Goal: Information Seeking & Learning: Understand process/instructions

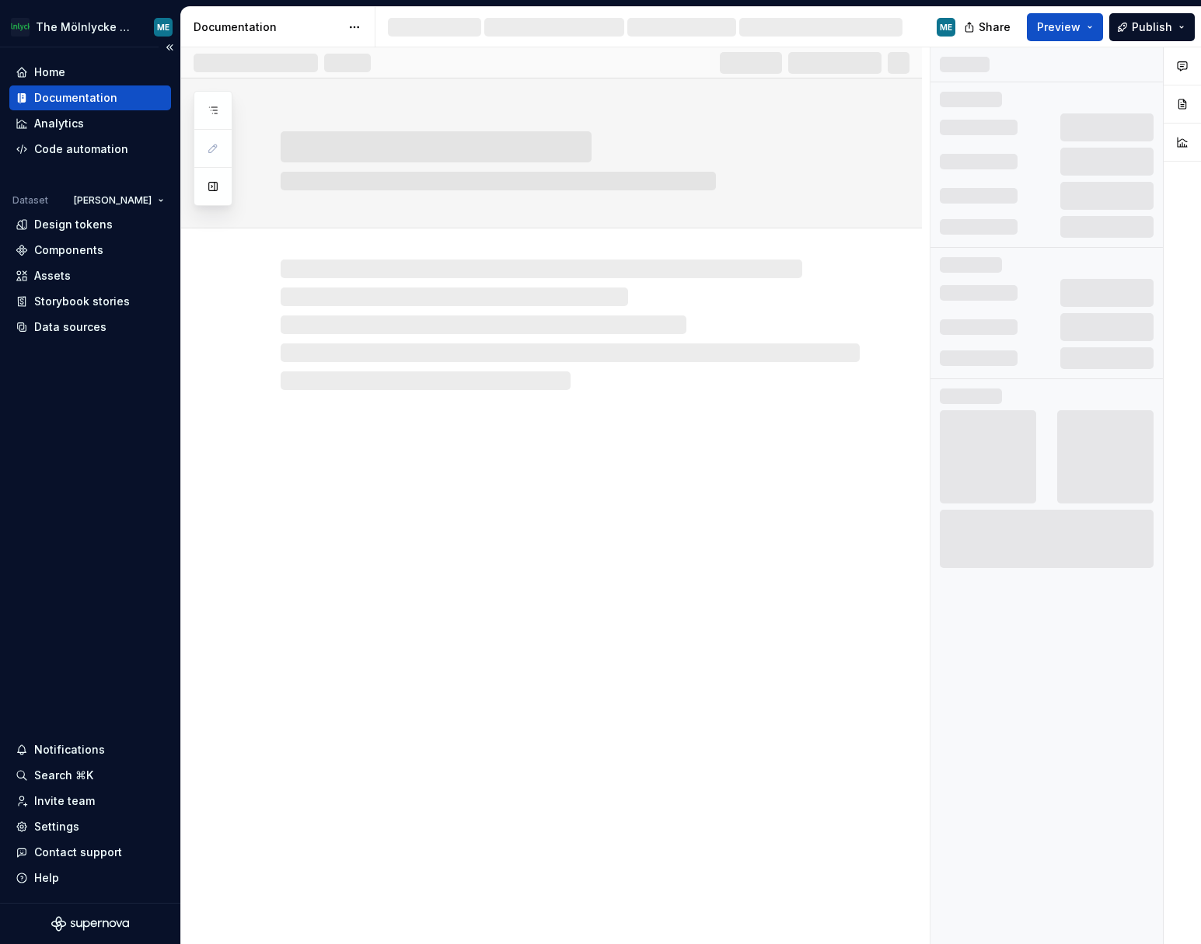
click at [89, 96] on div "Documentation" at bounding box center [75, 98] width 83 height 16
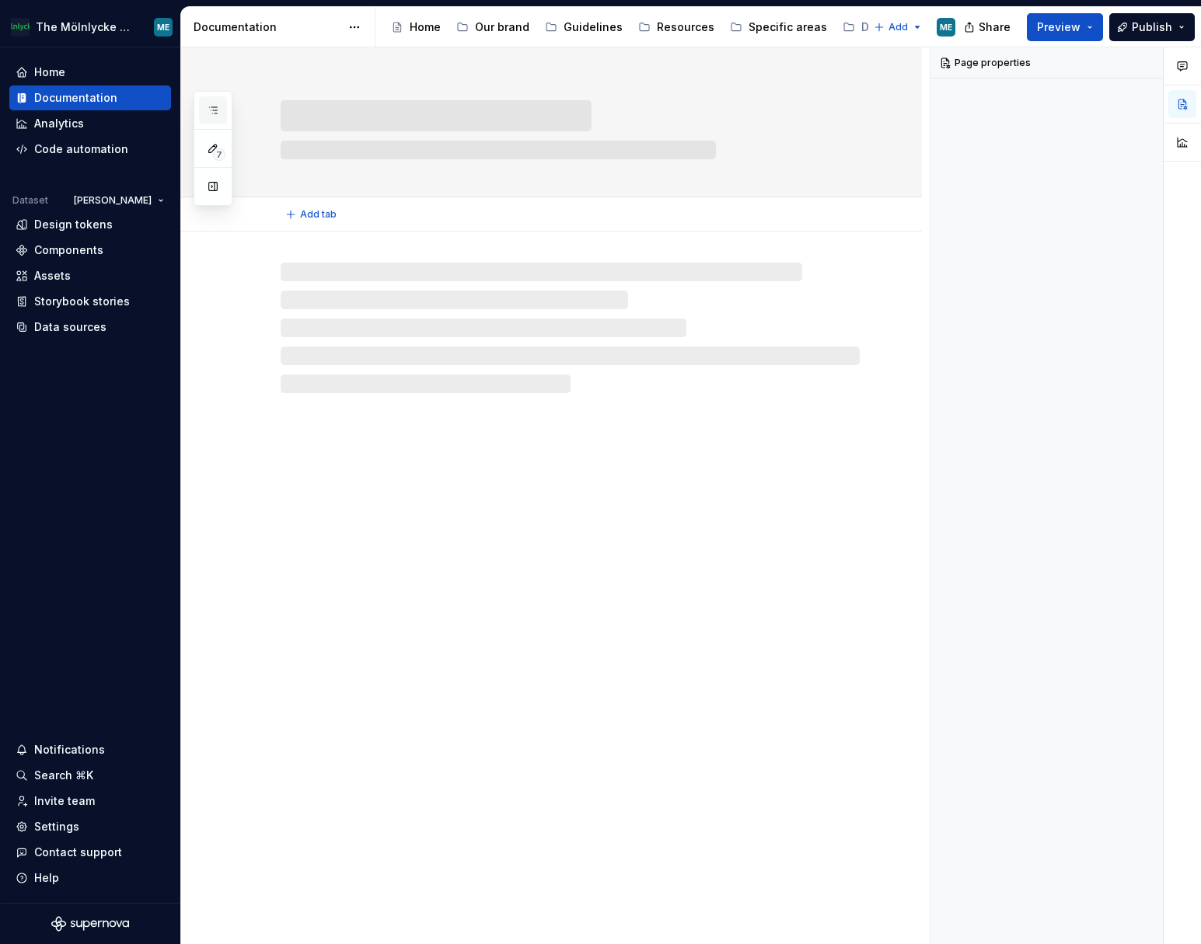
scroll to position [944, 0]
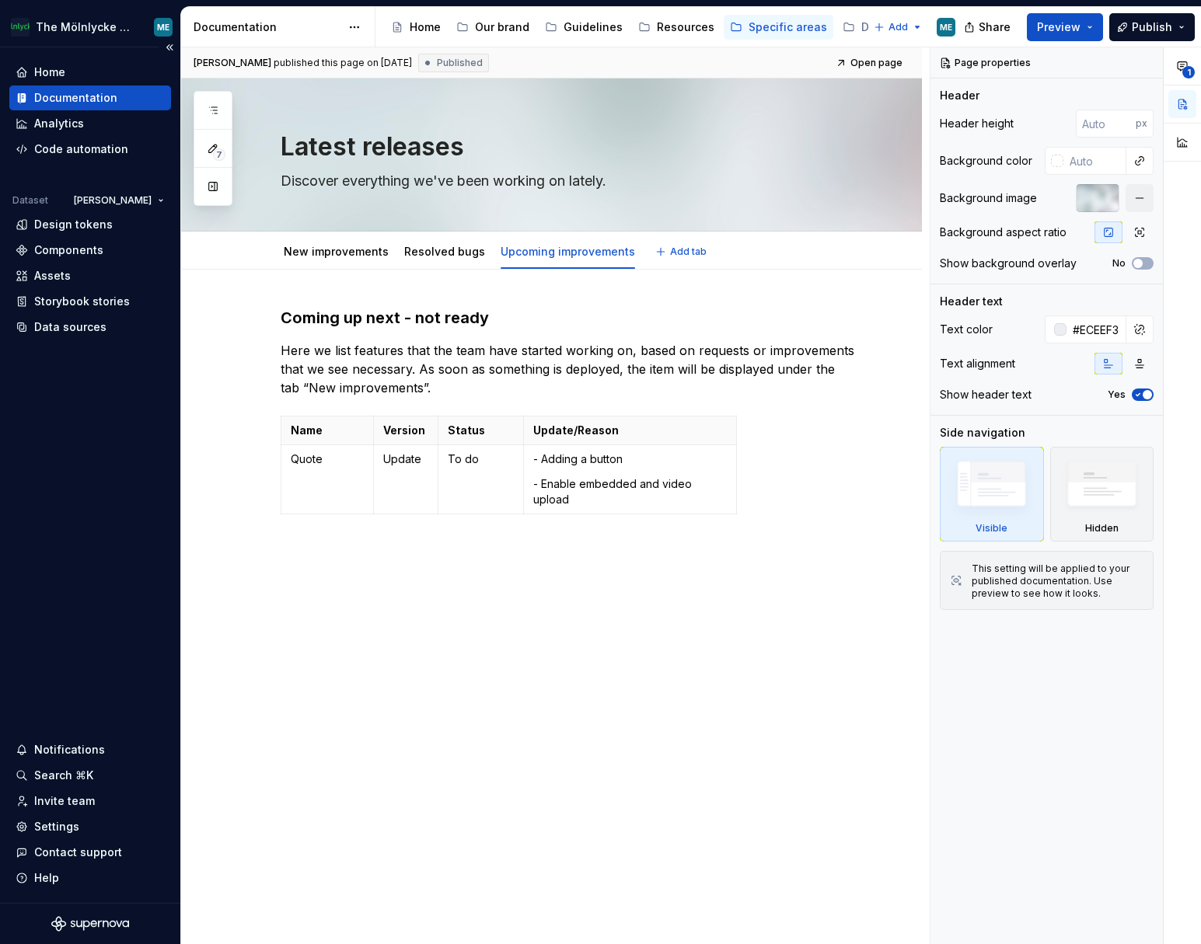
click at [85, 92] on div "Documentation" at bounding box center [75, 98] width 83 height 16
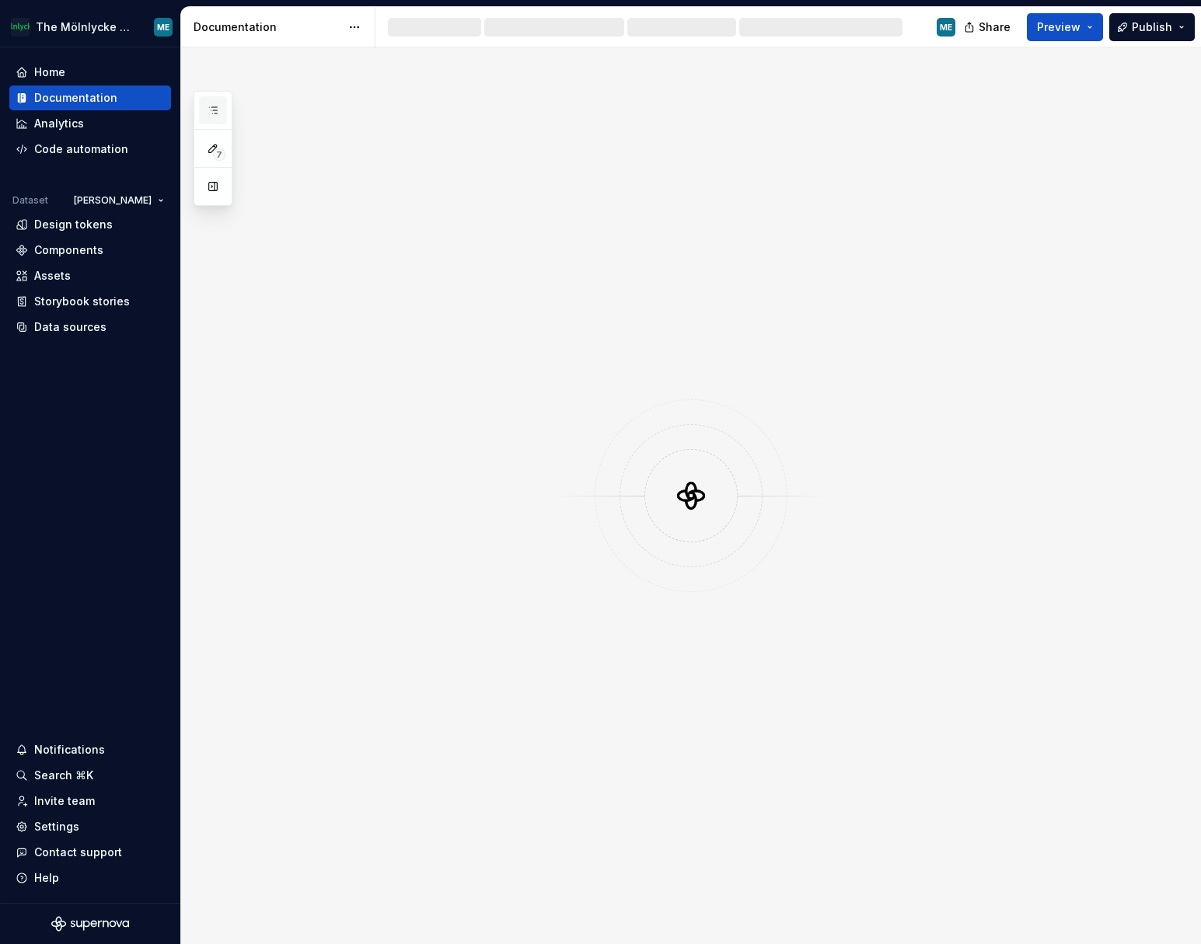
click at [210, 99] on button "button" at bounding box center [213, 110] width 28 height 28
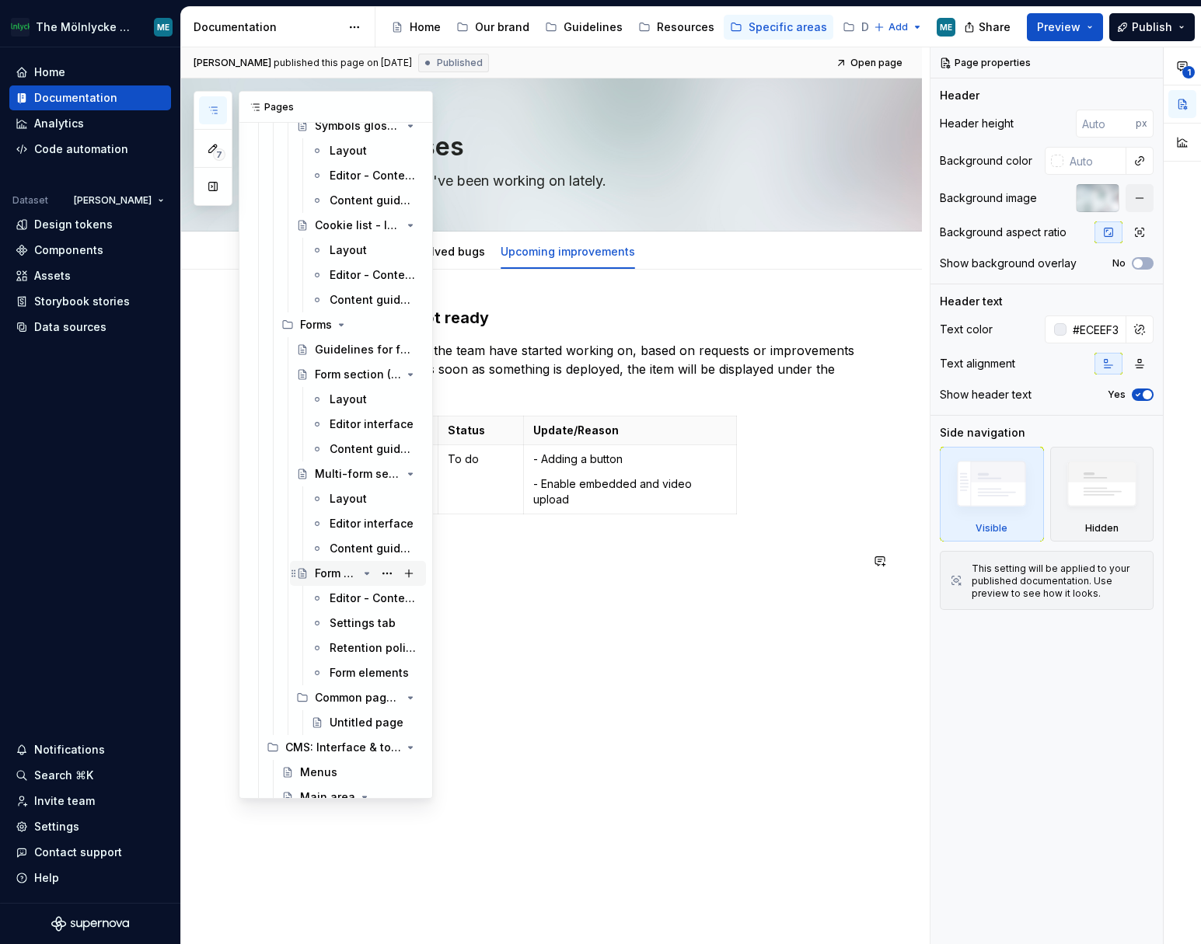
scroll to position [4274, 0]
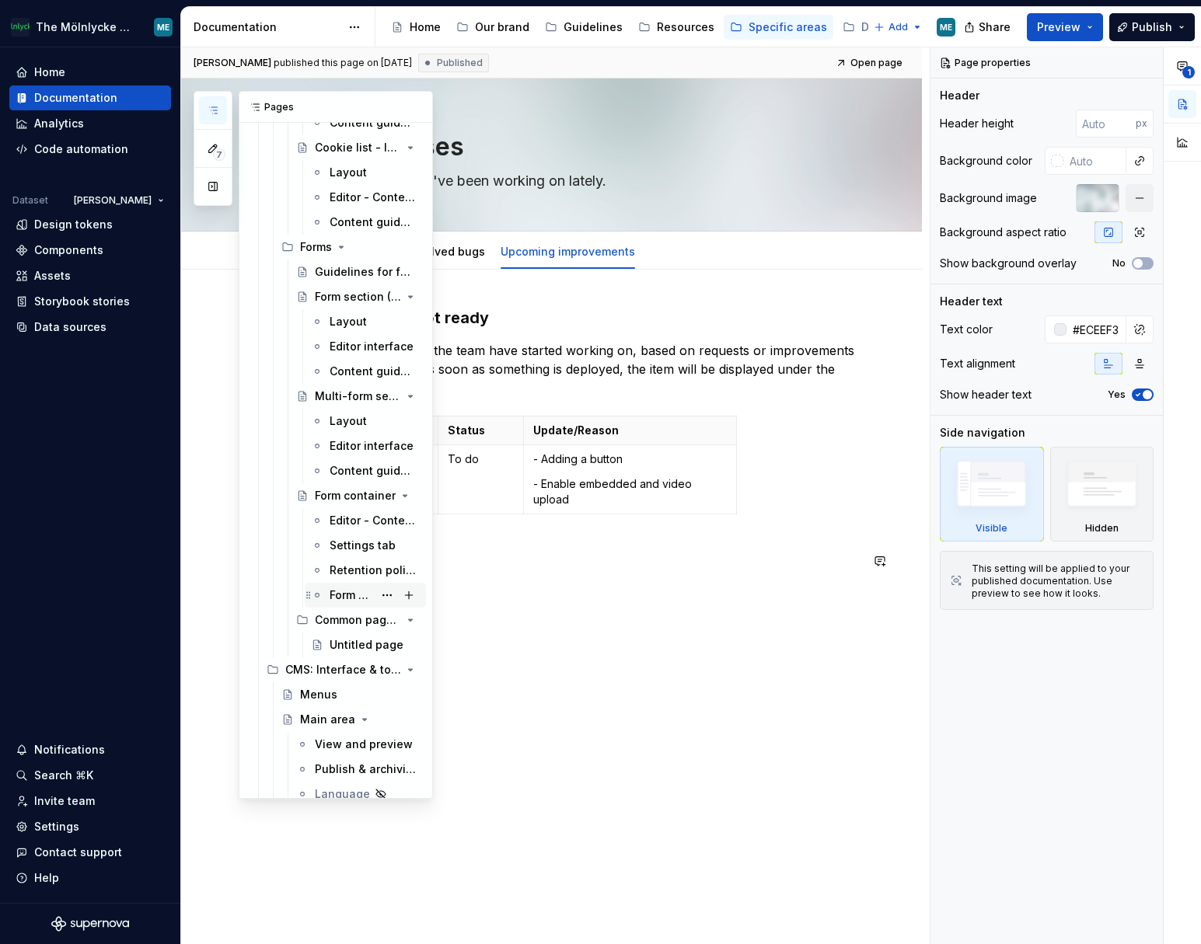
click at [336, 406] on div "Form elements" at bounding box center [351, 595] width 44 height 16
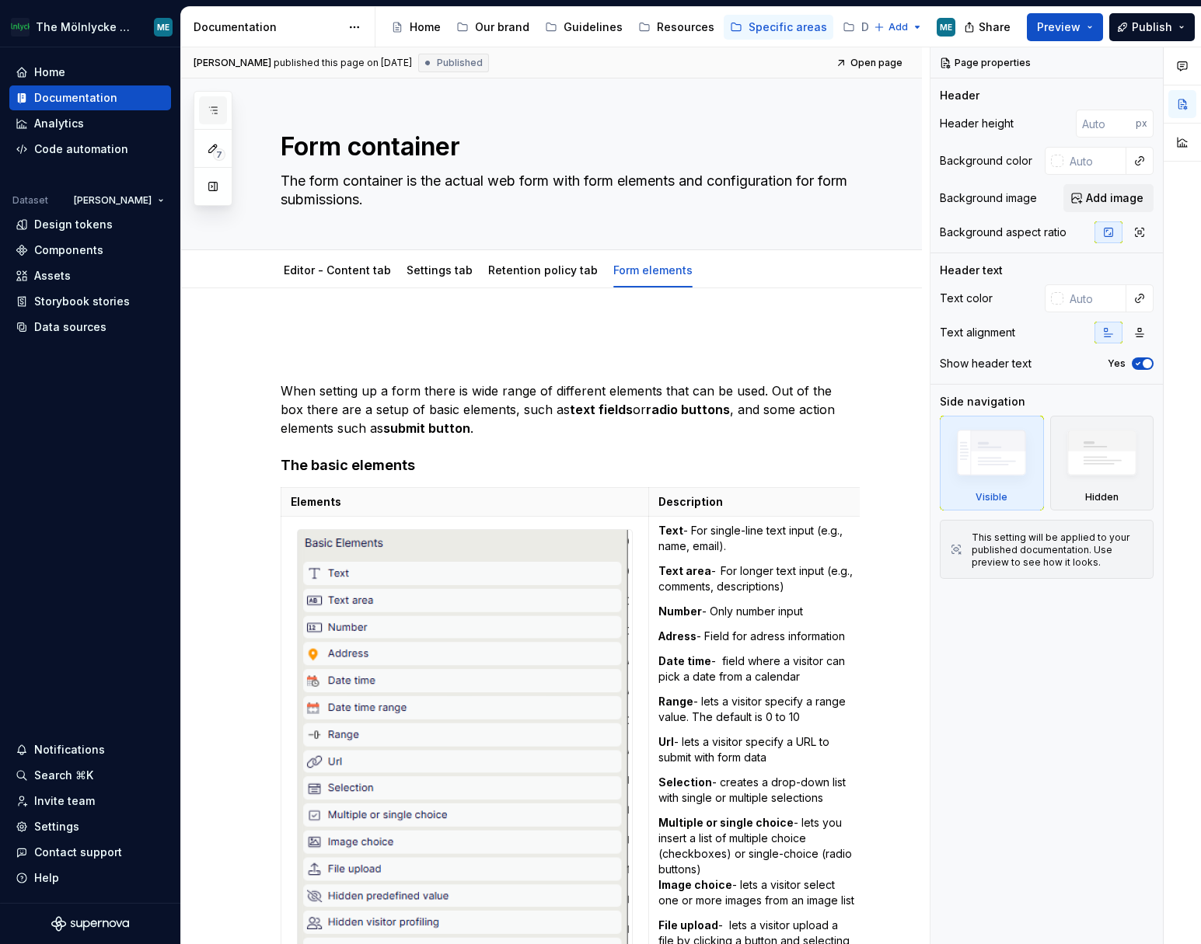
click at [212, 107] on icon "button" at bounding box center [213, 110] width 8 height 6
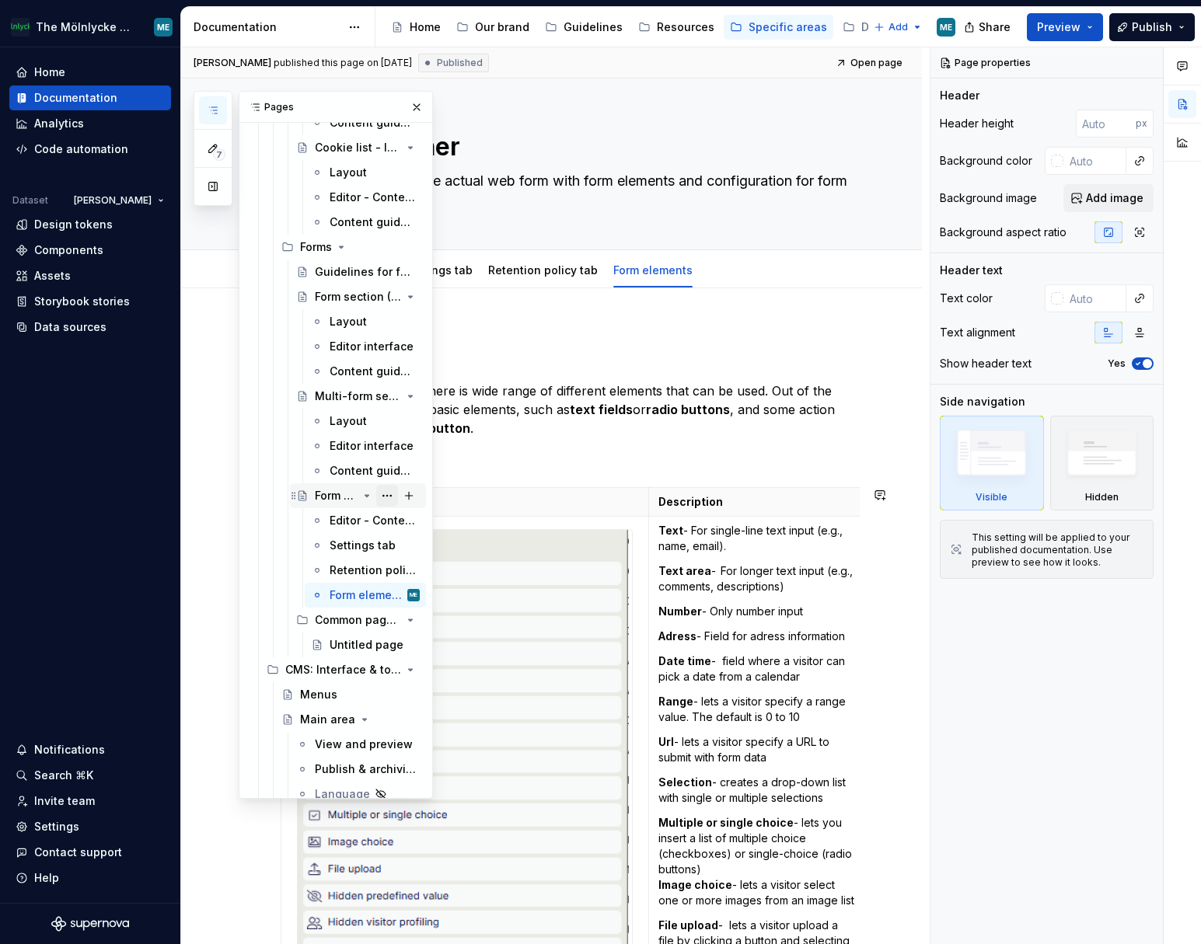
click at [382, 406] on button "Page tree" at bounding box center [387, 496] width 22 height 22
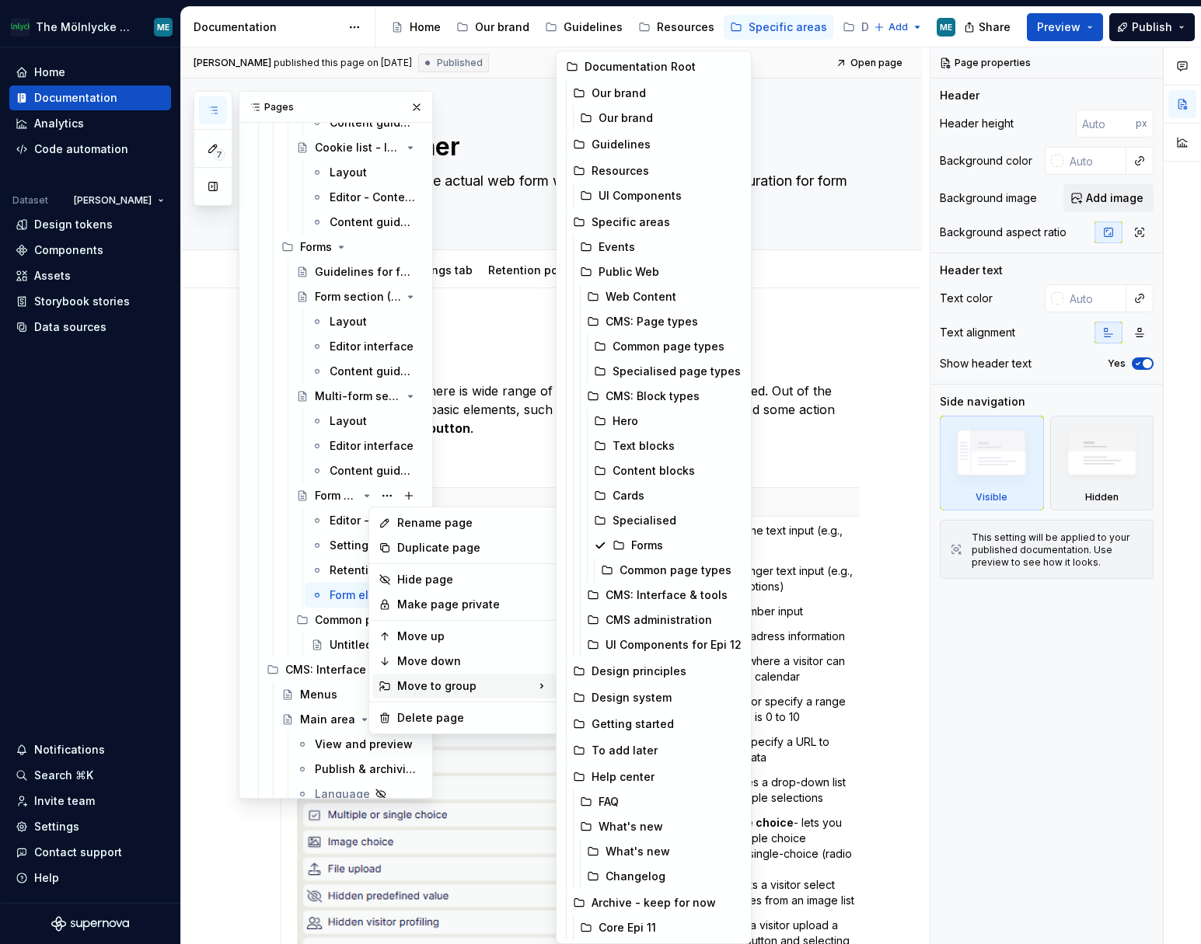
click at [206, 406] on div "7 Pages Add Accessibility guide for tree Page tree. Navigate the tree with the …" at bounding box center [312, 445] width 239 height 708
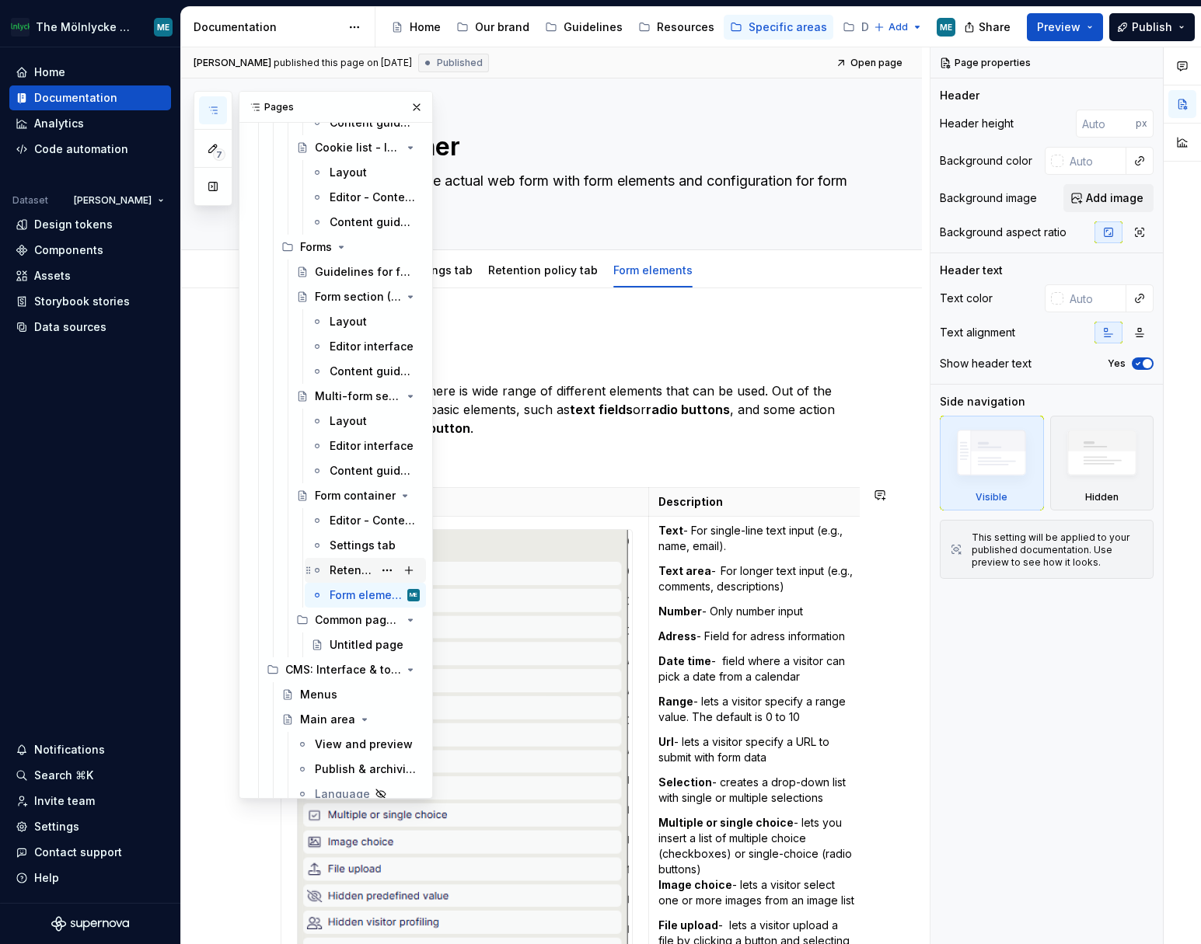
click at [343, 406] on div "Retention policy tab" at bounding box center [351, 571] width 44 height 16
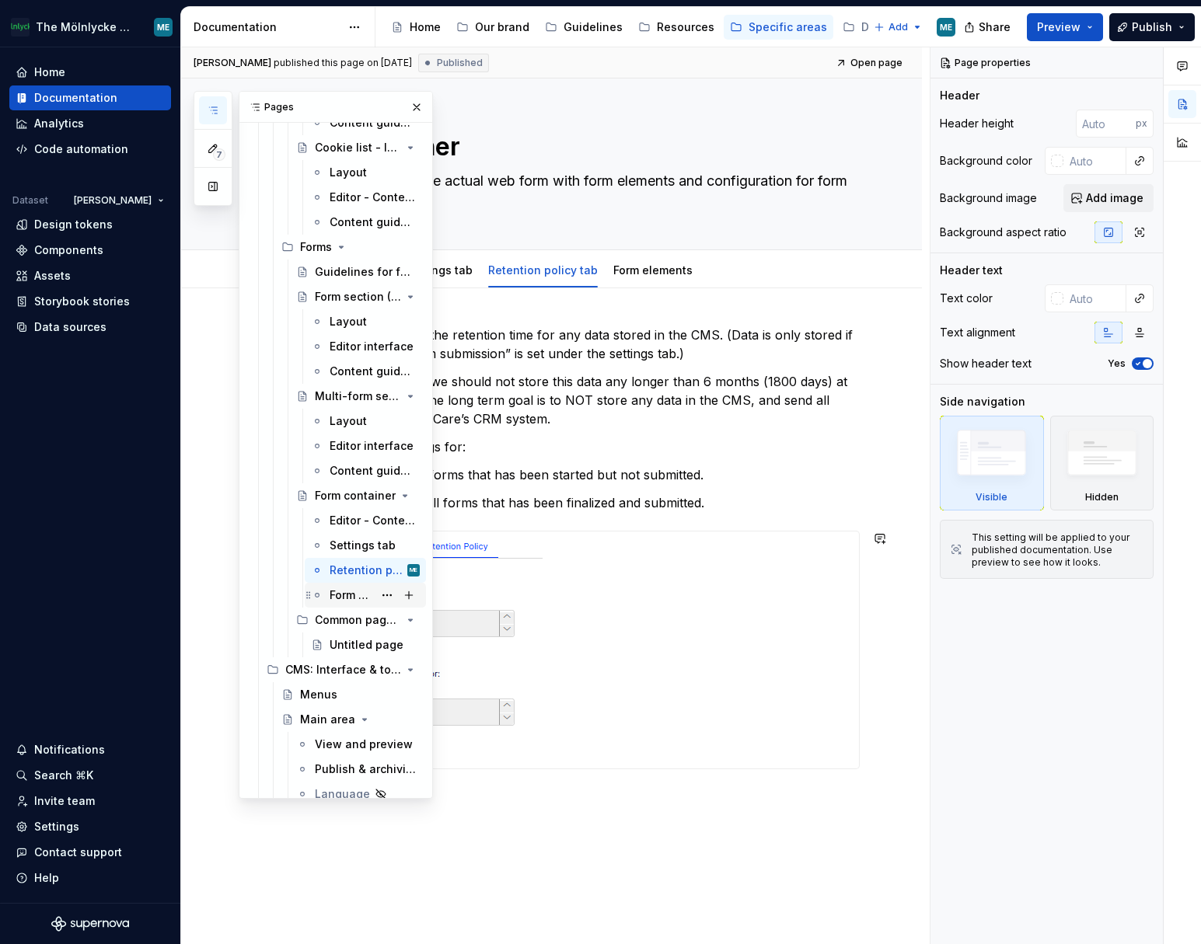
click at [338, 406] on div "Form elements" at bounding box center [351, 595] width 44 height 16
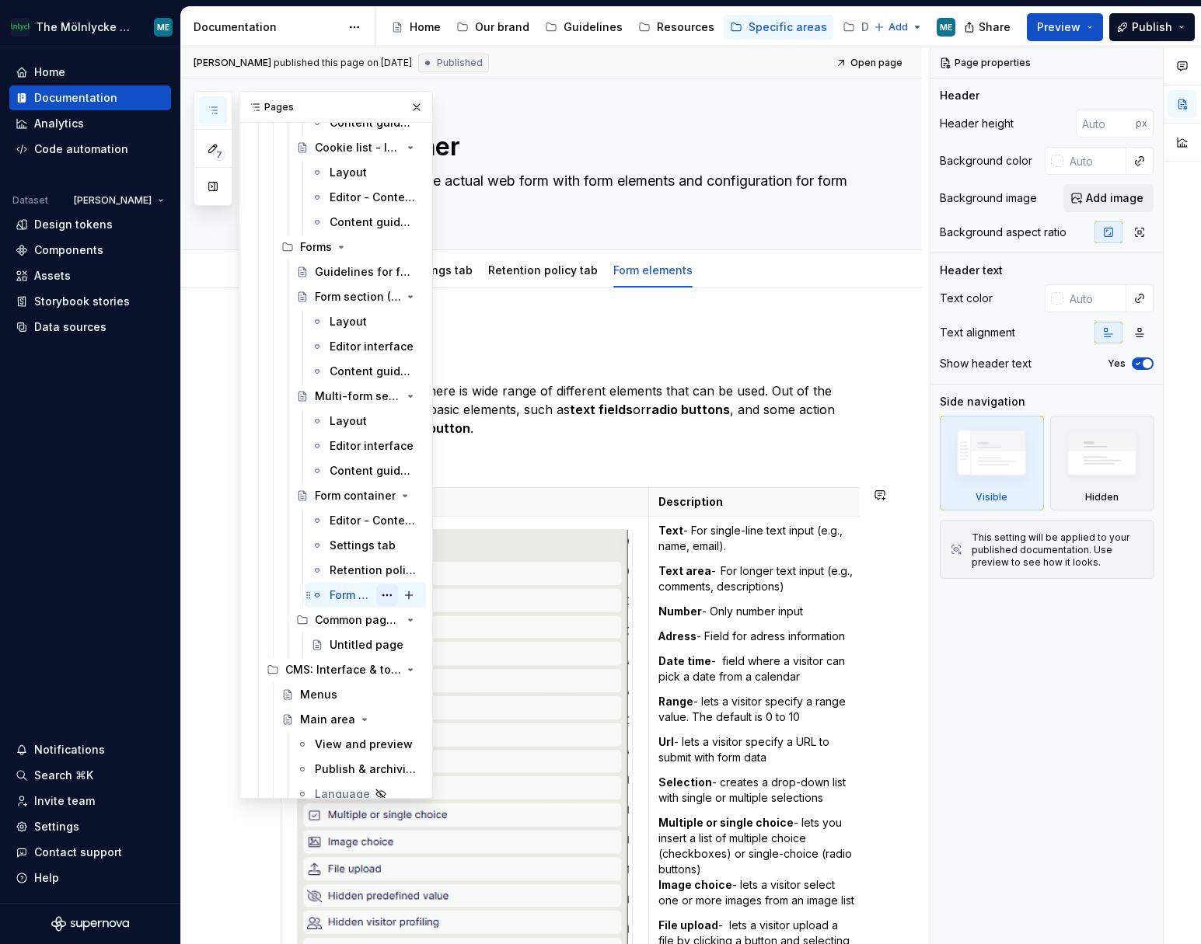
click at [379, 406] on button "Page tree" at bounding box center [387, 595] width 22 height 22
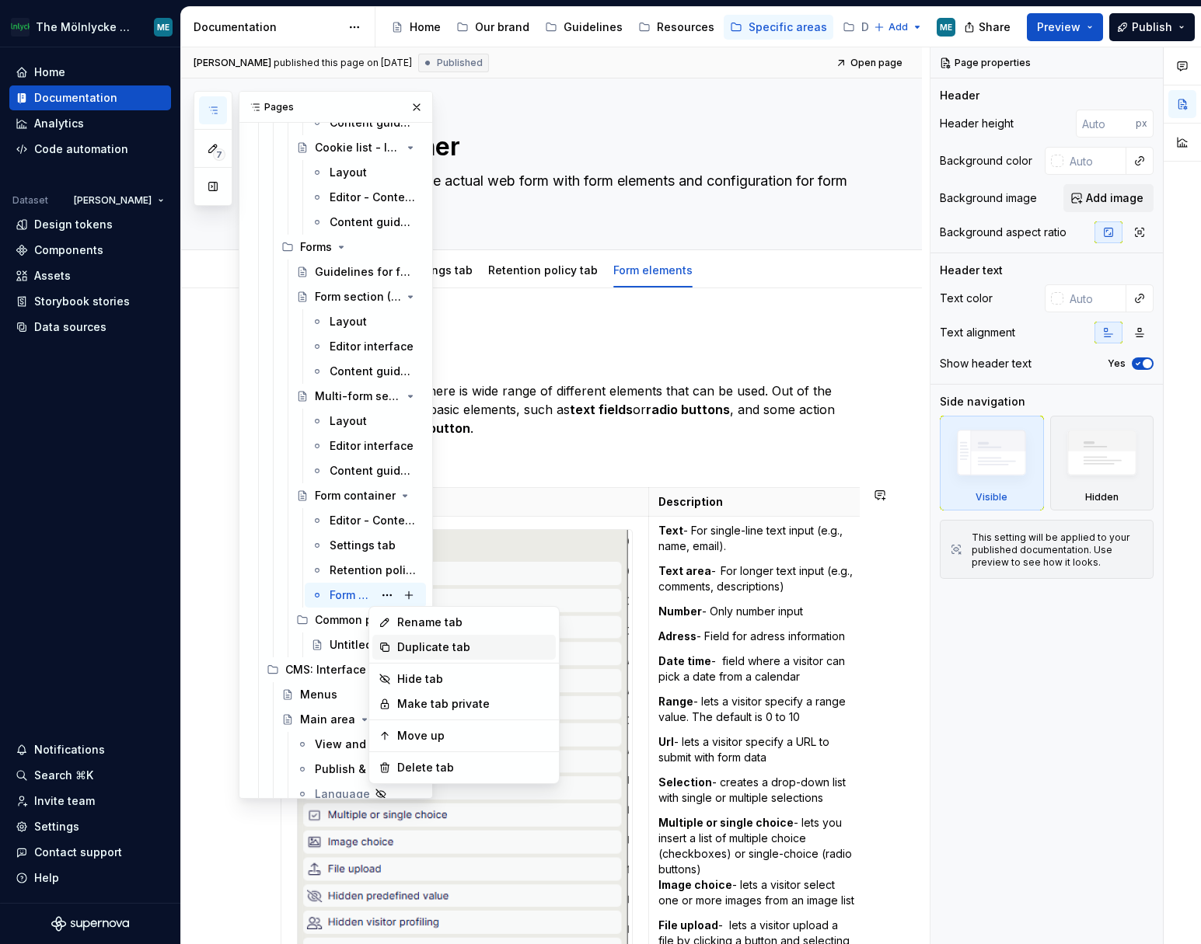
click at [418, 406] on div "Duplicate tab" at bounding box center [473, 648] width 152 height 16
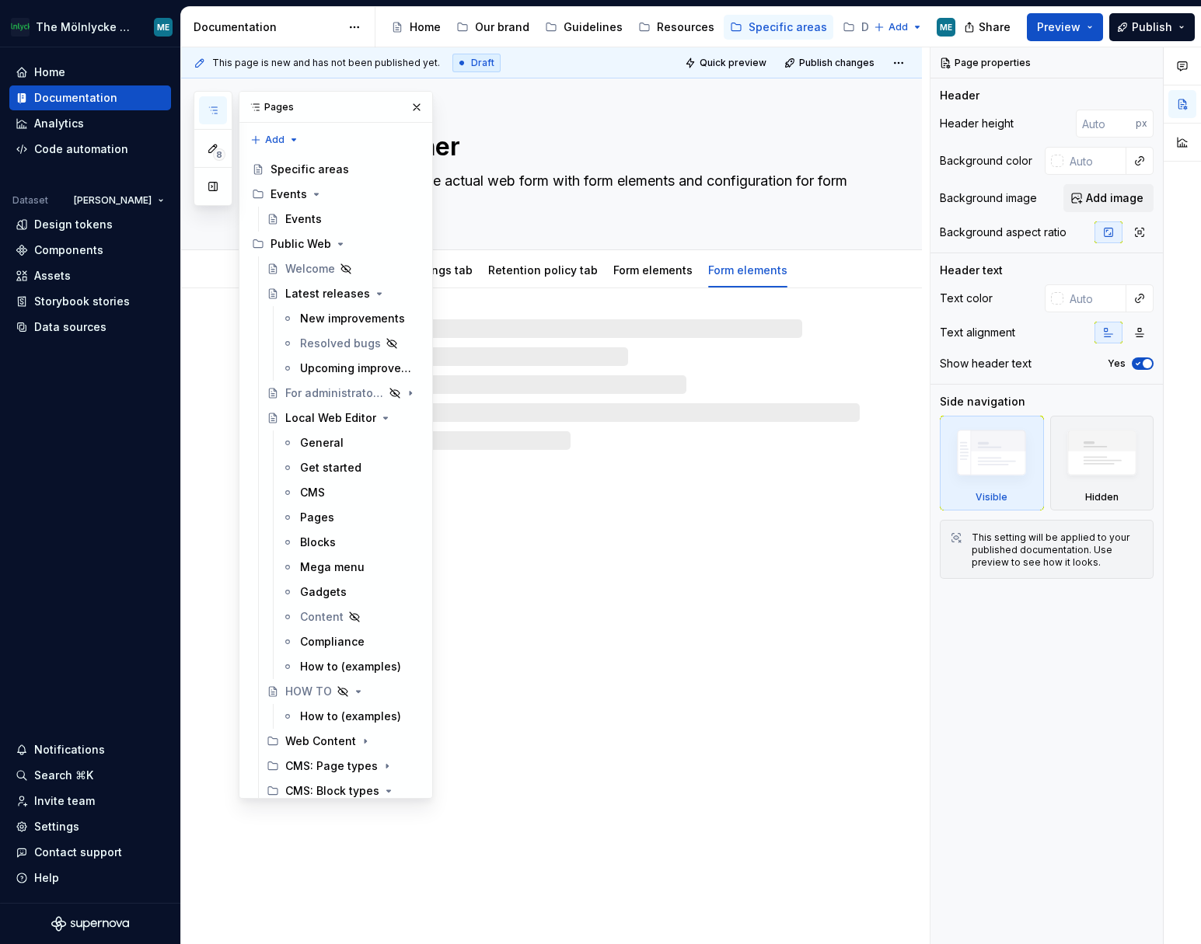
click at [762, 406] on div "Form container The form container is the actual web form with form elements and…" at bounding box center [551, 511] width 741 height 866
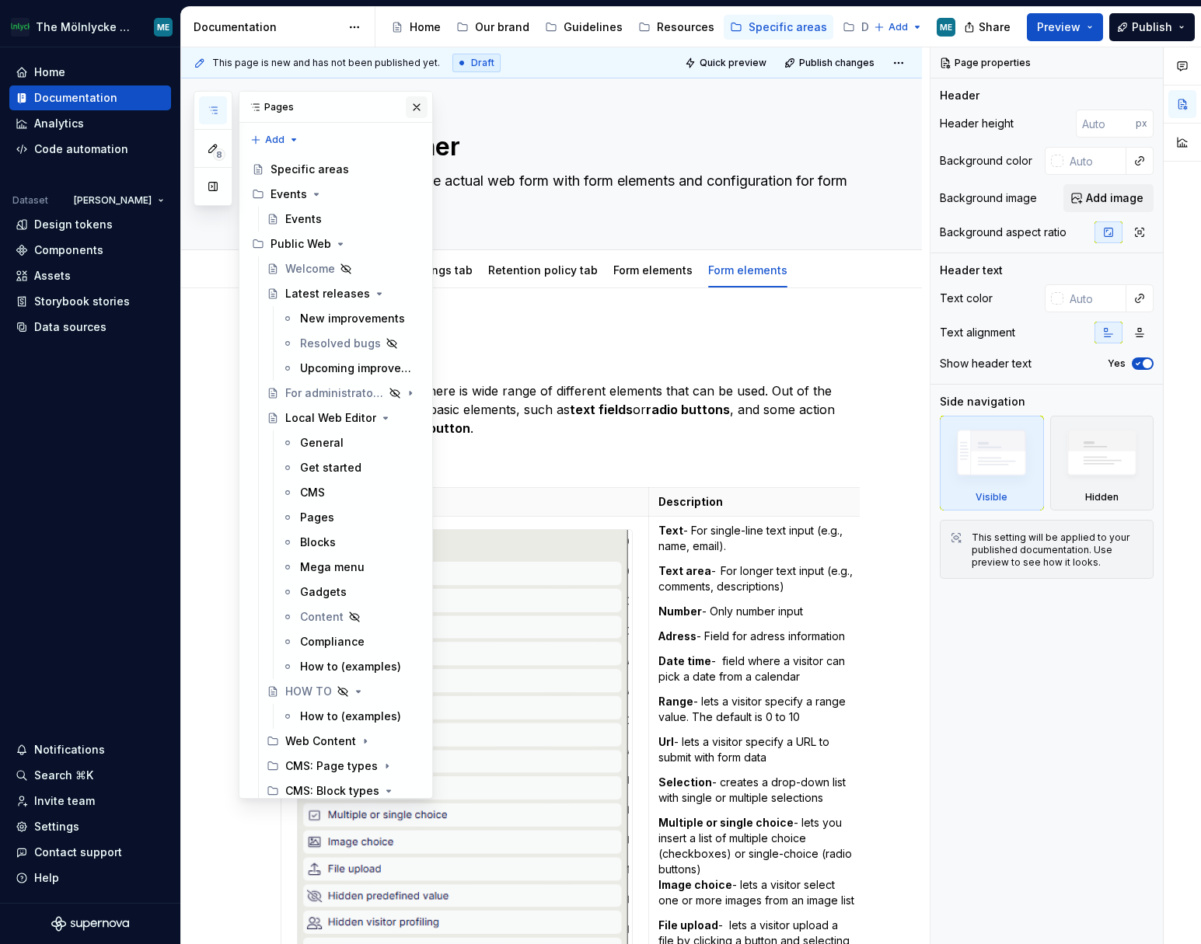
click at [406, 103] on button "button" at bounding box center [417, 107] width 22 height 22
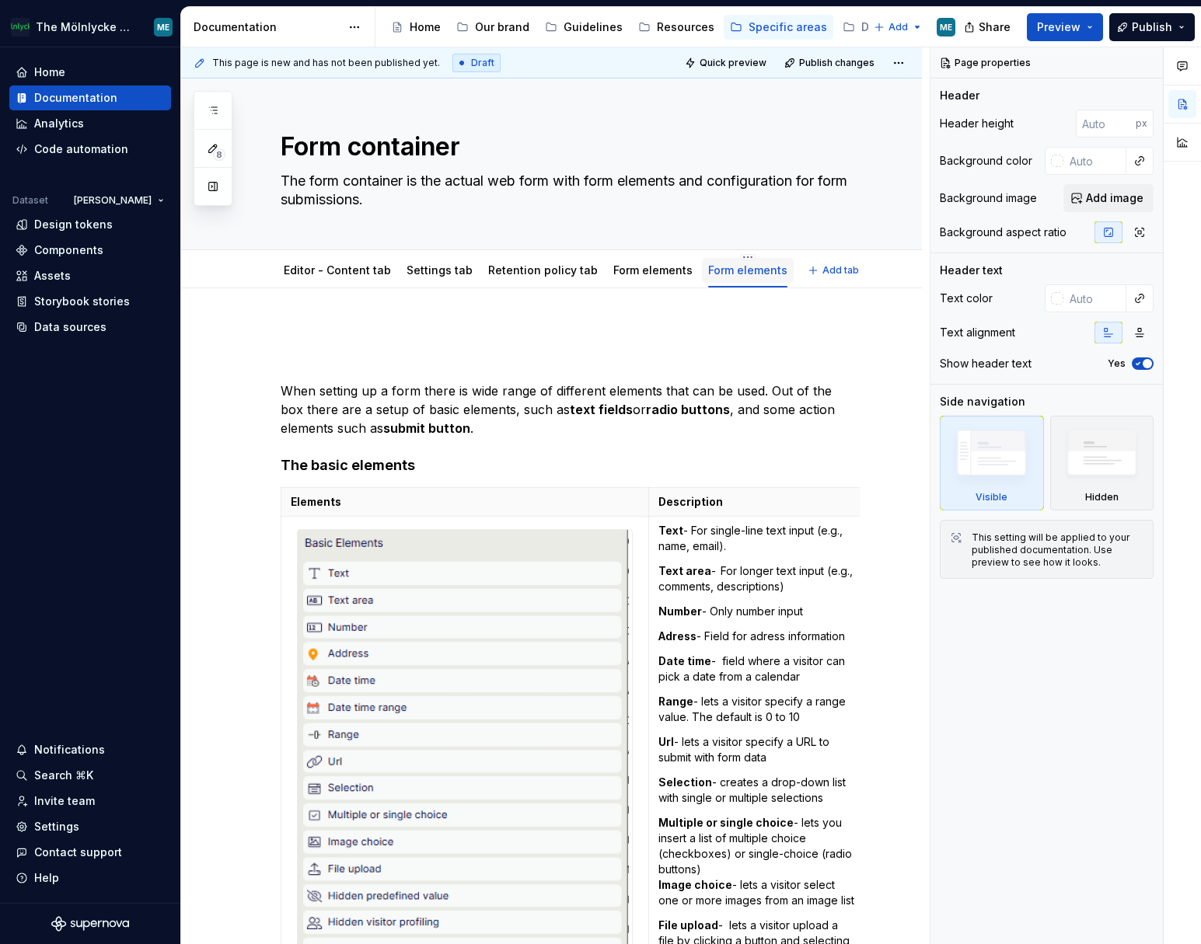
click at [717, 270] on link "Form elements" at bounding box center [747, 269] width 79 height 13
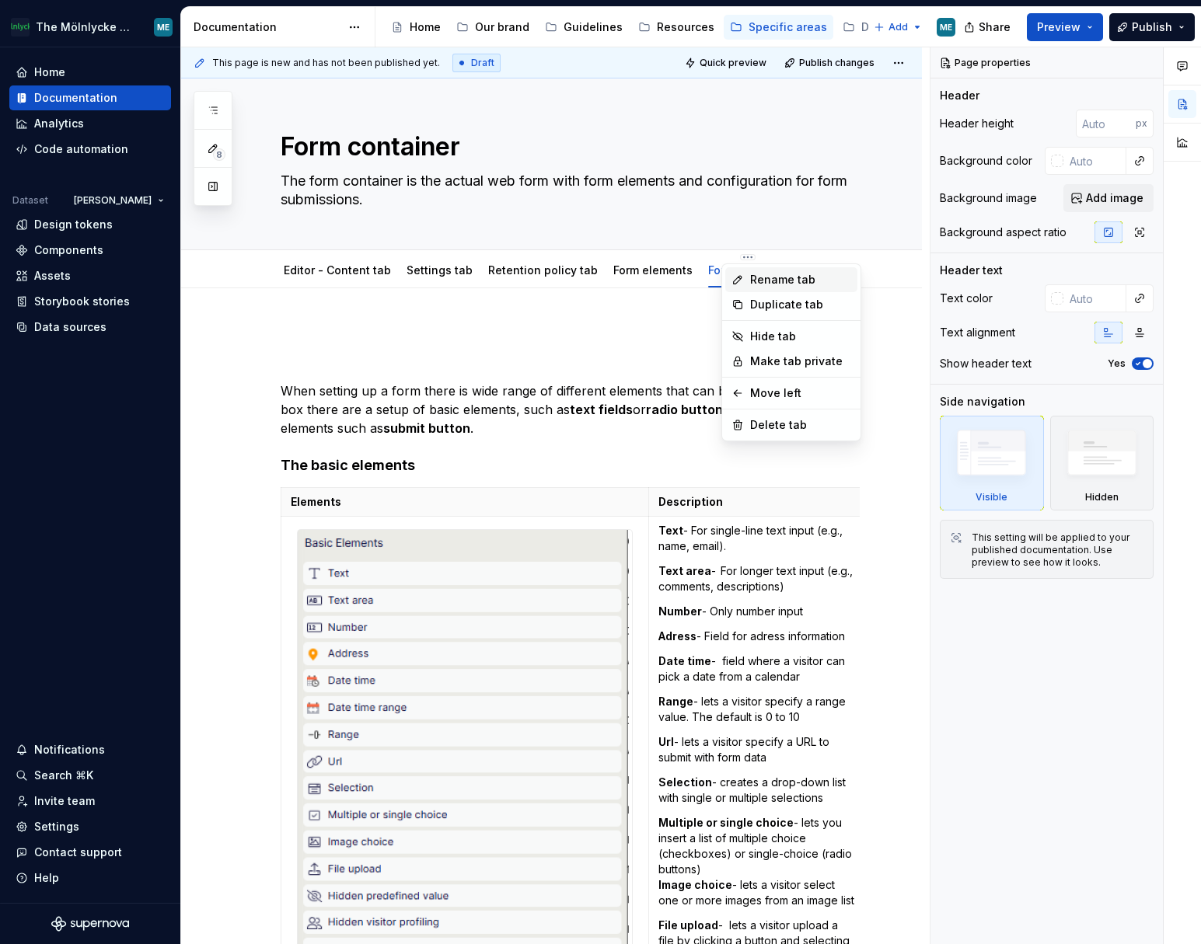
type textarea "*"
click at [800, 284] on div "Rename tab" at bounding box center [800, 280] width 101 height 16
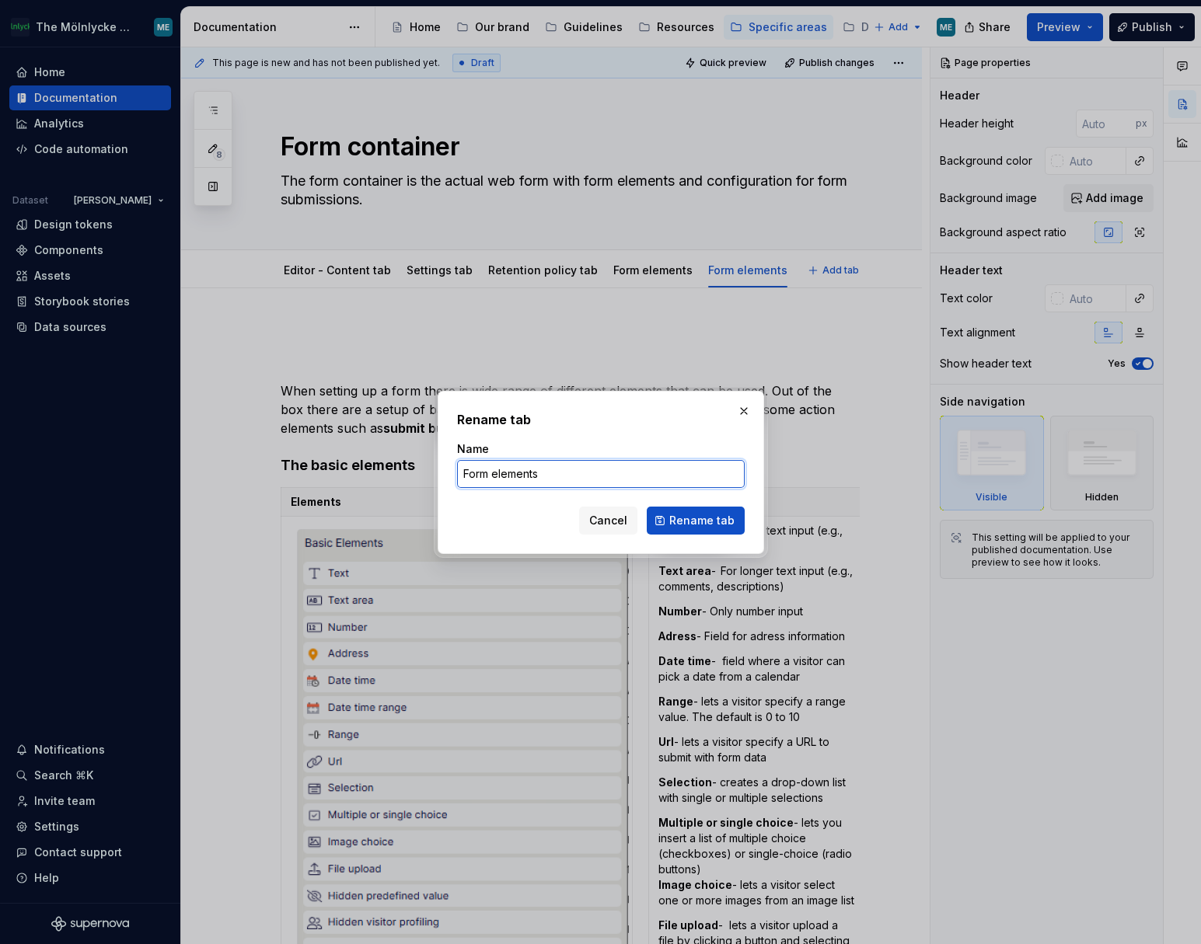
drag, startPoint x: 611, startPoint y: 476, endPoint x: 358, endPoint y: 441, distance: 254.9
click at [358, 406] on div "Rename tab Name Form elements Cancel Rename tab" at bounding box center [600, 472] width 1201 height 944
type input "T"
type input "Clone/translate forms"
click at [692, 406] on span "Rename tab" at bounding box center [701, 521] width 65 height 16
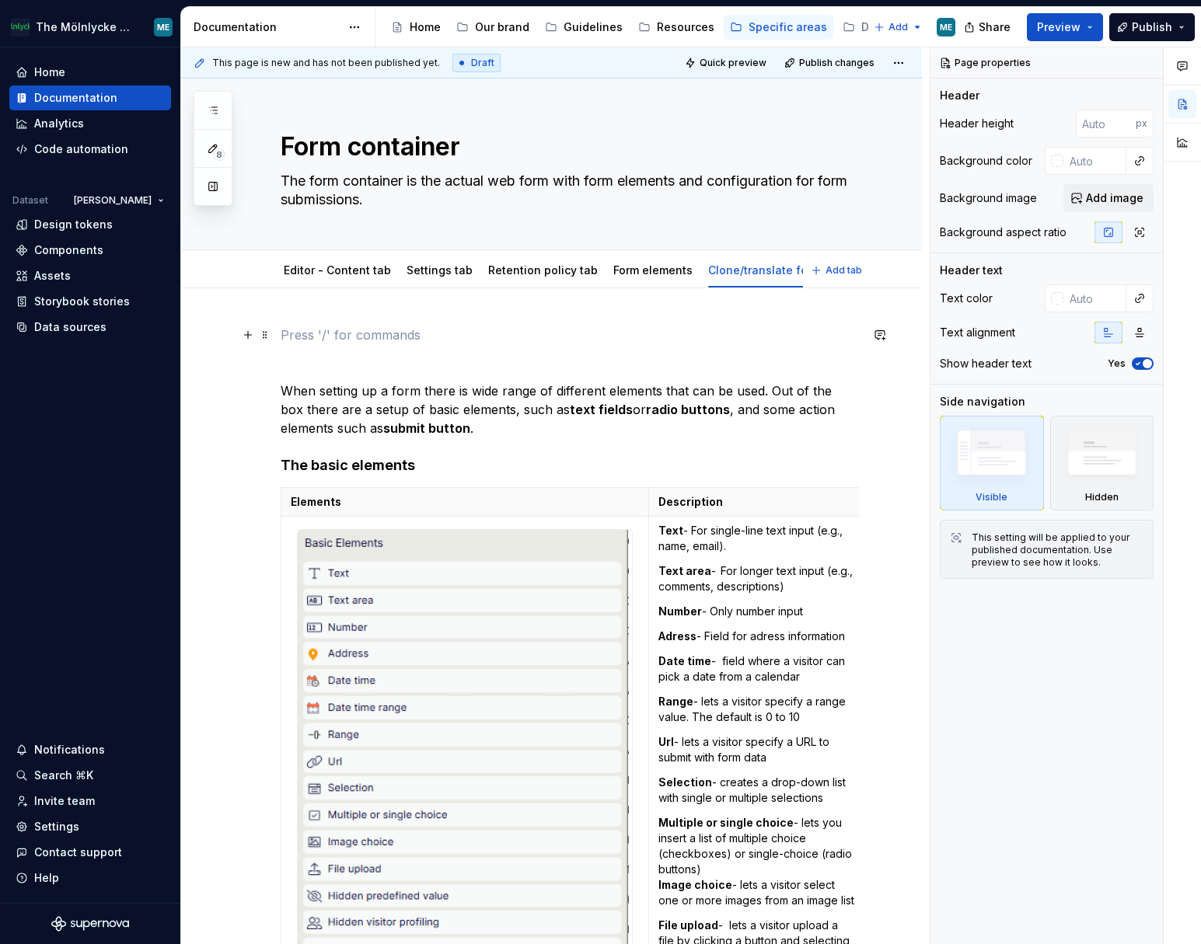
click at [580, 337] on p at bounding box center [570, 335] width 579 height 19
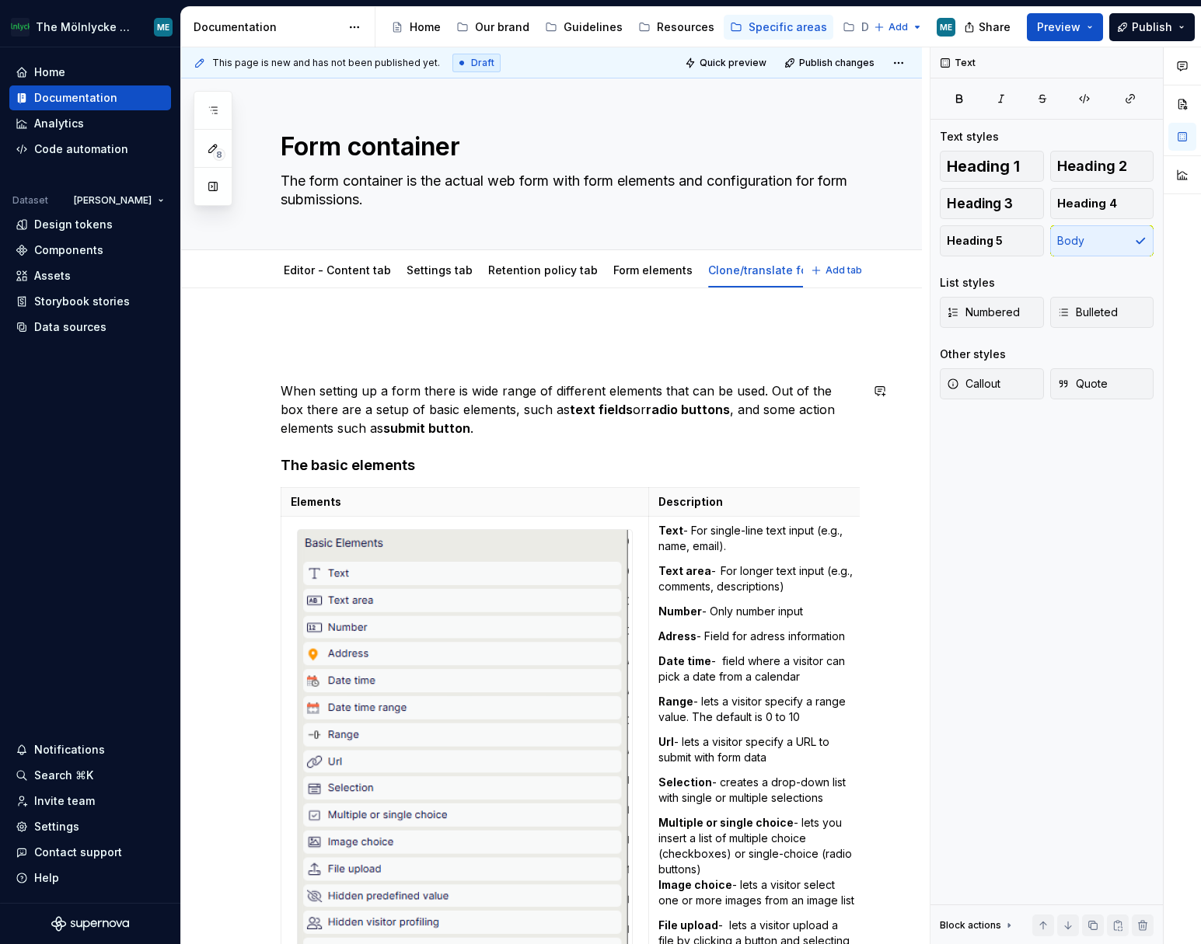
type textarea "*"
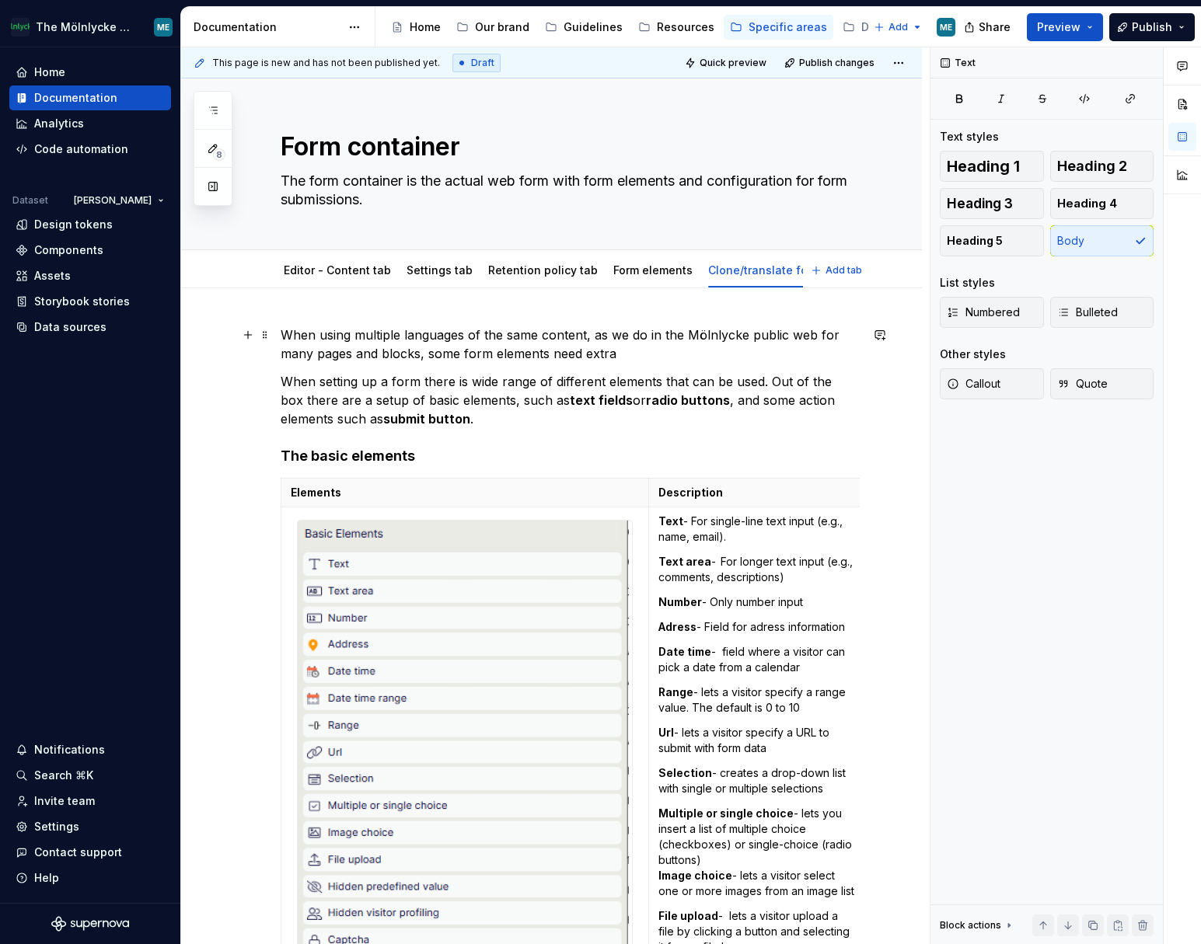
click at [842, 326] on p "When using multiple languages of the same content, as we do in the Mölnlycke pu…" at bounding box center [570, 344] width 579 height 37
click at [649, 349] on p "When using multiple languages of the same content, as we do in the Mölnlycke pu…" at bounding box center [570, 344] width 579 height 37
click at [714, 331] on p "When using multiple languages of the same content, as we do in the Mölnlycke pu…" at bounding box center [570, 344] width 579 height 37
click at [599, 347] on p "When using multiple languages of the same content, as we do in the Mölnlycke pu…" at bounding box center [570, 344] width 579 height 37
click at [650, 361] on p "When using multiple languages of the same content, as we do in the Mölnlycke pu…" at bounding box center [570, 344] width 579 height 37
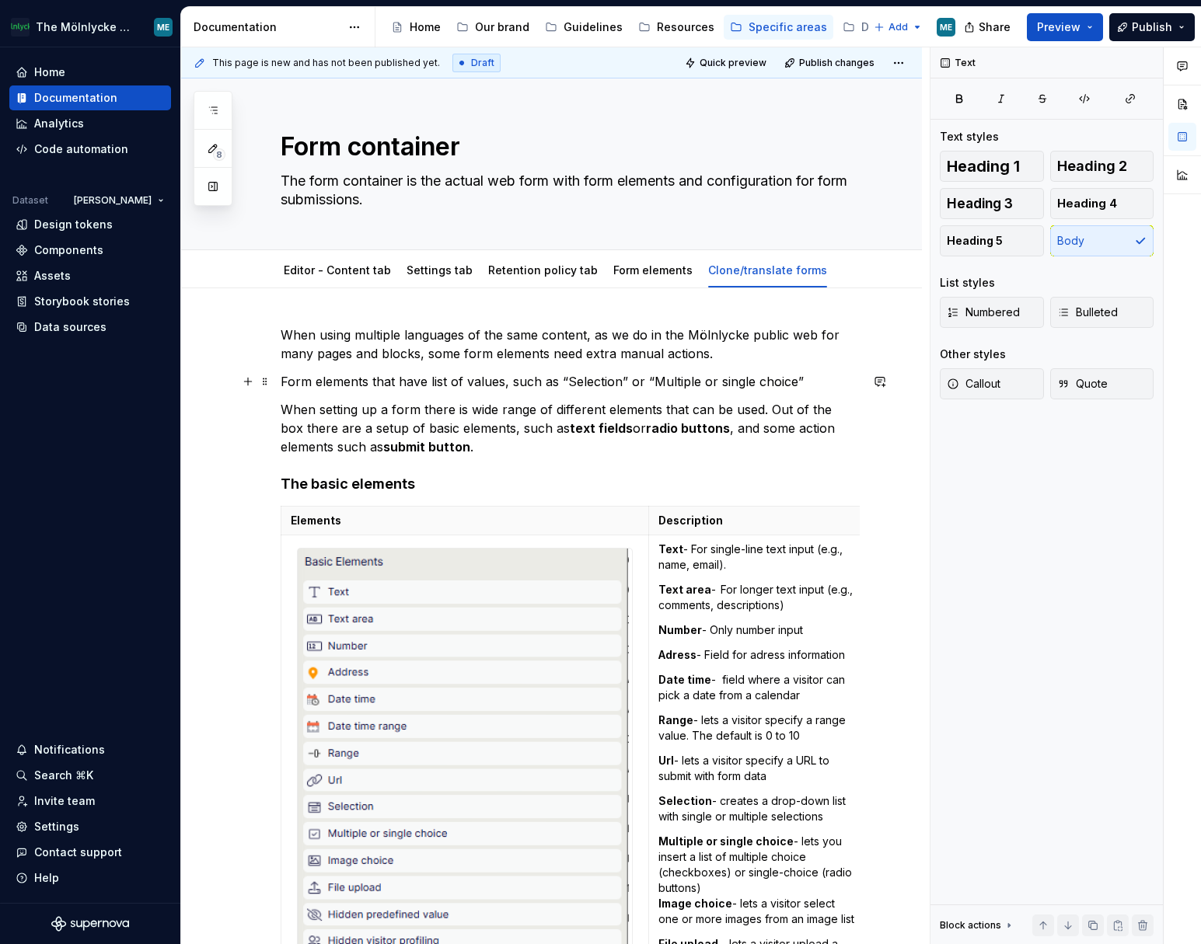
click at [804, 378] on p "Form elements that have list of values, such as “Selection” or “Multiple or sin…" at bounding box center [570, 381] width 579 height 19
click at [803, 380] on p "Form elements that have list of values, such as “Selection” or “Multiple or sin…" at bounding box center [570, 381] width 579 height 19
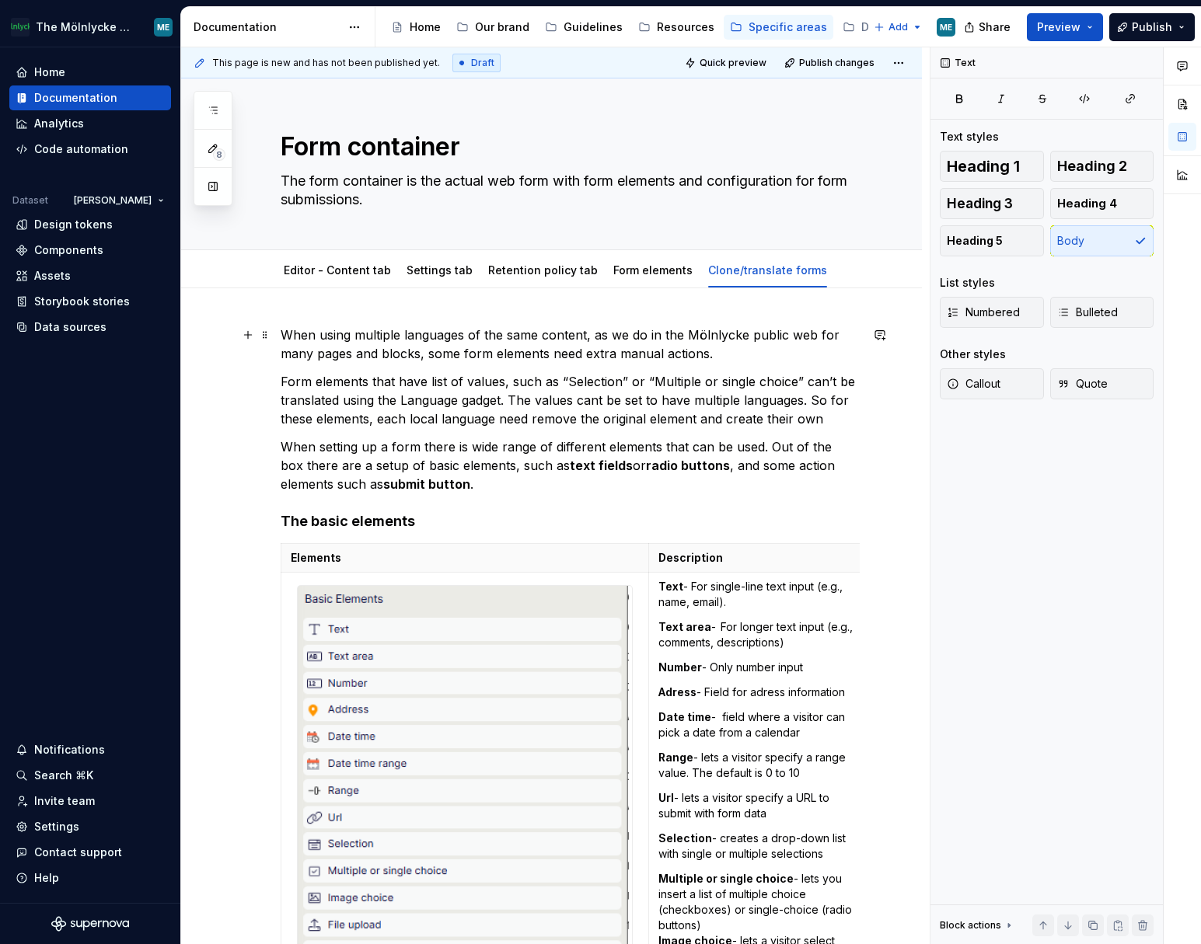
click at [741, 354] on p "When using multiple languages of the same content, as we do in the Mölnlycke pu…" at bounding box center [570, 344] width 579 height 37
click at [286, 382] on p "Form elements that have list of values, such as “Selection” or “Multiple or sin…" at bounding box center [570, 400] width 579 height 56
click at [568, 397] on p "Form elements that have list of values, such as “Selection” or “Multiple or sin…" at bounding box center [570, 400] width 579 height 56
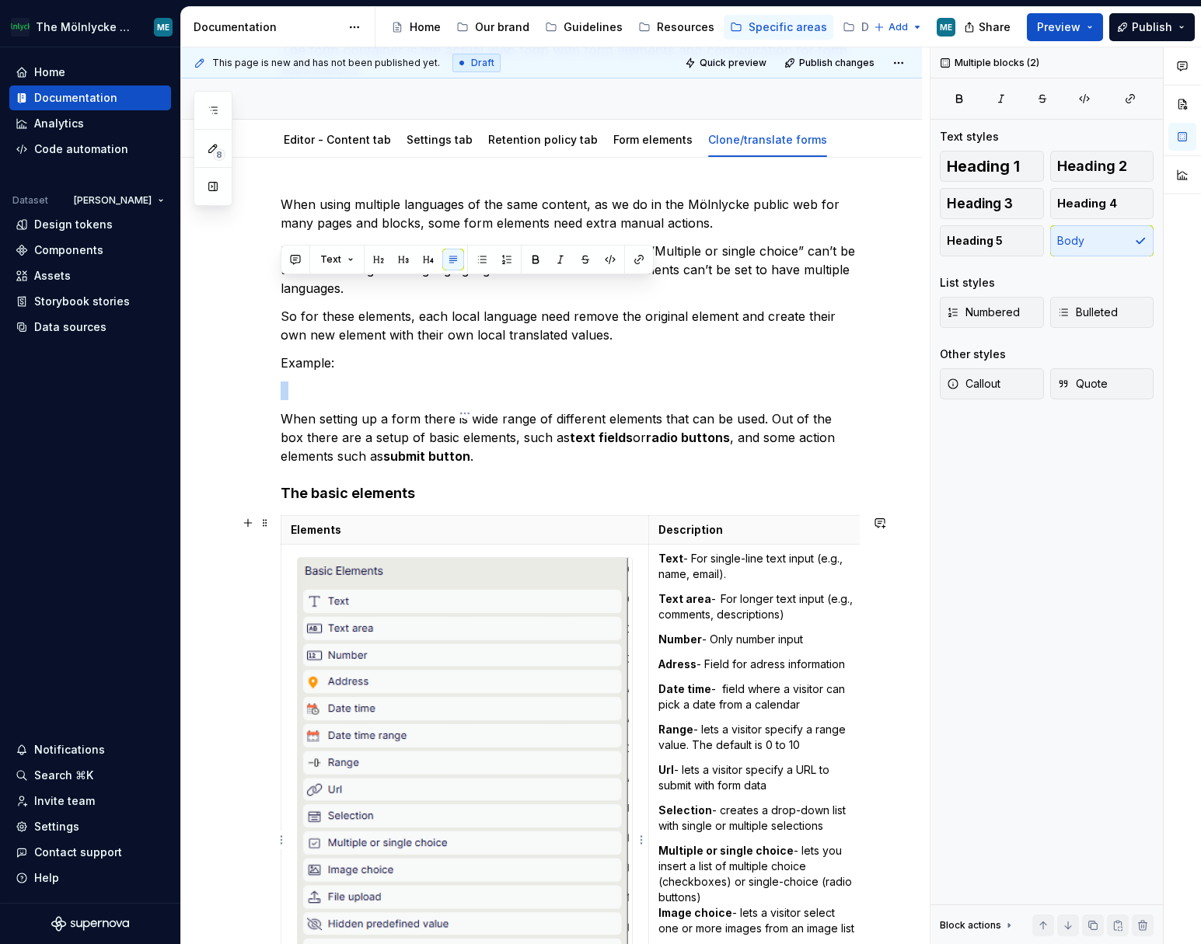
scroll to position [233, 0]
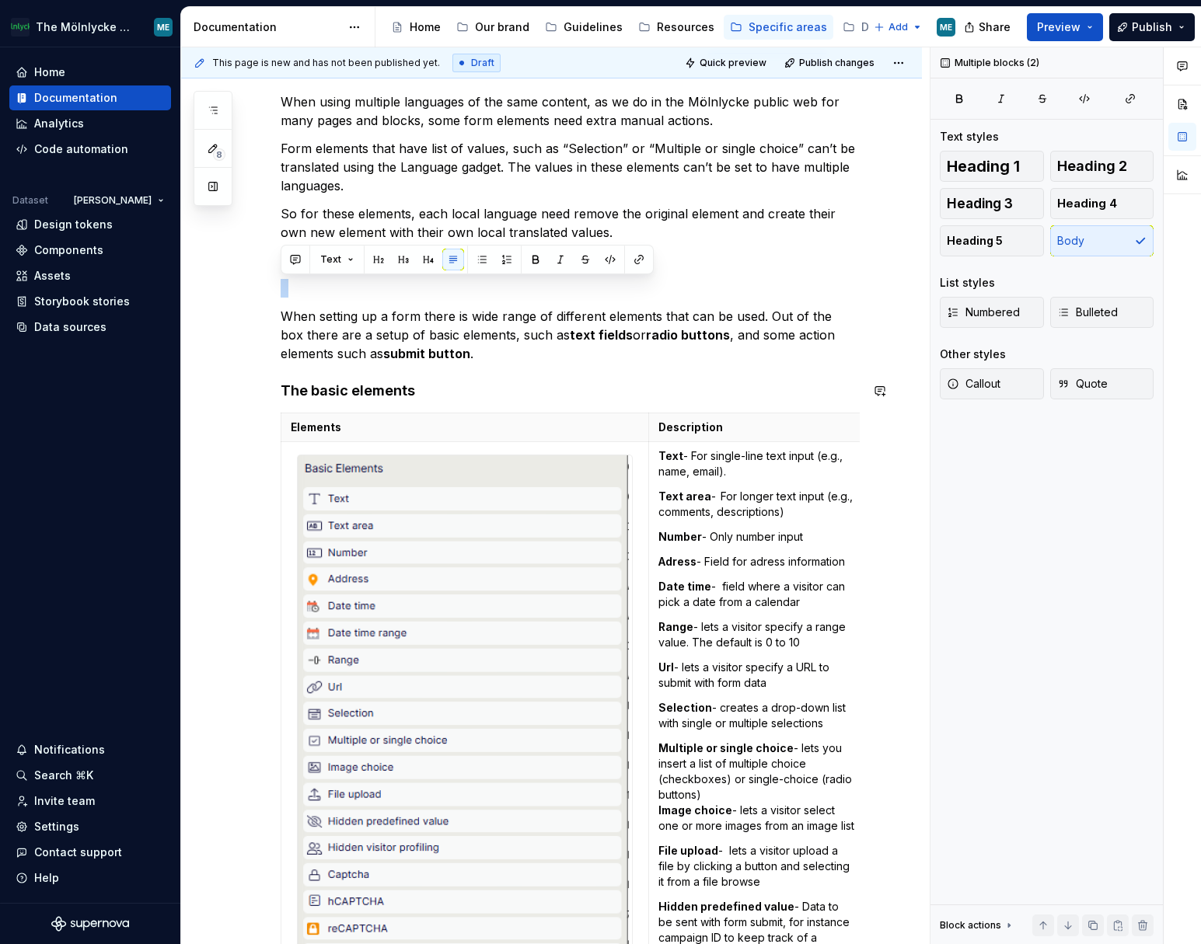
click at [306, 326] on p "When setting up a form there is wide range of different elements that can be us…" at bounding box center [570, 335] width 579 height 56
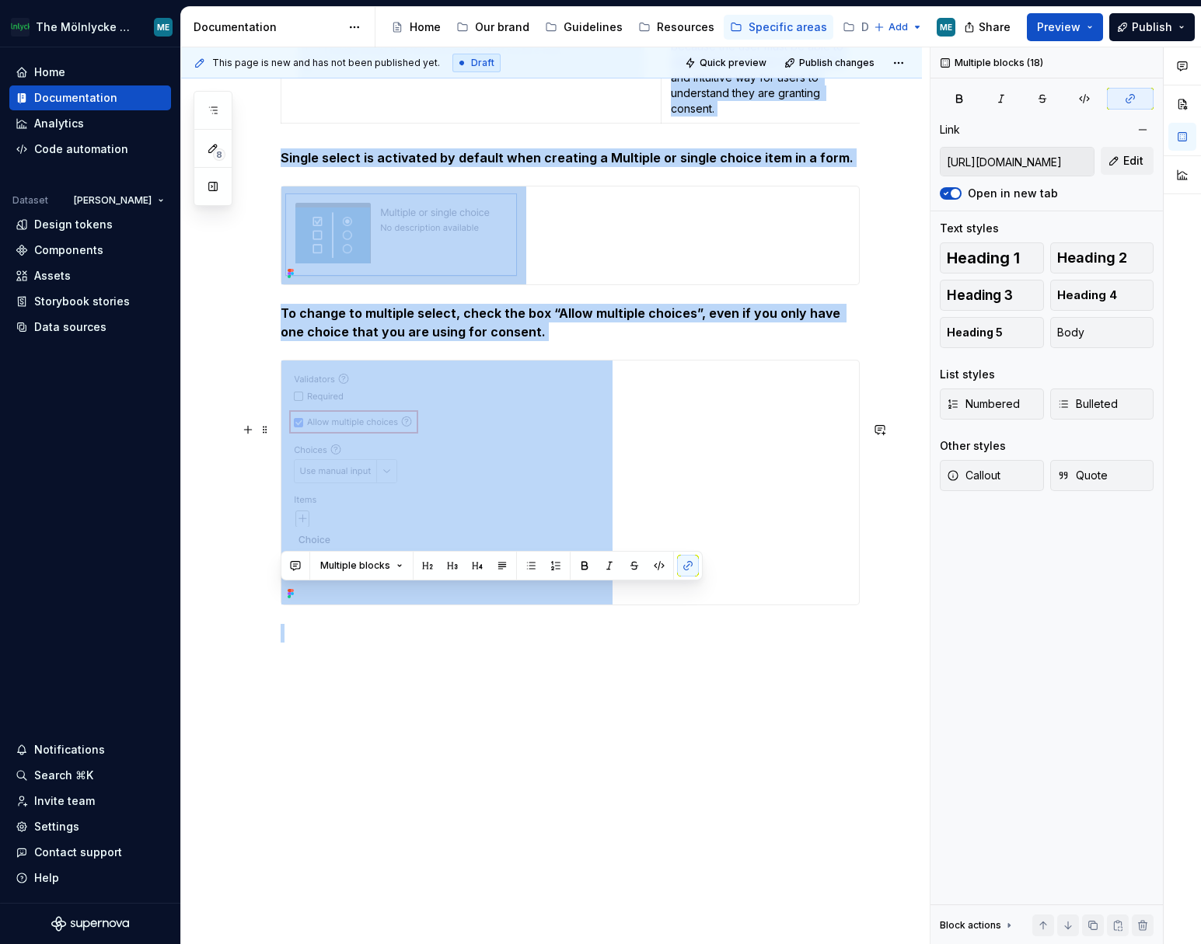
scroll to position [2630, 0]
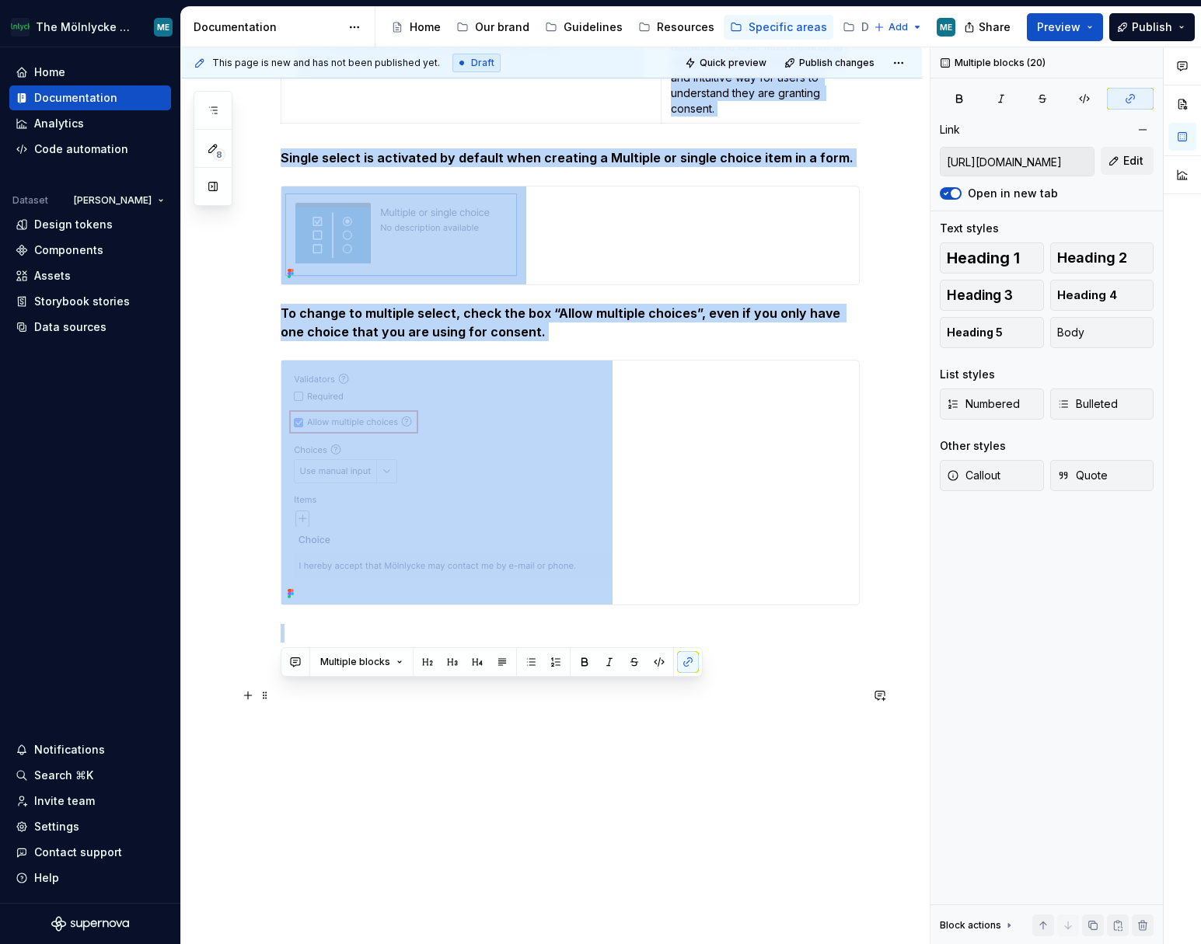
drag, startPoint x: 281, startPoint y: 315, endPoint x: 649, endPoint y: 635, distance: 487.5
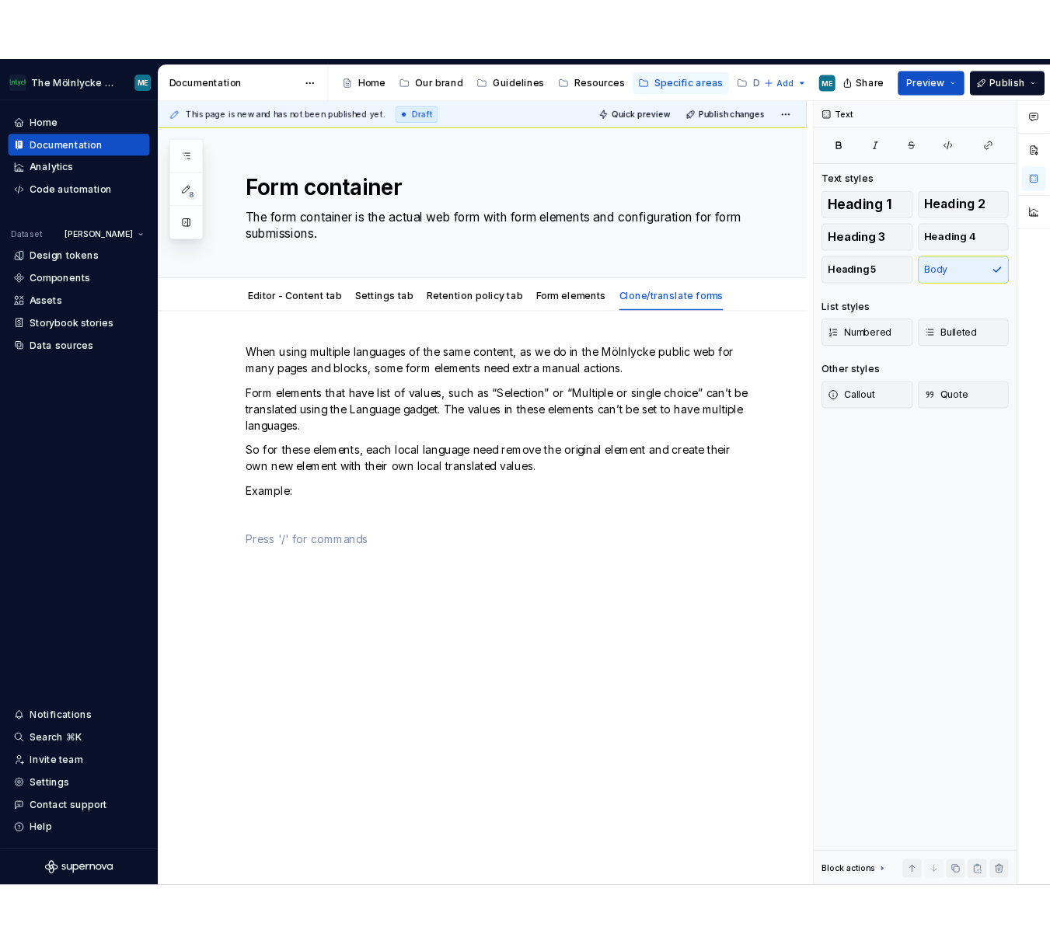
scroll to position [0, 0]
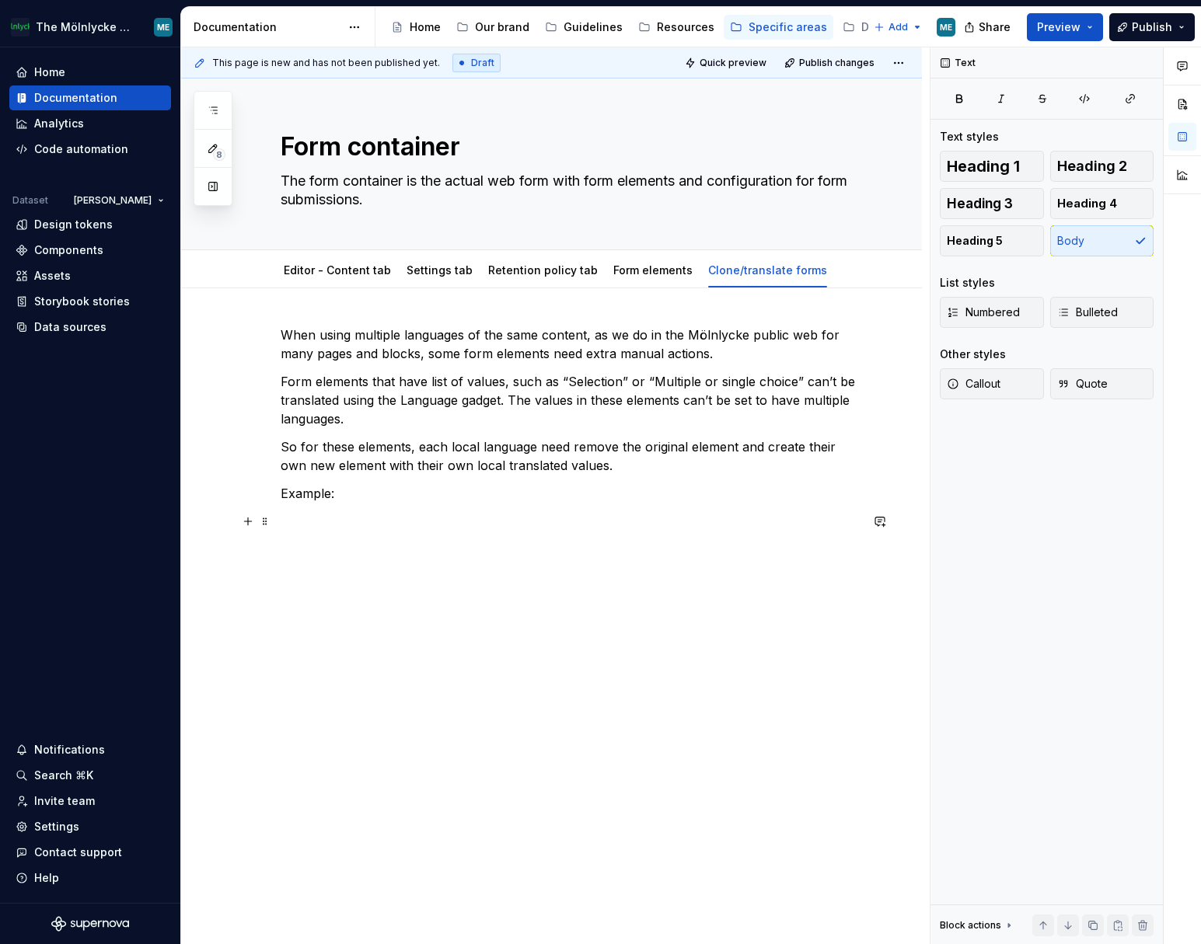
drag, startPoint x: 294, startPoint y: 514, endPoint x: 305, endPoint y: 518, distance: 12.3
click at [293, 406] on p at bounding box center [570, 521] width 579 height 19
click at [740, 336] on p "When using multiple languages of the same content, as we do in the Mölnlycke pu…" at bounding box center [570, 344] width 579 height 37
click at [296, 406] on p "Example:" at bounding box center [570, 493] width 579 height 19
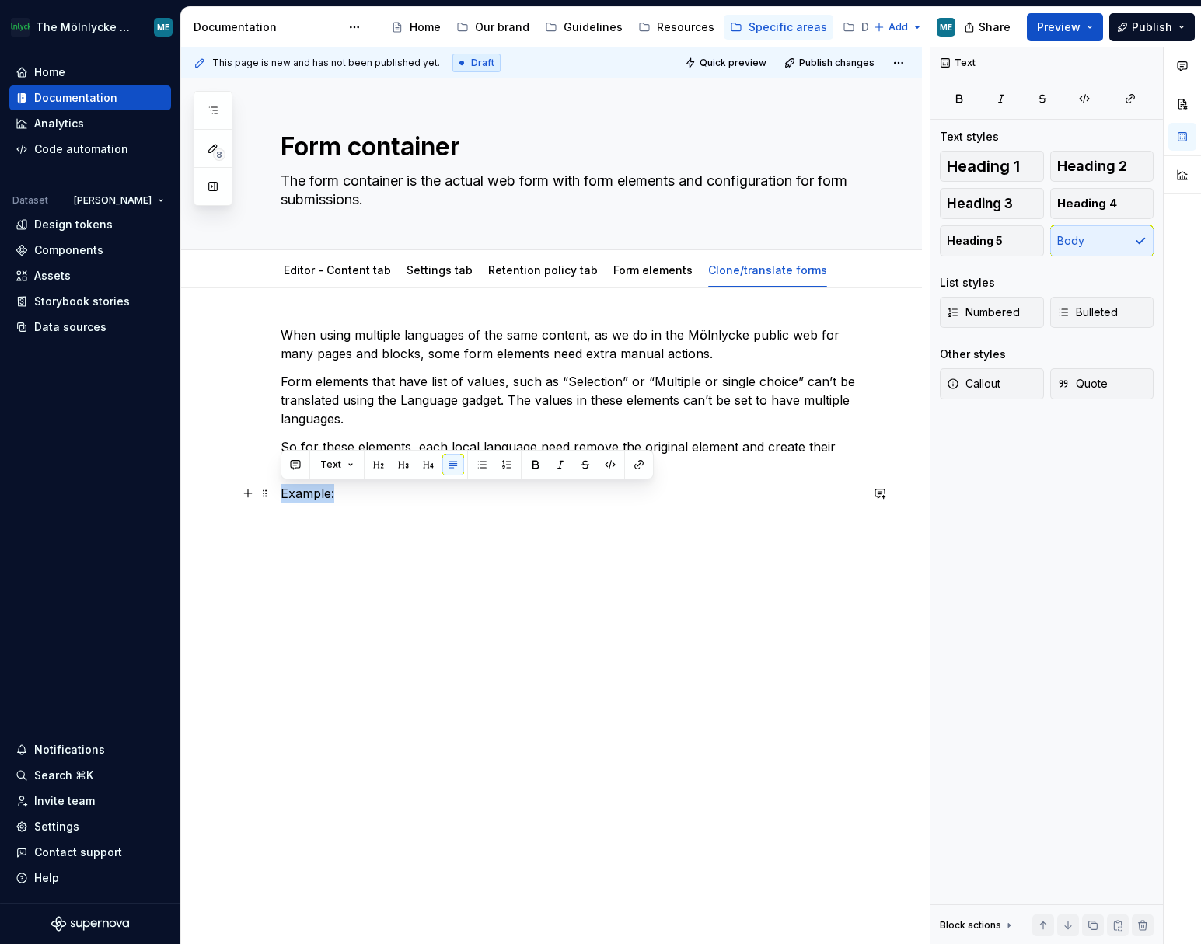
click at [296, 406] on p "Example:" at bounding box center [570, 493] width 579 height 19
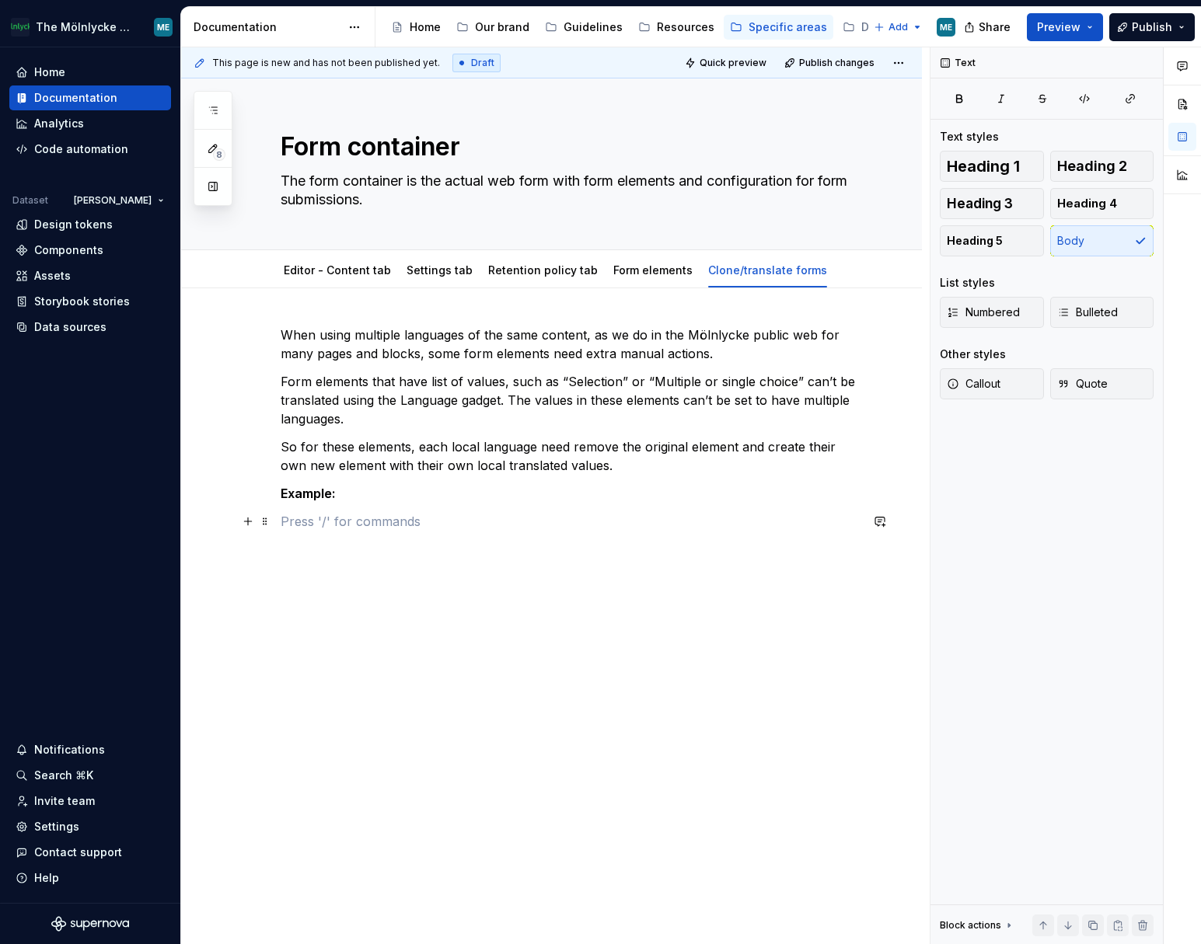
click at [293, 406] on p at bounding box center [570, 521] width 579 height 19
click at [368, 406] on div "When using multiple languages of the same content, as we do in the Mölnlycke pu…" at bounding box center [570, 442] width 579 height 233
click at [312, 406] on strong "Example:" at bounding box center [308, 494] width 55 height 16
click at [295, 406] on div "When using multiple languages of the same content, as we do in the Mölnlycke pu…" at bounding box center [570, 442] width 579 height 233
click at [589, 406] on div "When using multiple languages of the same content, as we do in the Mölnlycke pu…" at bounding box center [551, 574] width 741 height 573
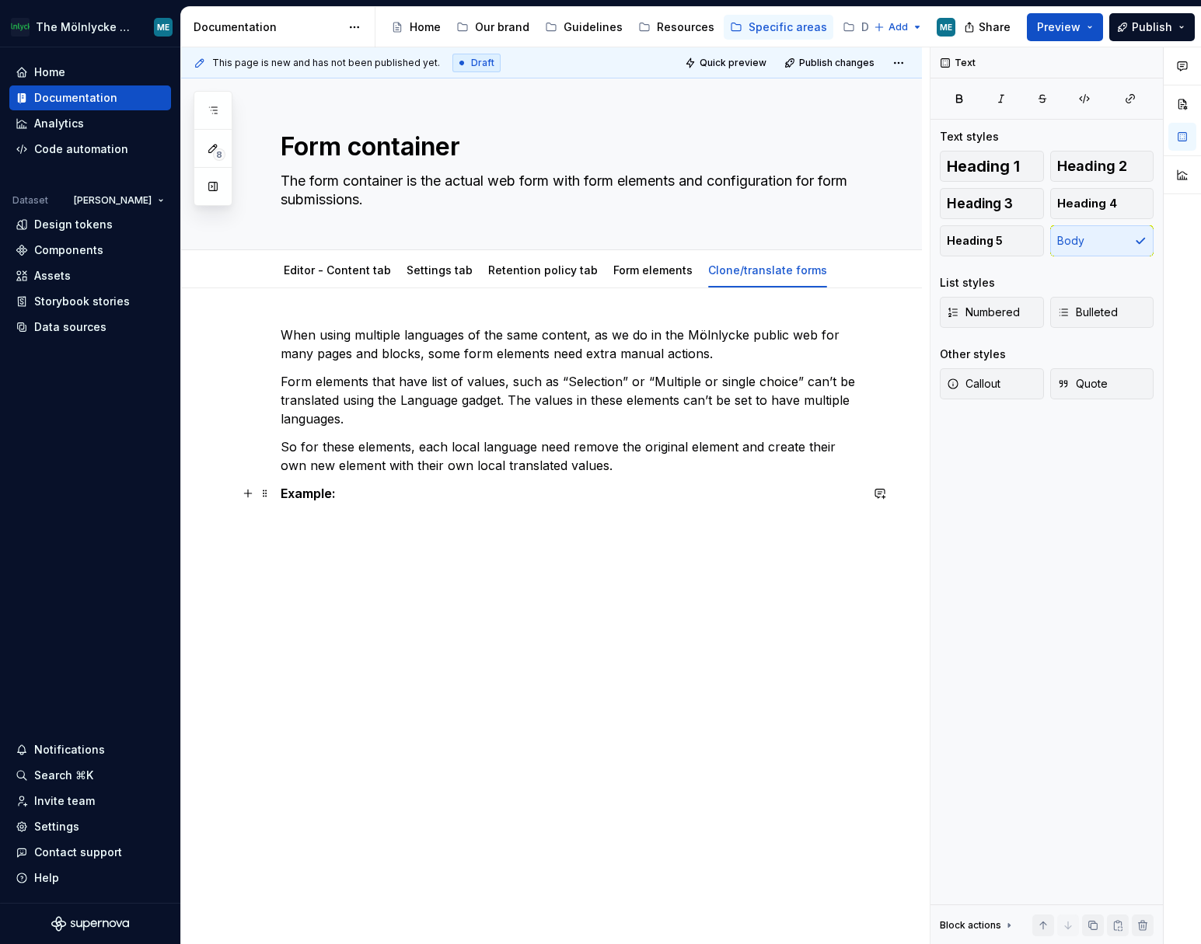
click at [450, 406] on p "Example:" at bounding box center [570, 493] width 579 height 19
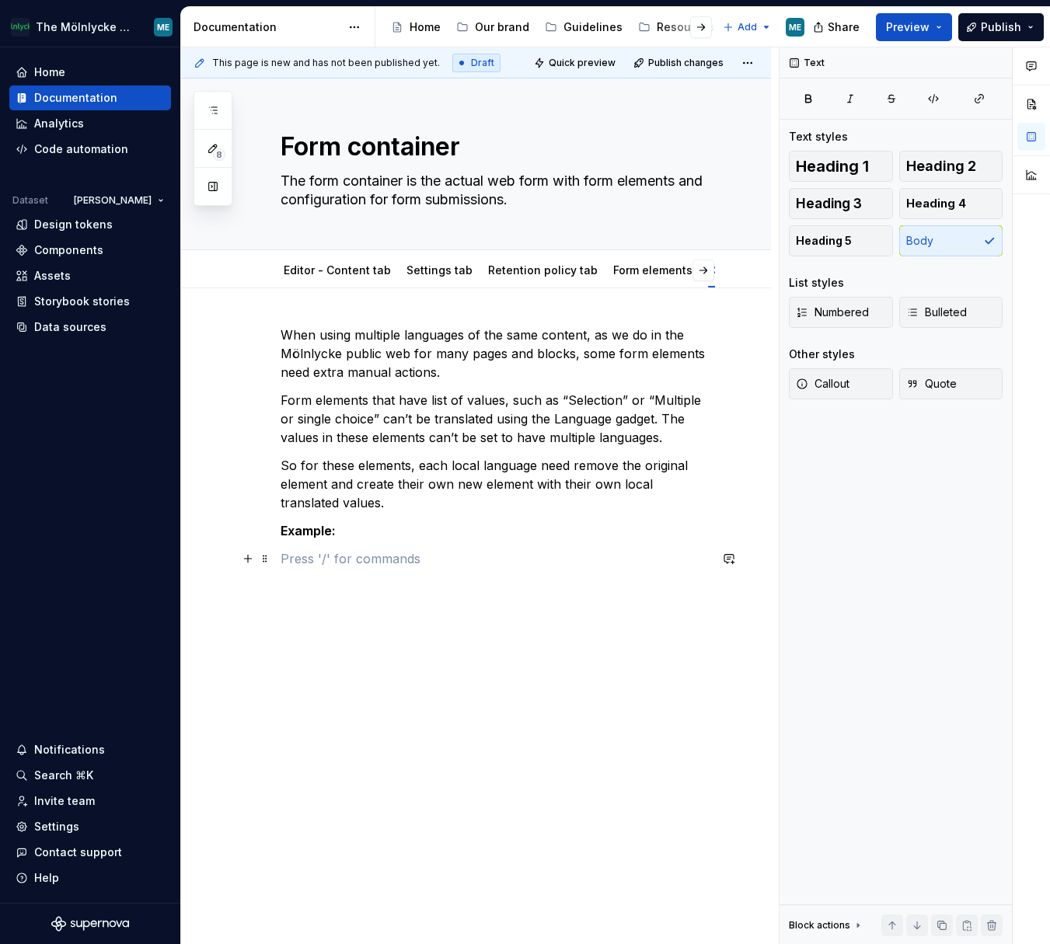
click at [451, 406] on p at bounding box center [495, 558] width 428 height 19
click at [392, 406] on p "English master" at bounding box center [495, 586] width 428 height 19
click at [295, 406] on p at bounding box center [495, 614] width 428 height 19
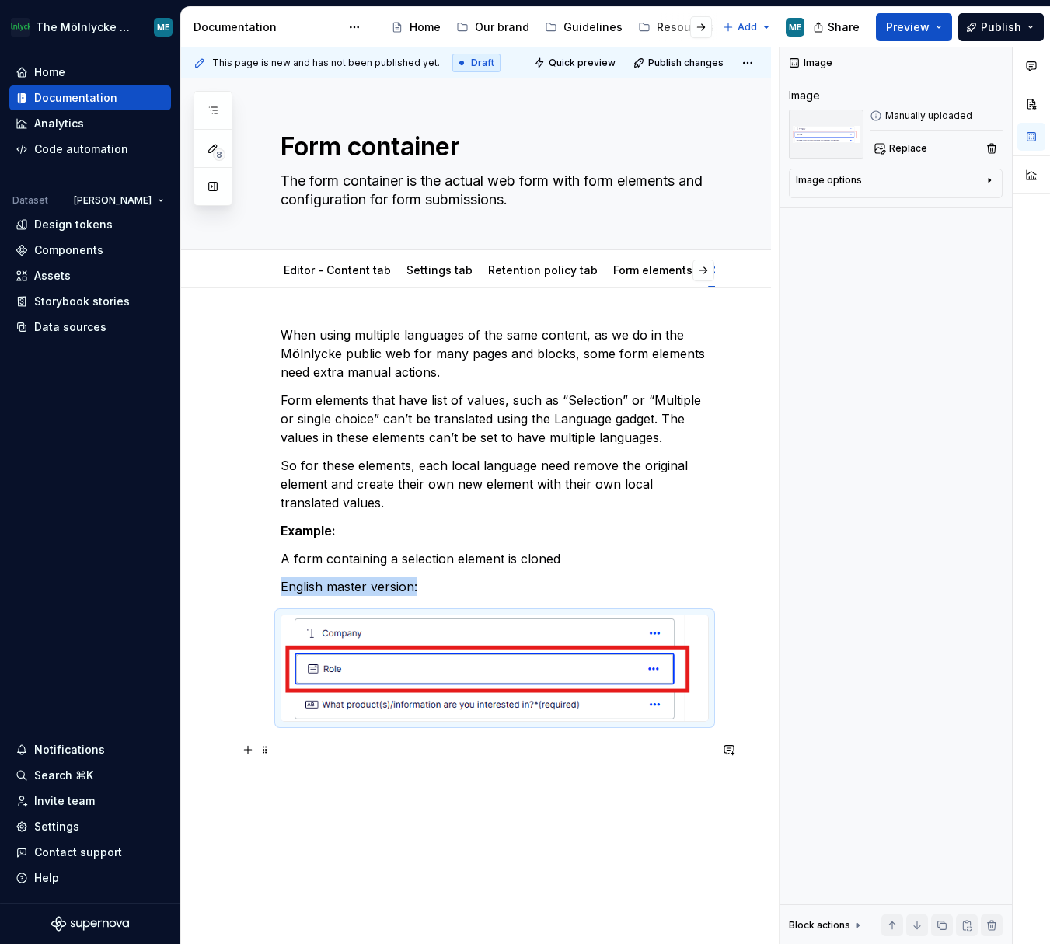
click at [289, 406] on p at bounding box center [495, 750] width 428 height 19
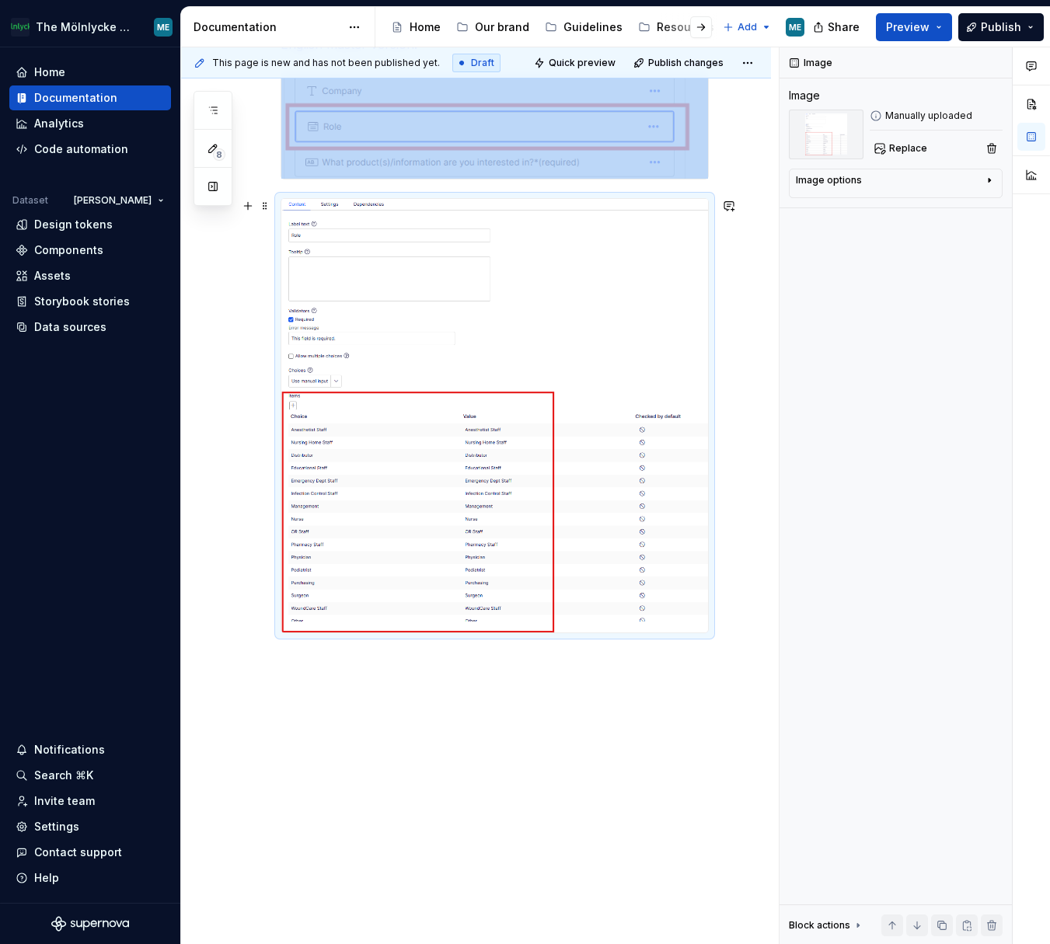
scroll to position [544, 0]
click at [322, 406] on p at bounding box center [495, 659] width 428 height 19
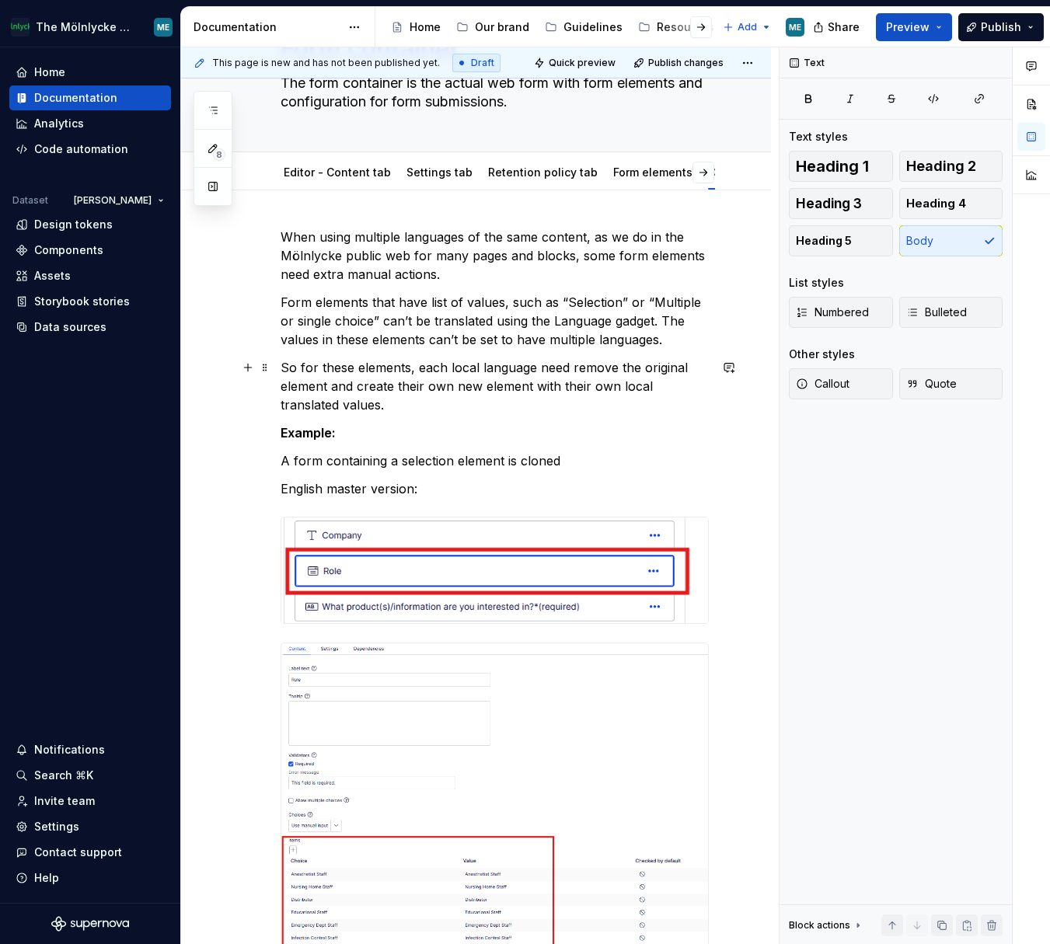
scroll to position [155, 0]
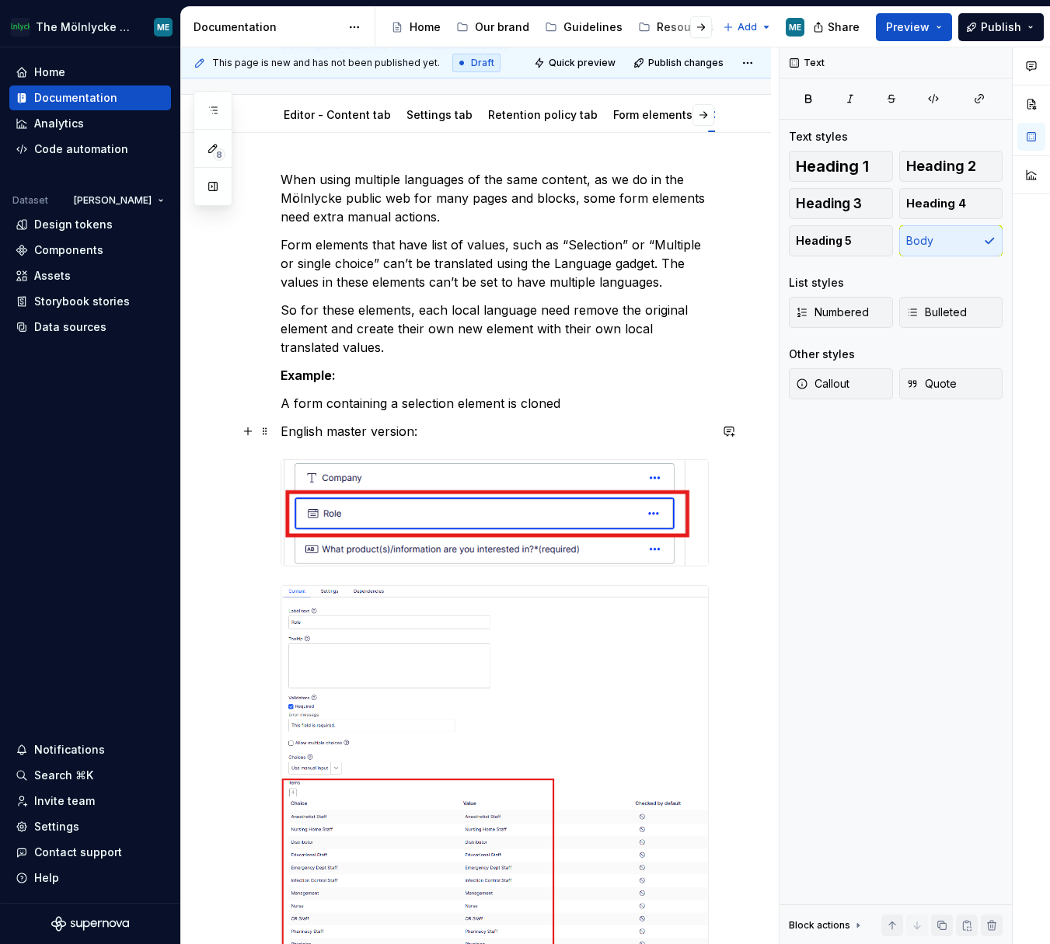
click at [427, 406] on p "English master version:" at bounding box center [495, 431] width 428 height 19
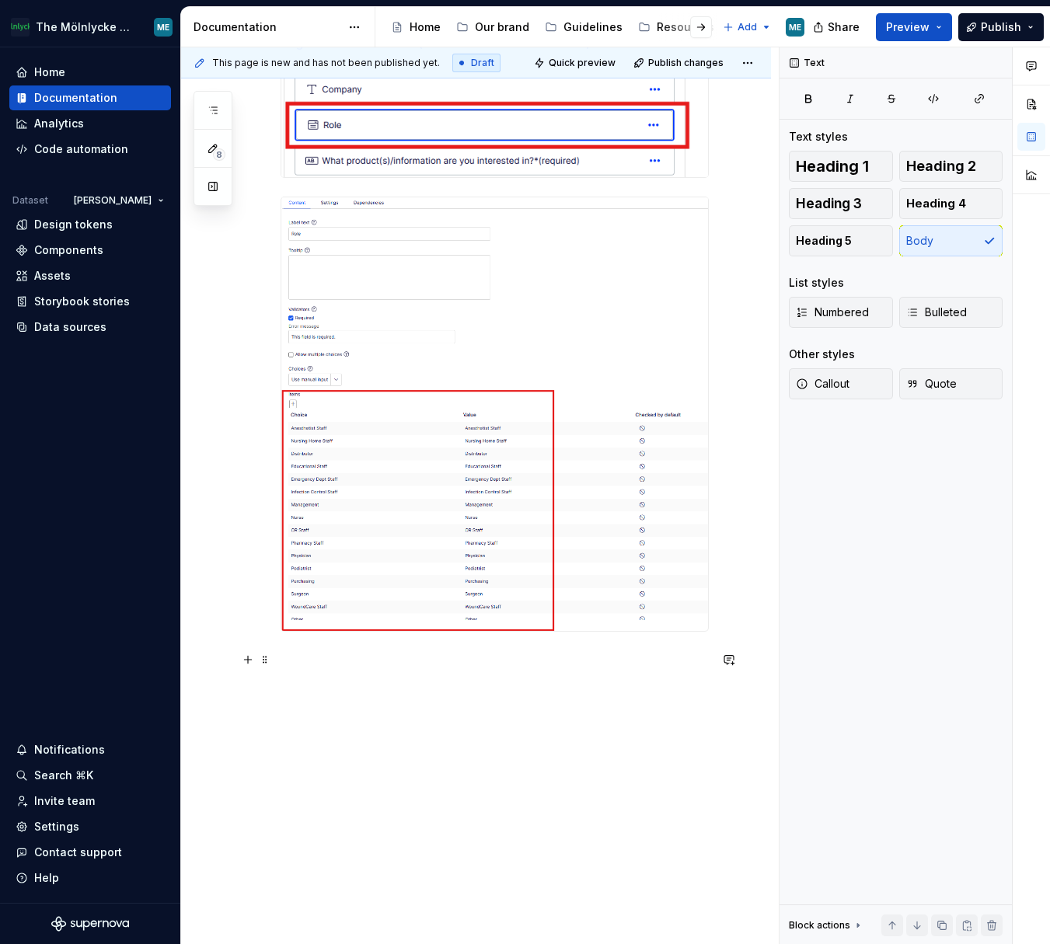
click at [284, 406] on p at bounding box center [495, 659] width 428 height 19
click at [361, 406] on p "Cloning" at bounding box center [495, 659] width 428 height 19
click at [309, 406] on p at bounding box center [495, 687] width 428 height 19
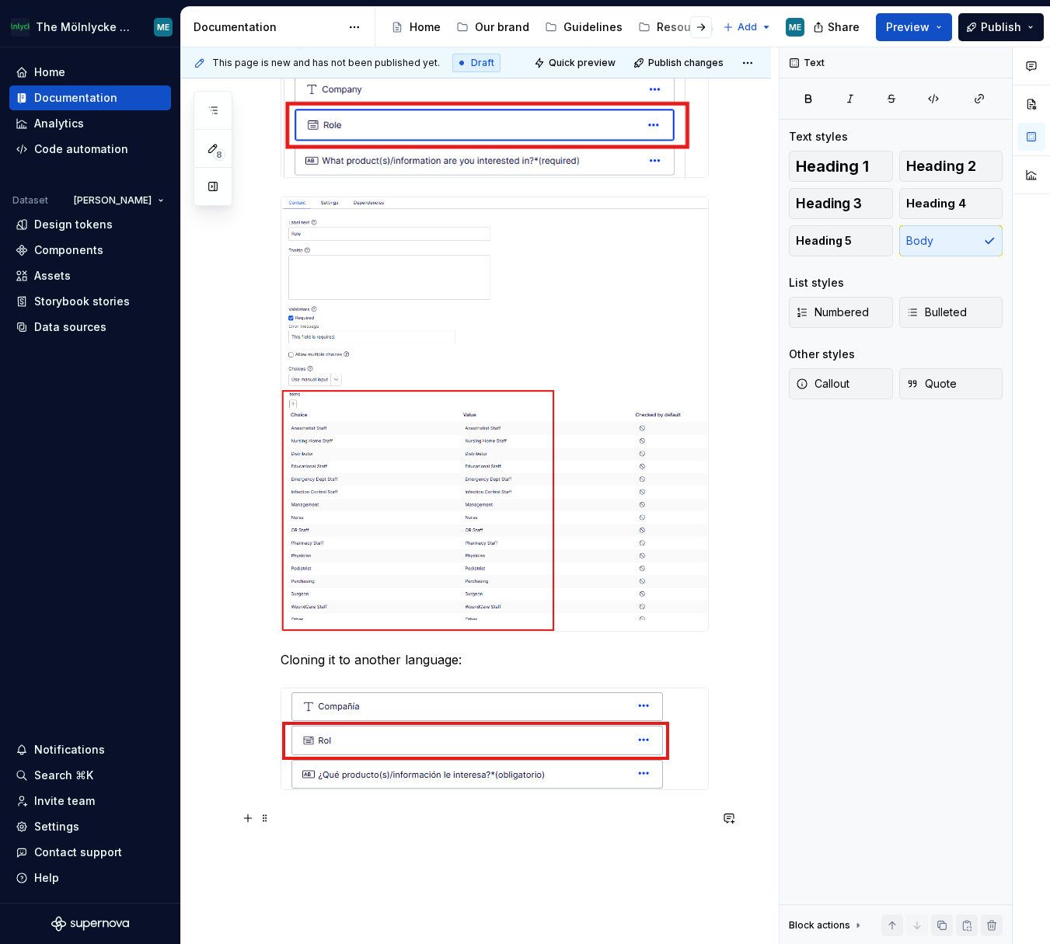
drag, startPoint x: 291, startPoint y: 823, endPoint x: 324, endPoint y: 828, distance: 33.7
click at [291, 406] on p at bounding box center [495, 818] width 428 height 19
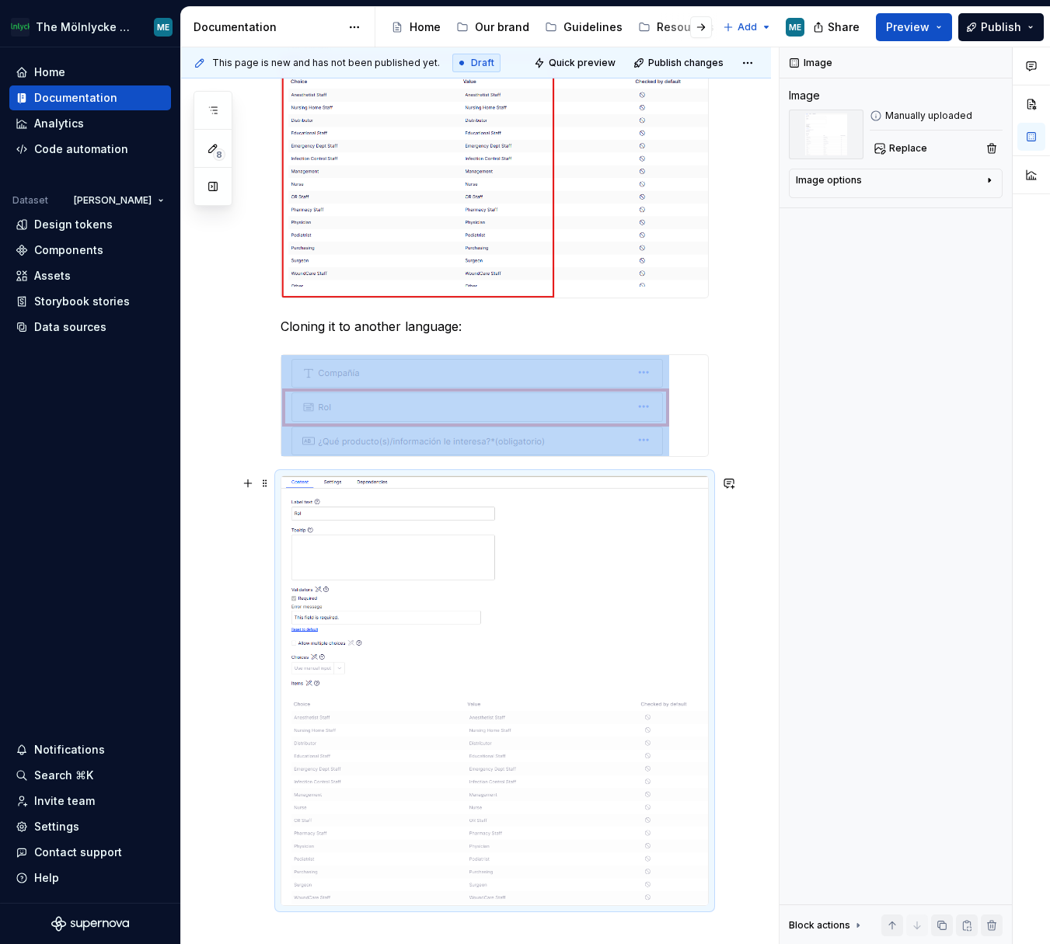
scroll to position [1010, 0]
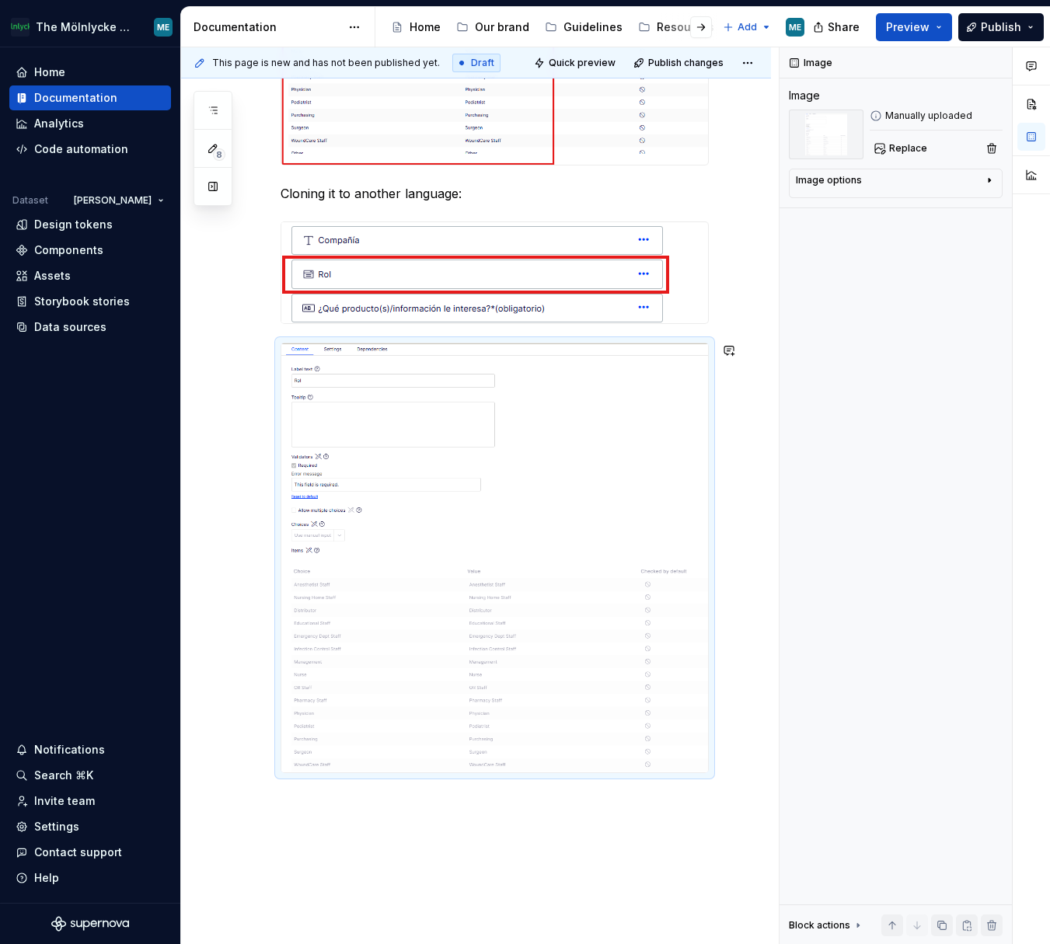
click at [343, 406] on div "When using multiple languages of the same content, as we do in the Mölnlycke pu…" at bounding box center [476, 176] width 590 height 1797
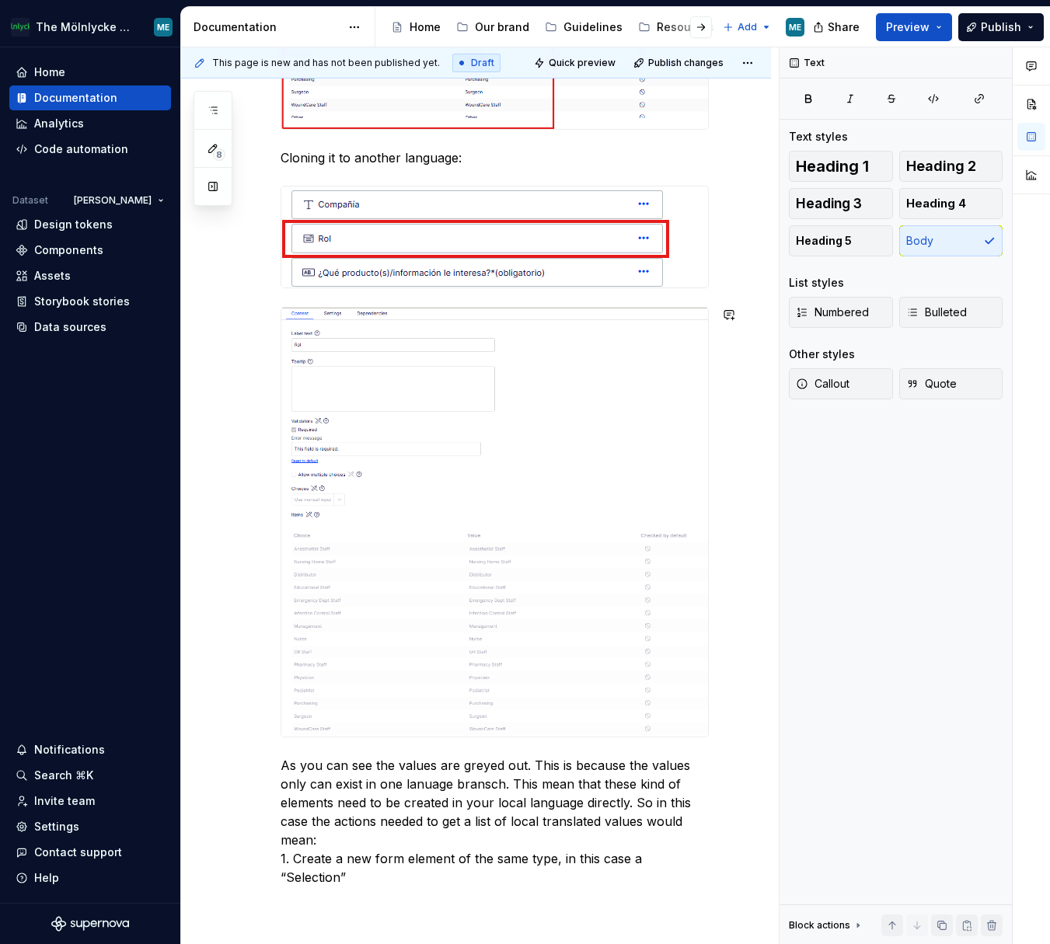
scroll to position [1065, 0]
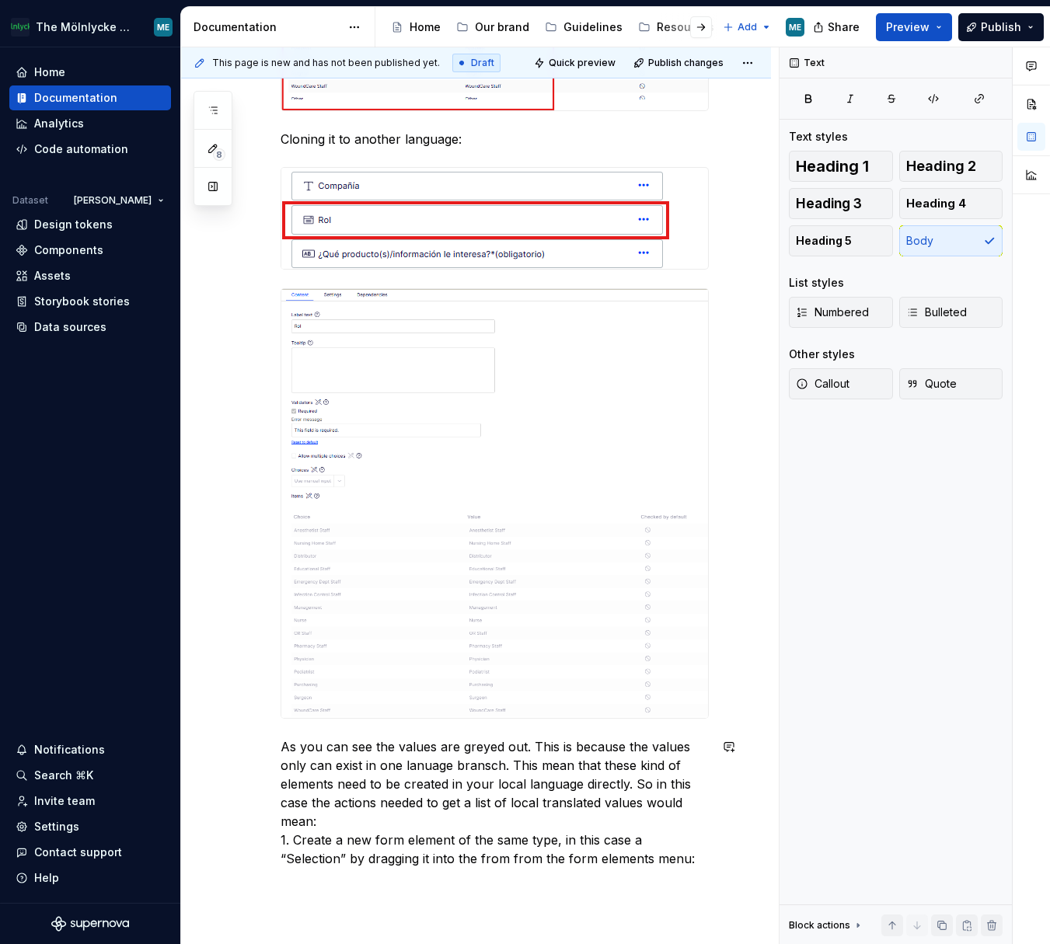
click at [294, 406] on div "When using multiple languages of the same content, as we do in the Mölnlycke pu…" at bounding box center [495, 74] width 428 height 1626
click at [700, 406] on p "As you can see the values are greyed out. This is because the values only can e…" at bounding box center [495, 802] width 428 height 131
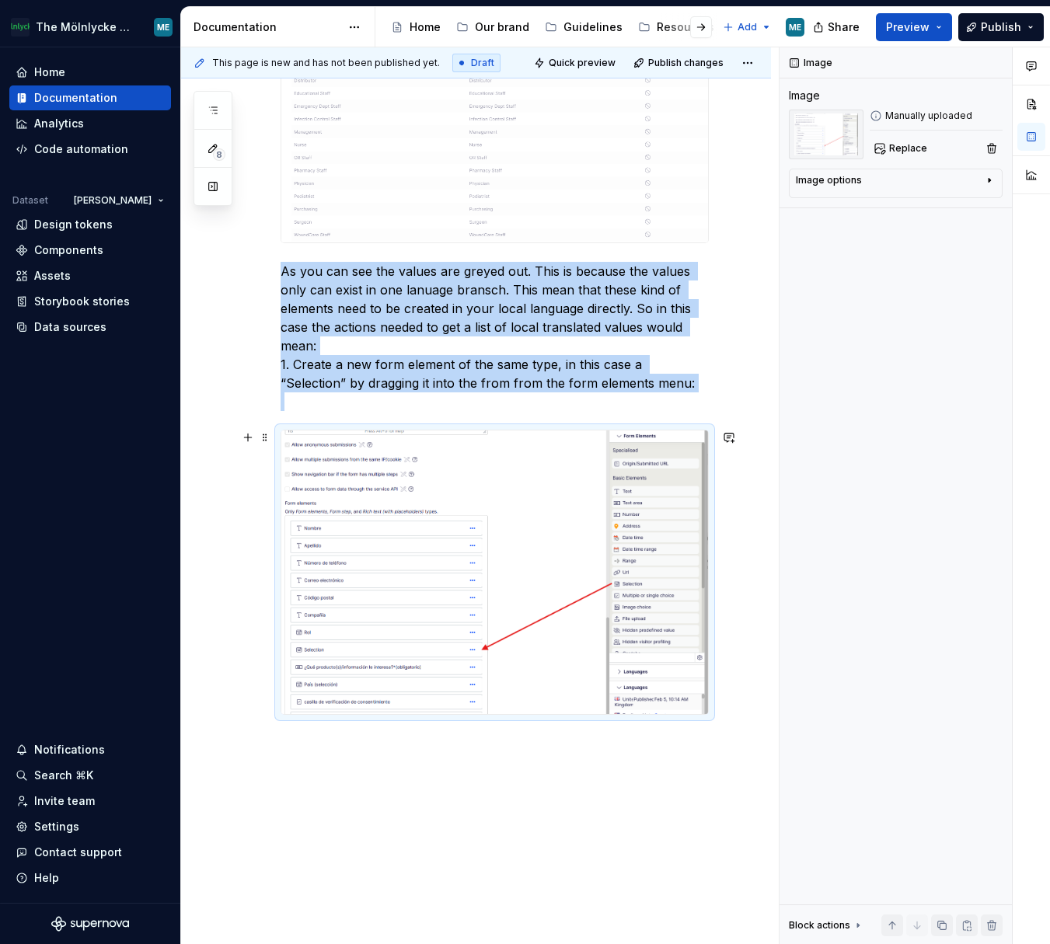
scroll to position [1612, 0]
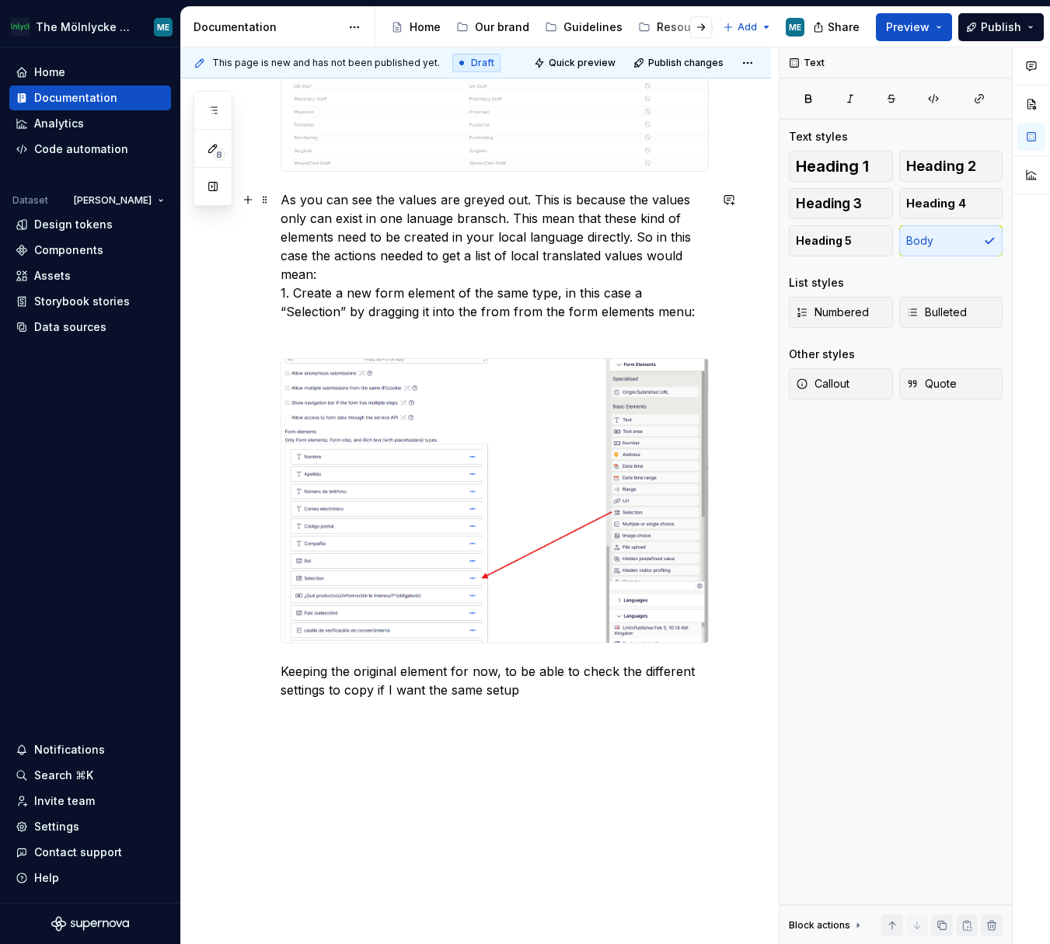
click at [343, 275] on p "As you can see the values are greyed out. This is because the values only can e…" at bounding box center [495, 264] width 428 height 149
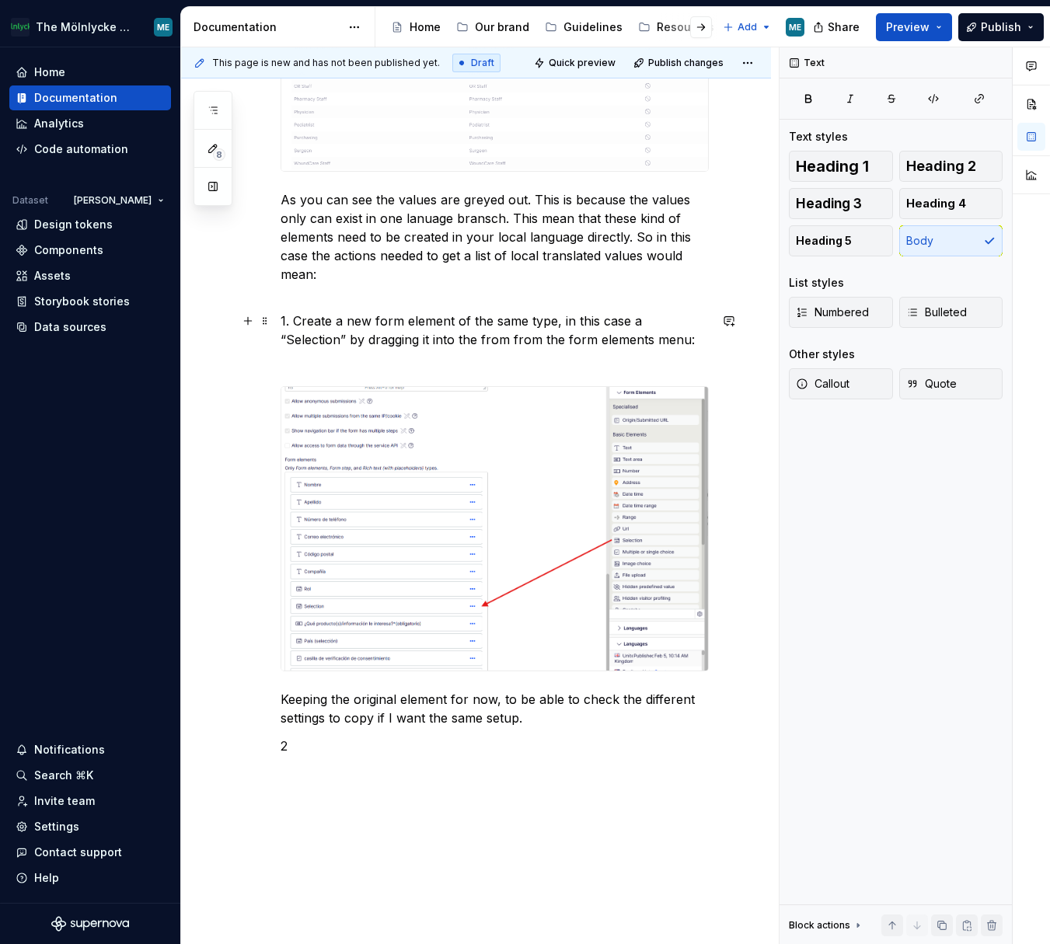
click at [288, 317] on p "1. Create a new form element of the same type, in this case a “Selection” by dr…" at bounding box center [495, 340] width 428 height 56
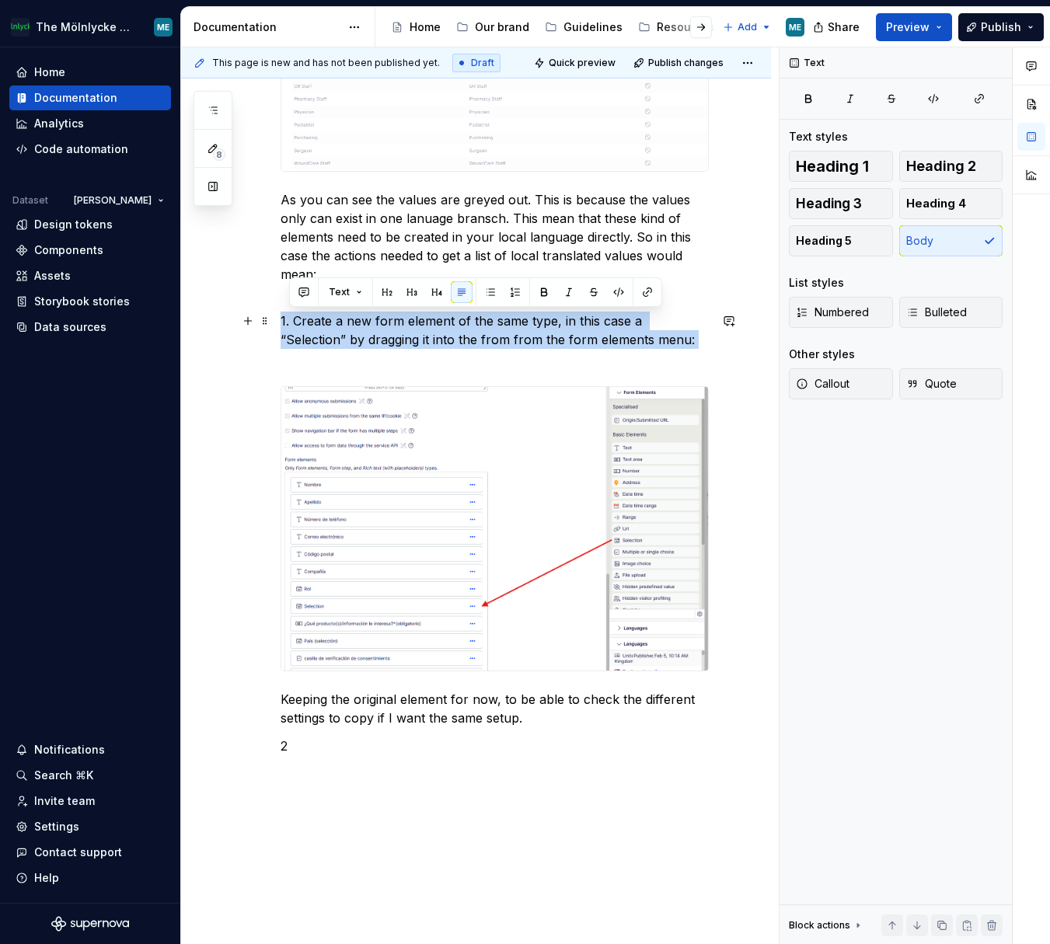
click at [288, 317] on p "1. Create a new form element of the same type, in this case a “Selection” by dr…" at bounding box center [495, 340] width 428 height 56
click at [852, 314] on span "Numbered" at bounding box center [832, 313] width 73 height 16
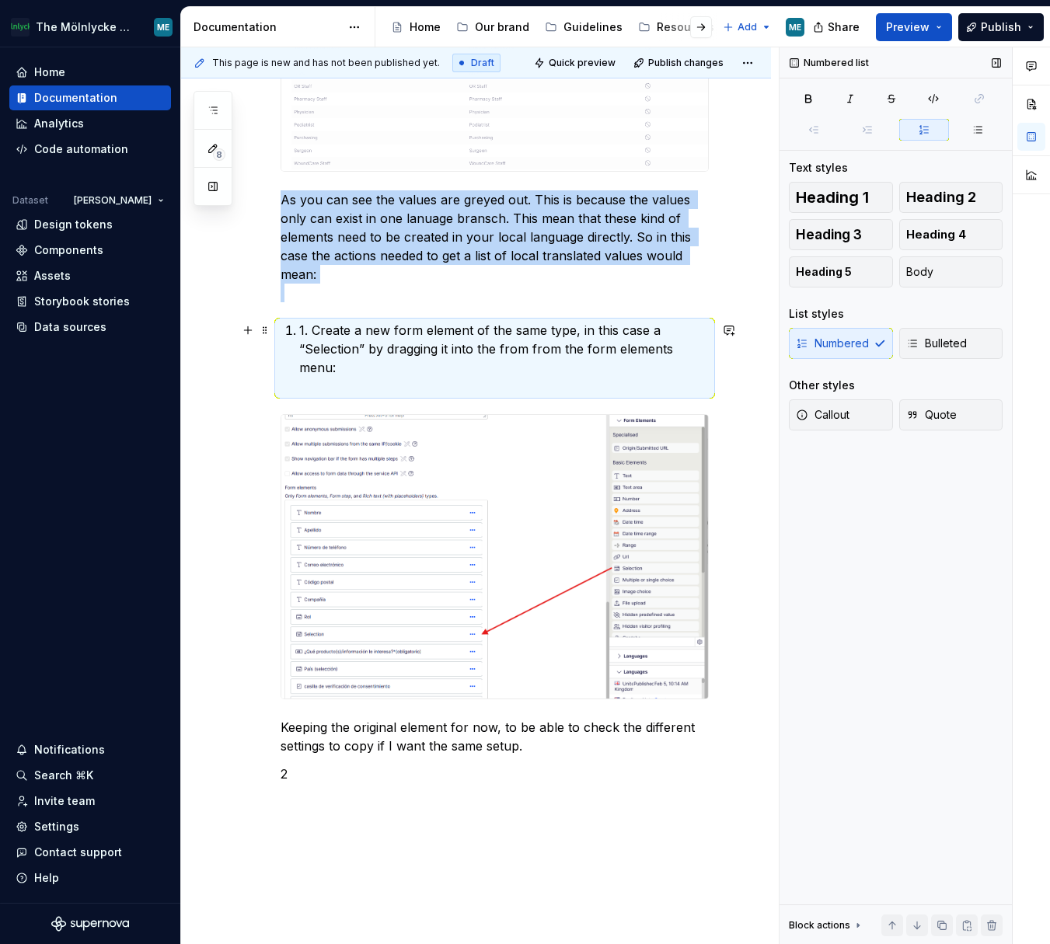
click at [324, 329] on p "1. Create a new form element of the same type, in this case a “Selection” by dr…" at bounding box center [504, 358] width 410 height 75
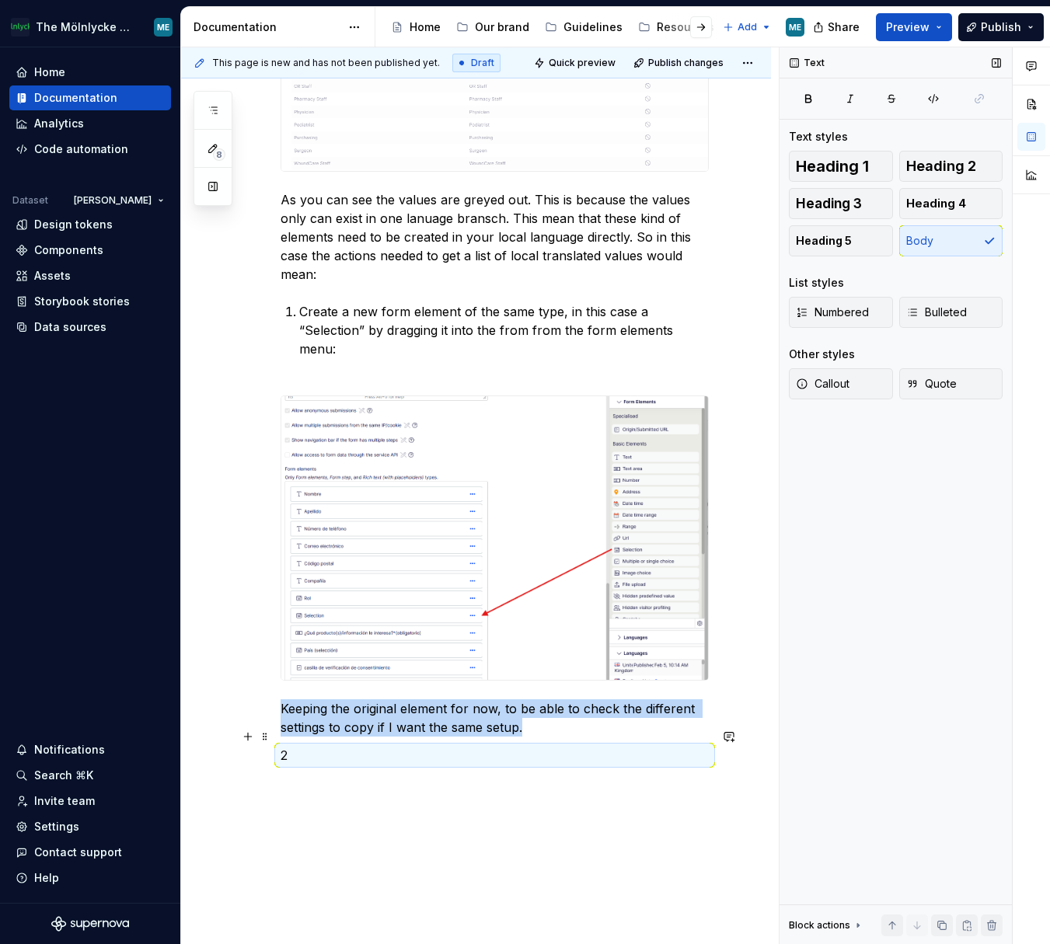
click at [312, 406] on p "2" at bounding box center [495, 755] width 428 height 19
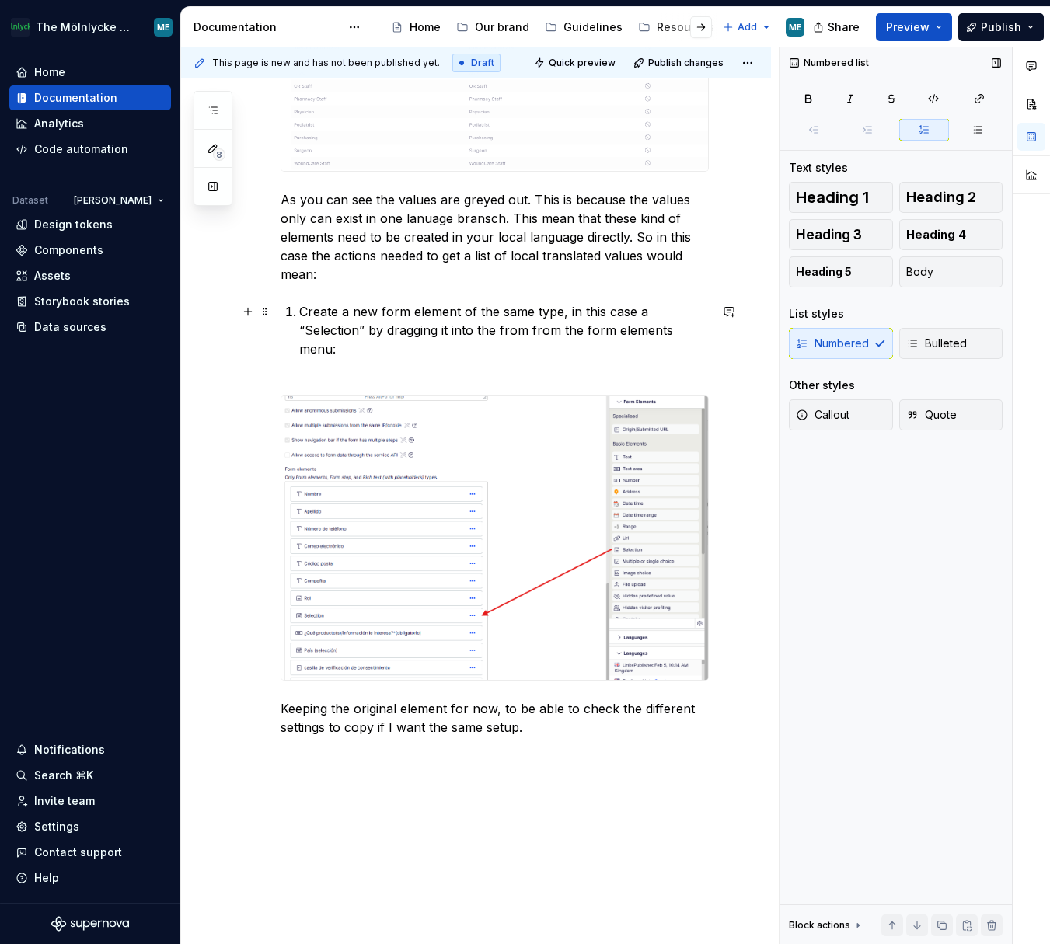
click at [312, 306] on p "Create a new form element of the same type, in this case a “Selection” by dragg…" at bounding box center [504, 339] width 410 height 75
click at [834, 347] on div "Numbered Bulleted" at bounding box center [896, 343] width 214 height 31
click at [879, 275] on button "Body" at bounding box center [951, 271] width 104 height 31
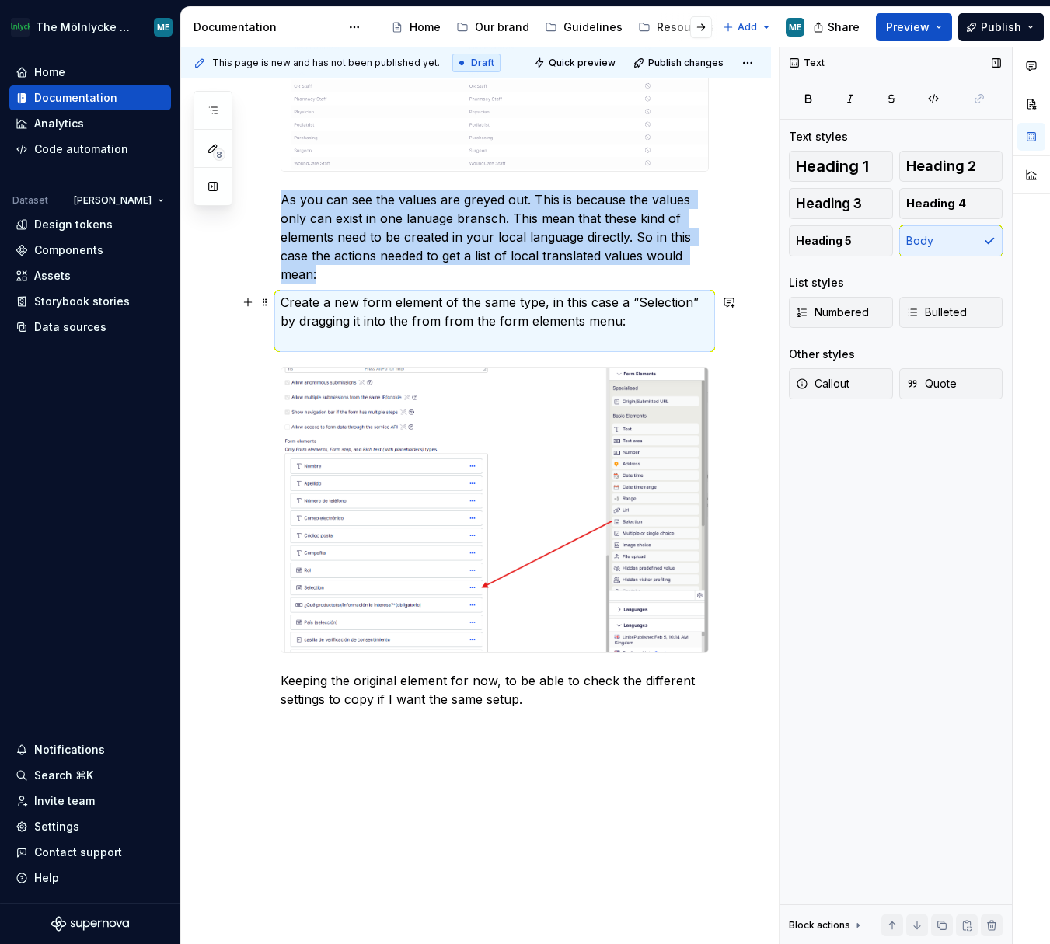
drag, startPoint x: 265, startPoint y: 310, endPoint x: 278, endPoint y: 309, distance: 13.3
click at [266, 310] on span at bounding box center [265, 302] width 12 height 22
click at [282, 298] on p "Create a new form element of the same type, in this case a “Selection” by dragg…" at bounding box center [495, 321] width 428 height 56
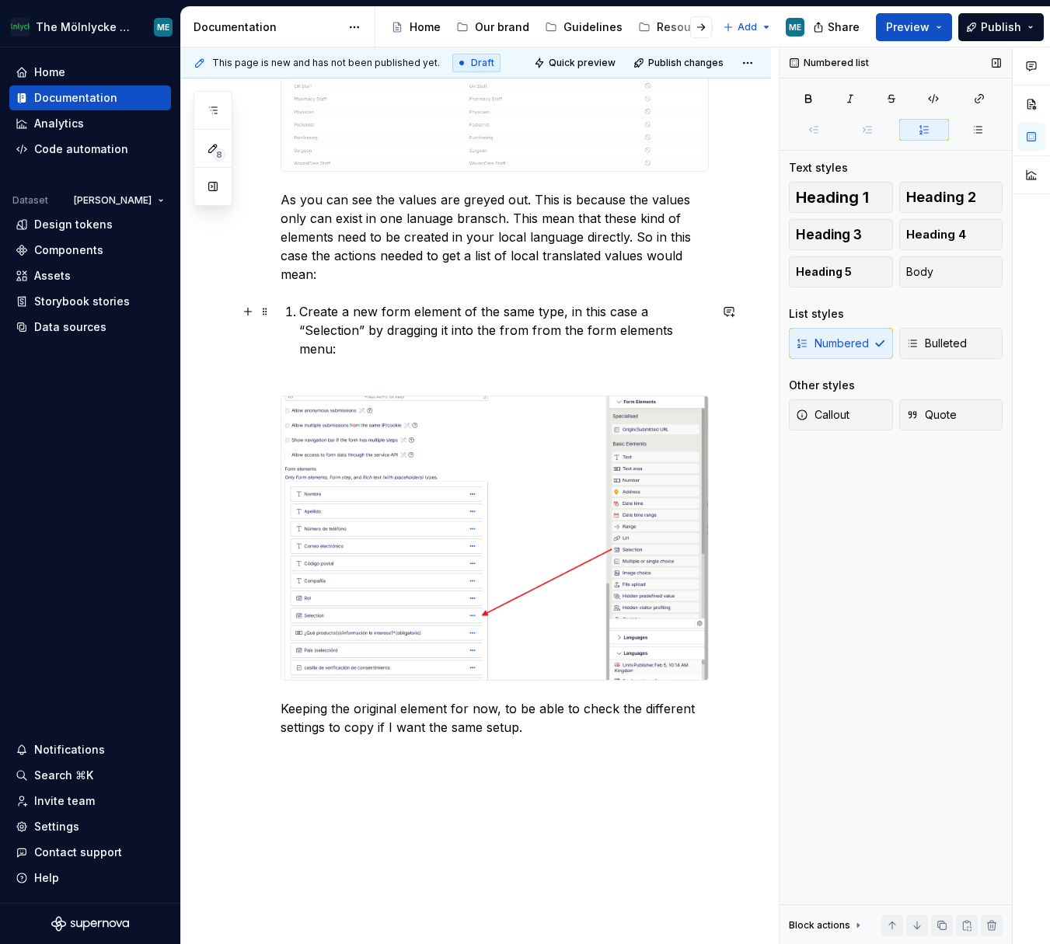
click at [303, 313] on p "Create a new form element of the same type, in this case a “Selection” by dragg…" at bounding box center [504, 339] width 410 height 75
click at [879, 277] on button "Body" at bounding box center [951, 271] width 104 height 31
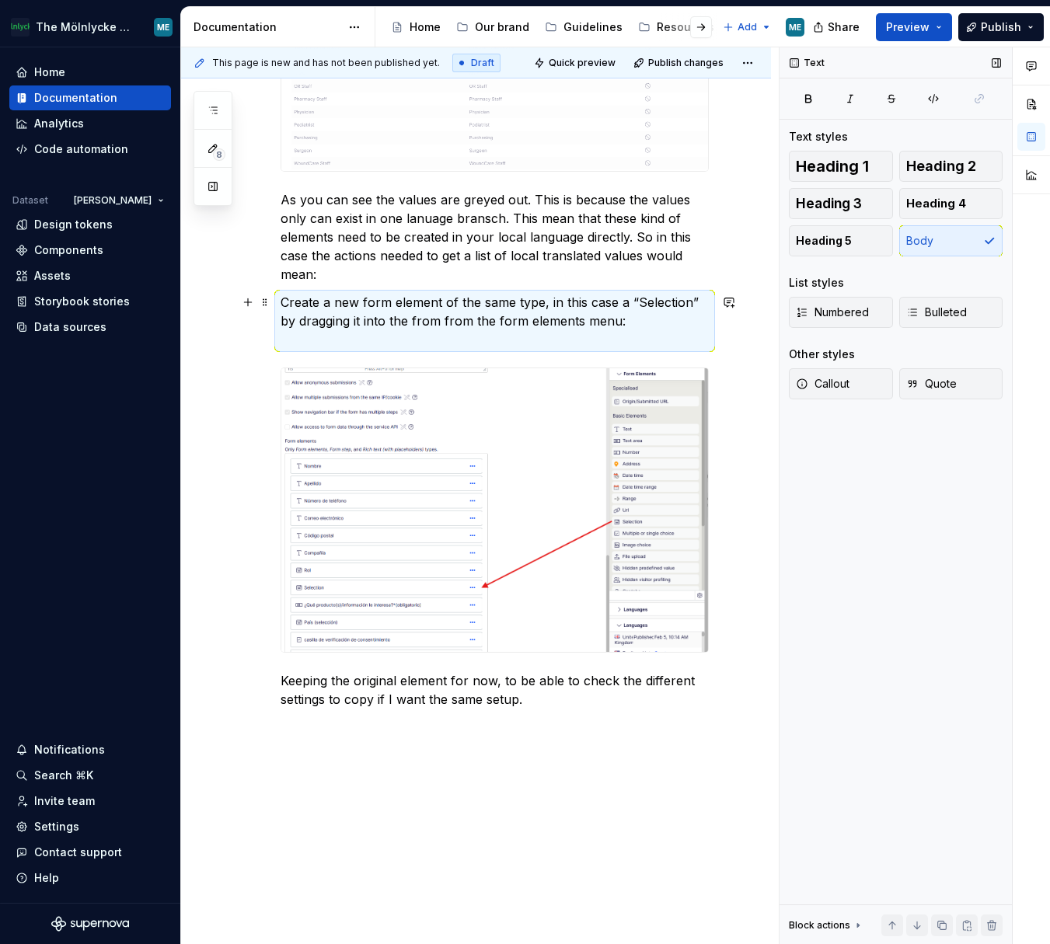
click at [323, 301] on p "Create a new form element of the same type, in this case a “Selection” by dragg…" at bounding box center [495, 321] width 428 height 56
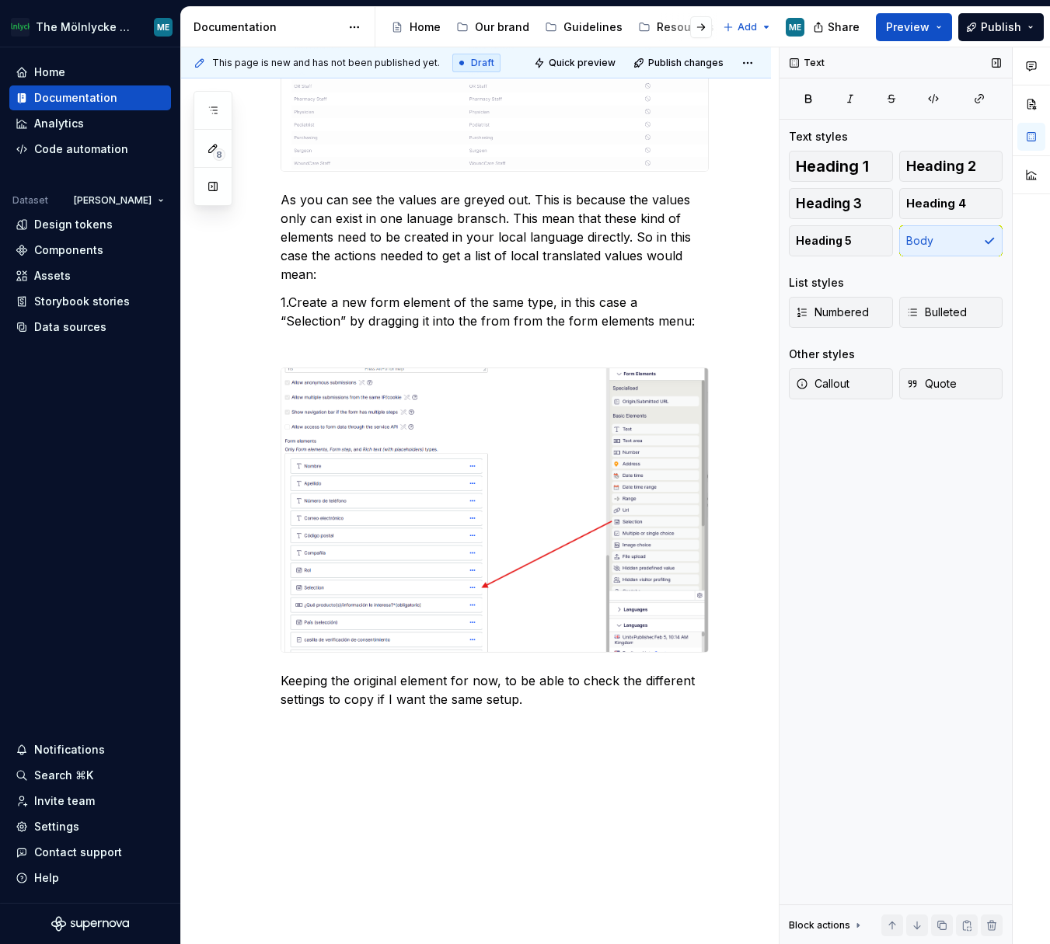
click at [879, 244] on div "Heading 1 Heading 2 Heading 3 Heading 4 Heading 5 Body" at bounding box center [896, 204] width 214 height 106
click at [310, 305] on p "1.Create a new form element of the same type, in this case a “Selection” by dra…" at bounding box center [495, 321] width 428 height 56
click at [440, 406] on p "3.Set the field" at bounding box center [495, 774] width 428 height 19
click at [427, 406] on p "3.Set the field" at bounding box center [495, 774] width 428 height 19
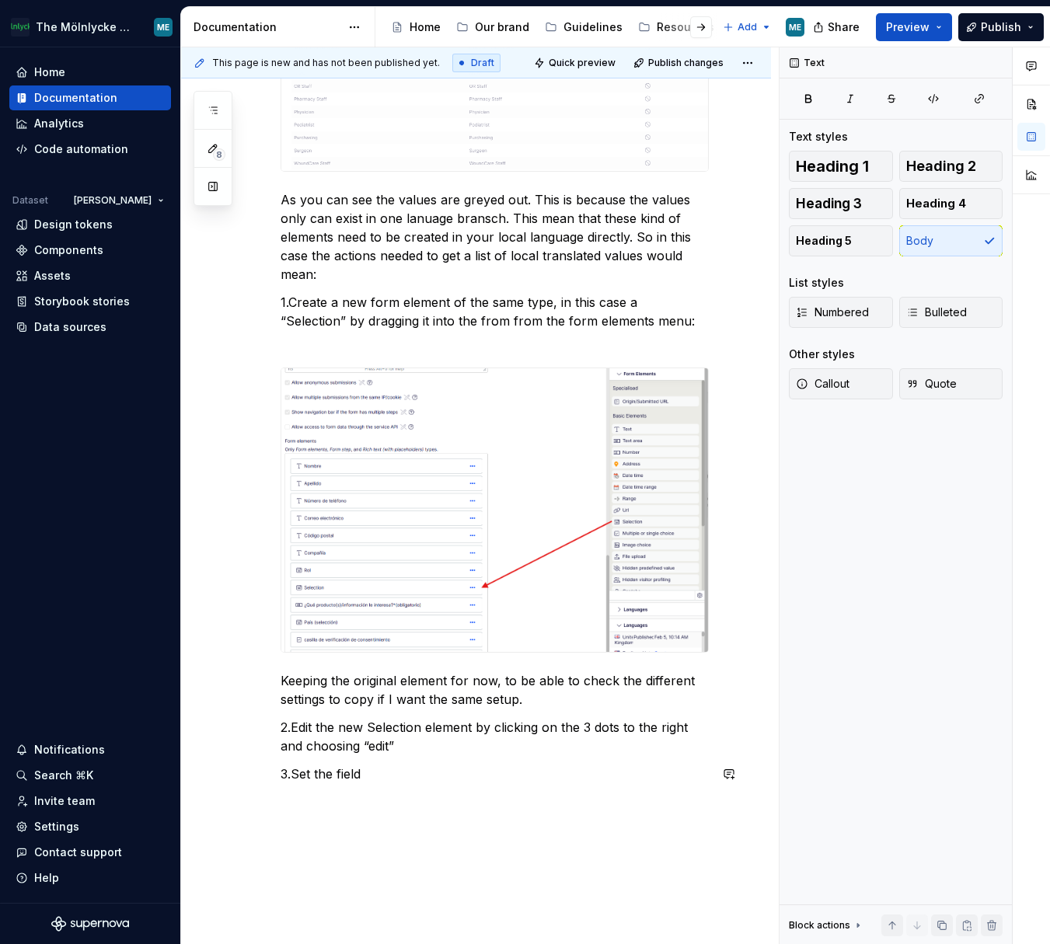
click at [382, 406] on p "3.Set the field" at bounding box center [495, 774] width 428 height 19
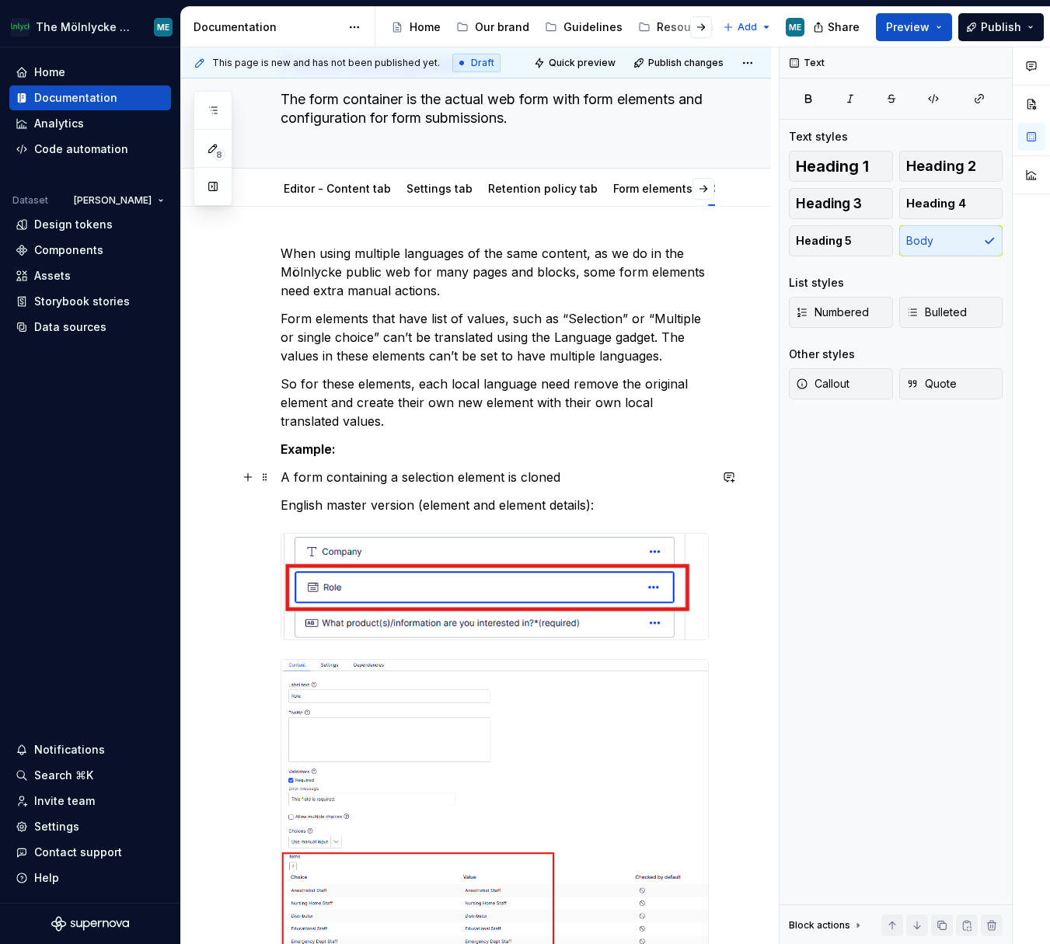
scroll to position [0, 0]
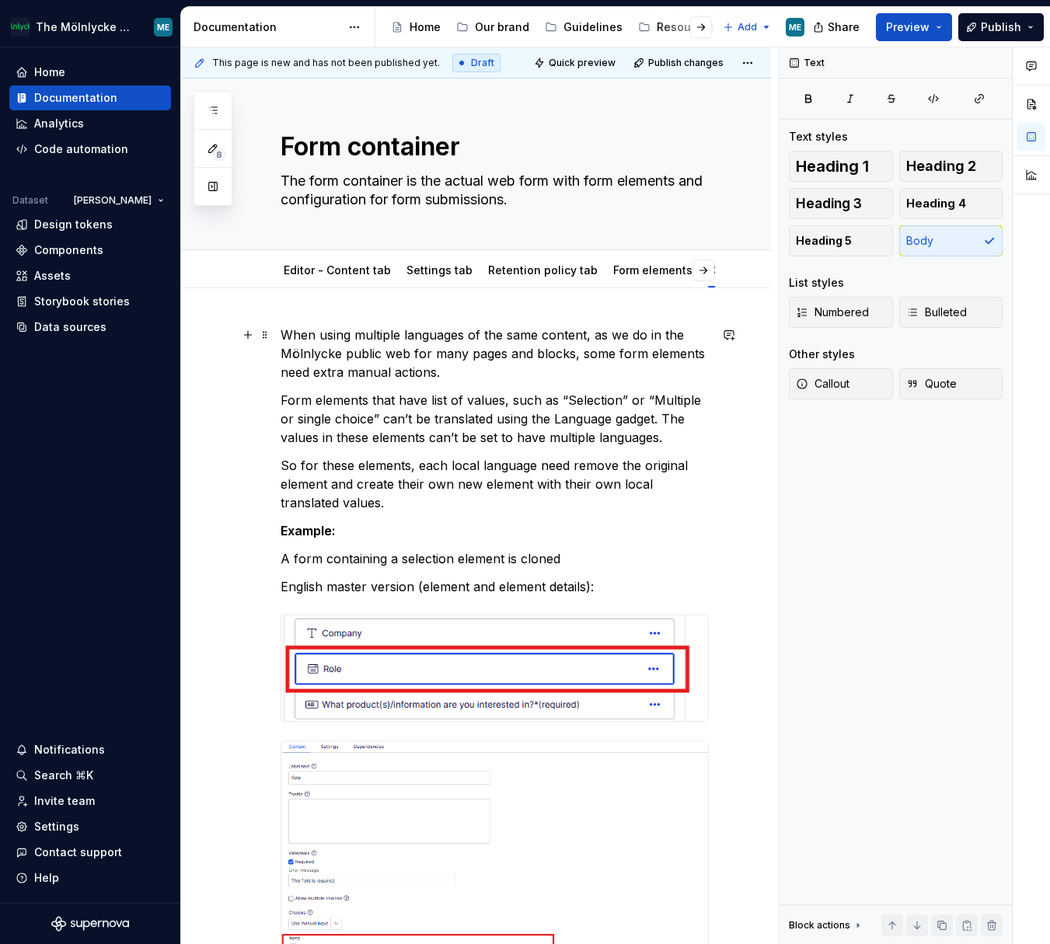
click at [366, 347] on p "When using multiple languages of the same content, as we do in the Mölnlycke pu…" at bounding box center [495, 354] width 428 height 56
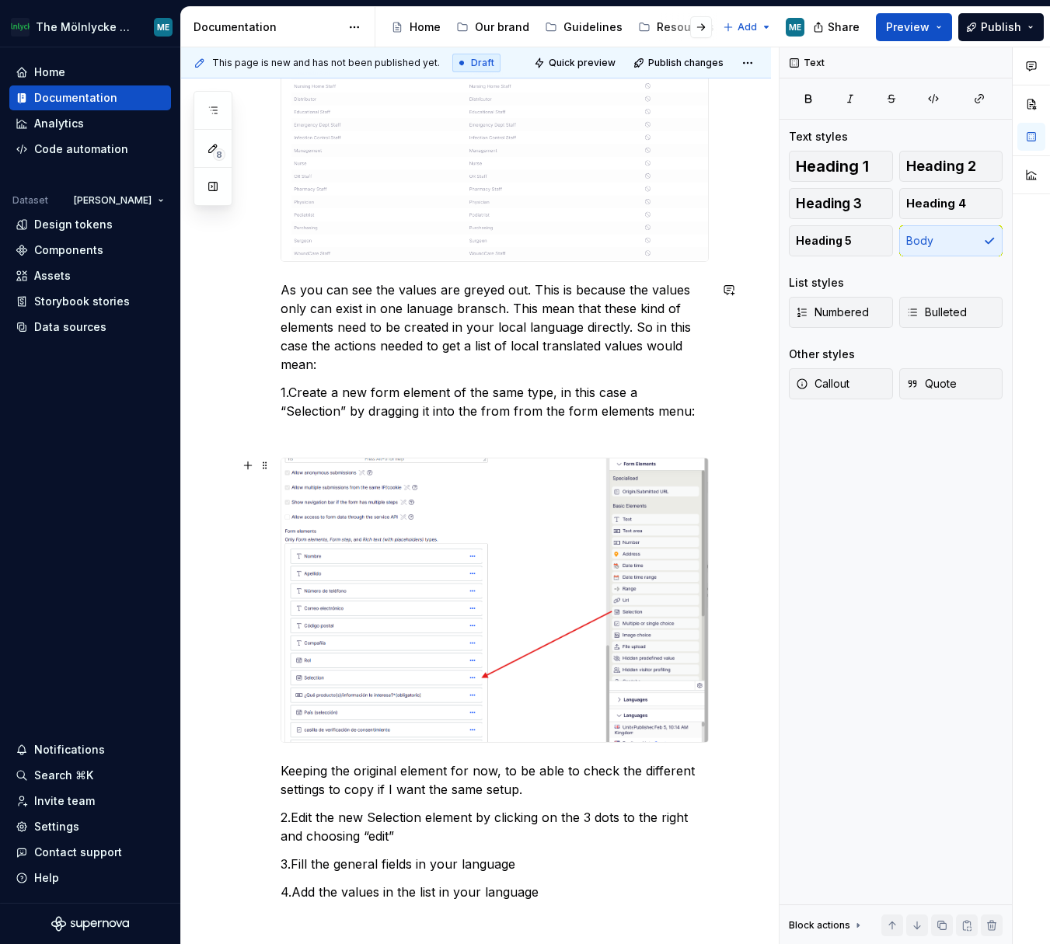
scroll to position [1780, 0]
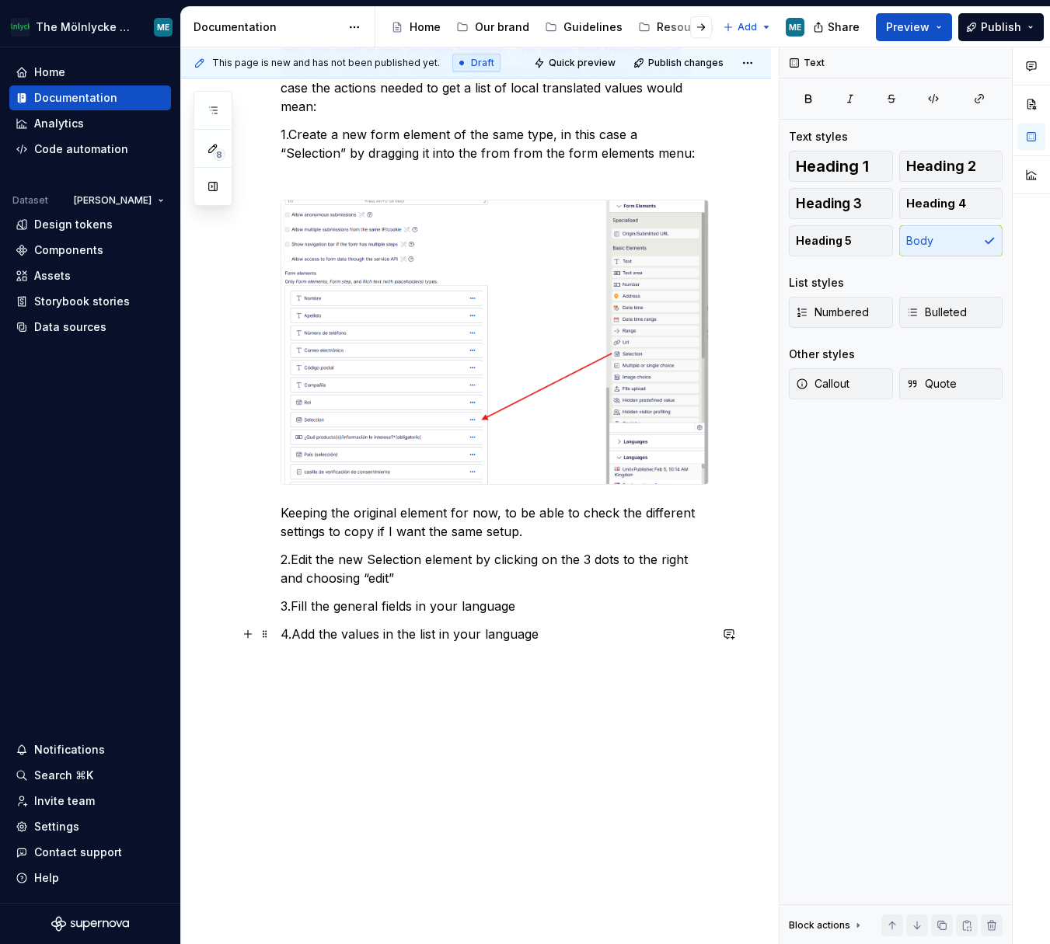
click at [584, 406] on p "4.Add the values in the list in your language" at bounding box center [495, 634] width 428 height 19
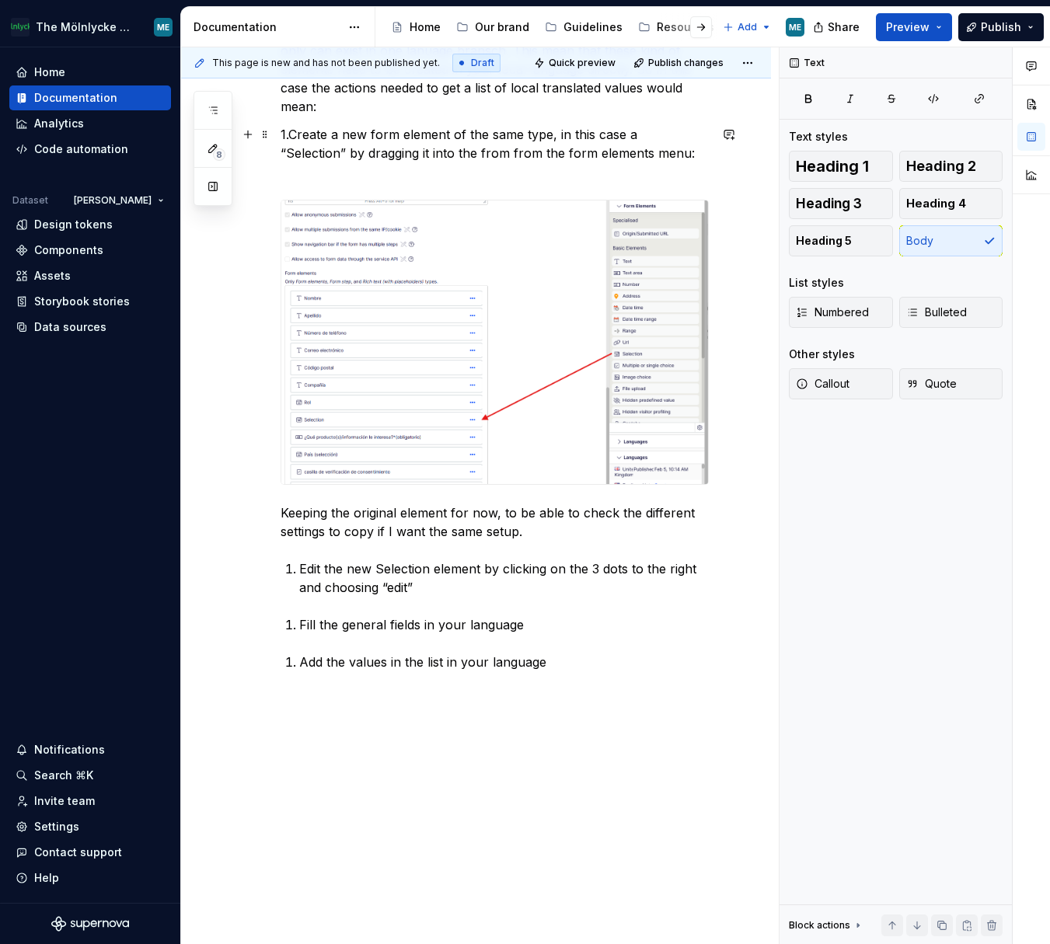
click at [301, 134] on p "1.Create a new form element of the same type, in this case a “Selection” by dra…" at bounding box center [495, 153] width 428 height 56
click at [879, 318] on span "Bulleted" at bounding box center [936, 313] width 61 height 16
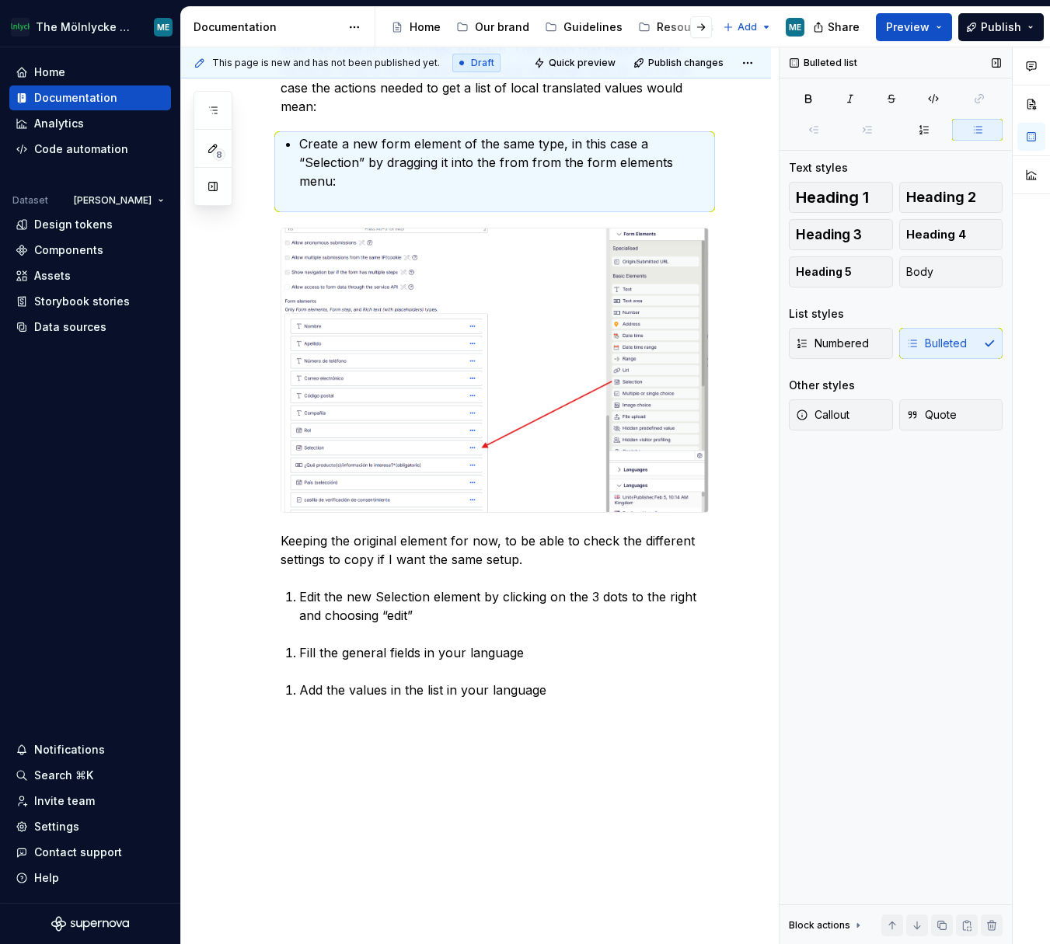
scroll to position [1789, 0]
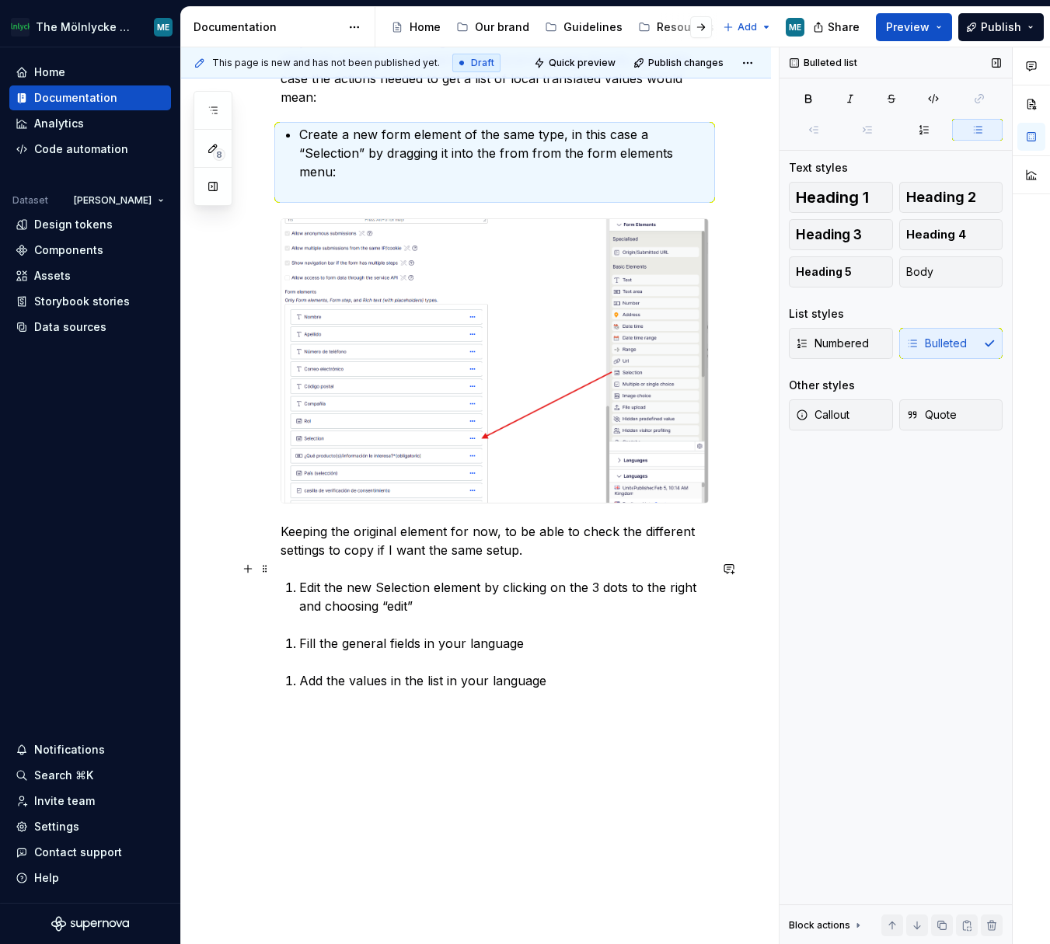
click at [366, 406] on p "Edit the new Selection element by clicking on the 3 dots to the right and choos…" at bounding box center [504, 596] width 410 height 37
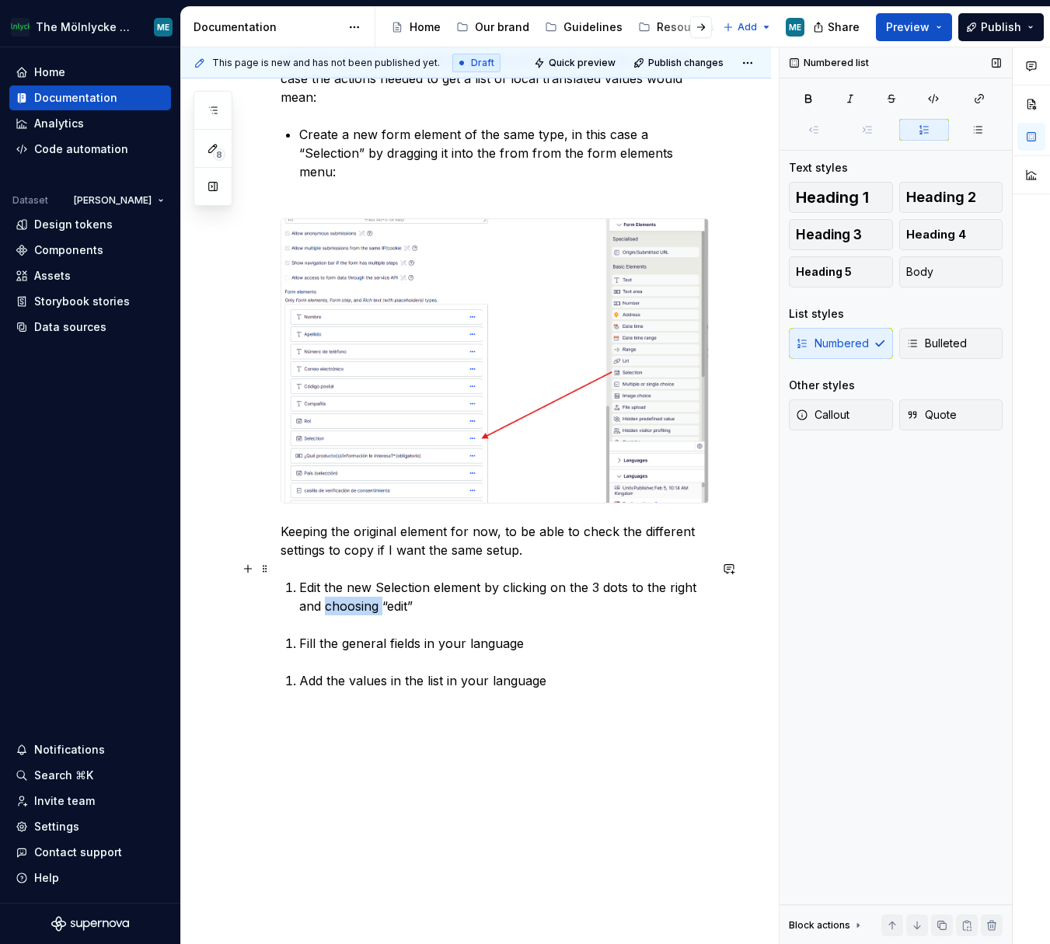
click at [366, 406] on p "Edit the new Selection element by clicking on the 3 dots to the right and choos…" at bounding box center [504, 596] width 410 height 37
click at [879, 342] on button "Bulleted" at bounding box center [951, 343] width 104 height 31
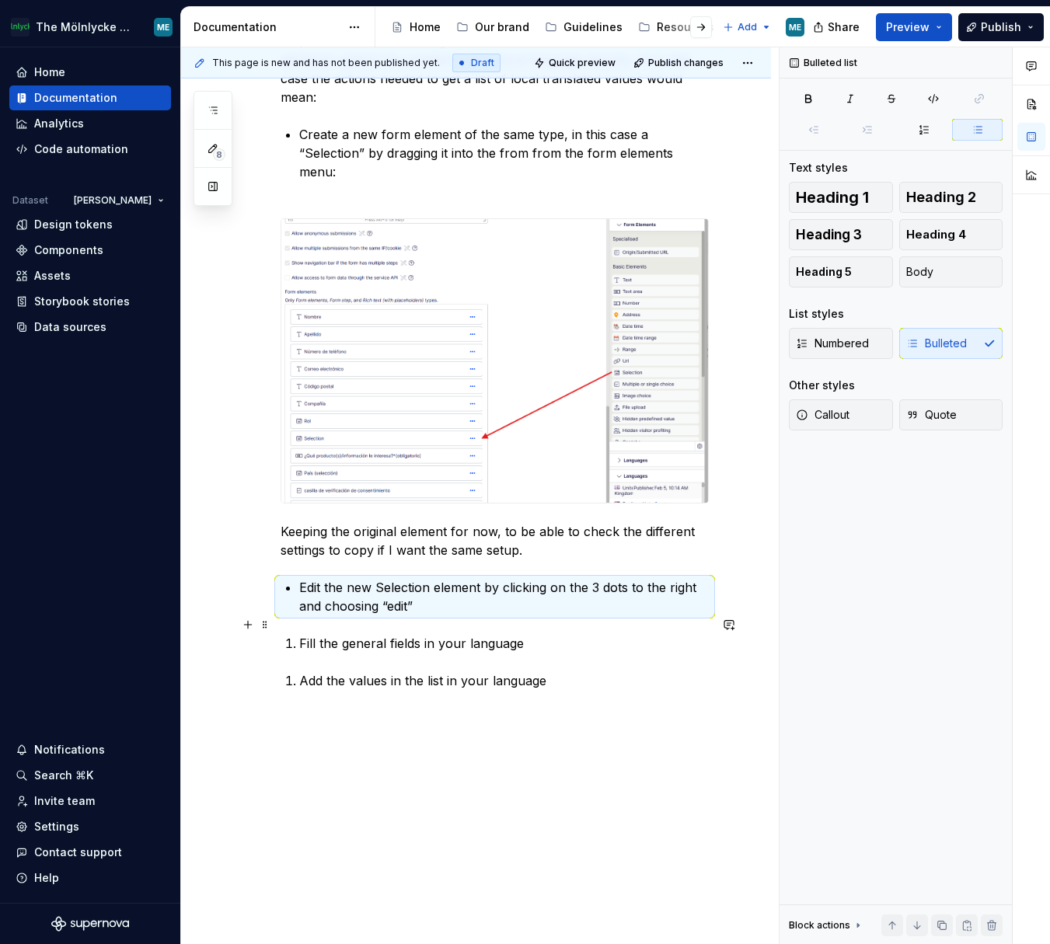
click at [440, 406] on p "Fill the general fields in your language" at bounding box center [504, 643] width 410 height 19
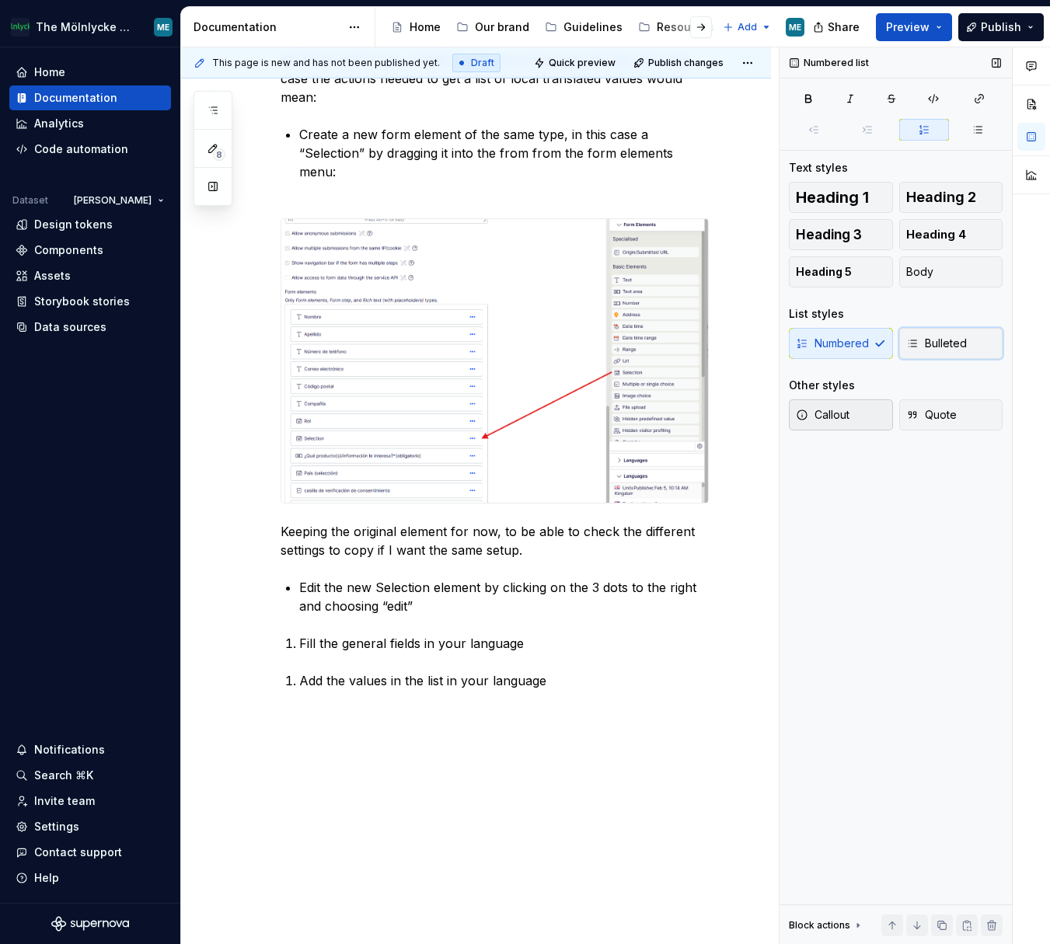
drag, startPoint x: 977, startPoint y: 340, endPoint x: 793, endPoint y: 423, distance: 201.8
click at [879, 340] on button "Bulleted" at bounding box center [951, 343] width 104 height 31
click at [405, 406] on p "Add the values in the list in your language" at bounding box center [504, 689] width 410 height 37
click at [879, 346] on span "Bulleted" at bounding box center [936, 344] width 61 height 16
drag, startPoint x: 495, startPoint y: 598, endPoint x: 597, endPoint y: 619, distance: 103.8
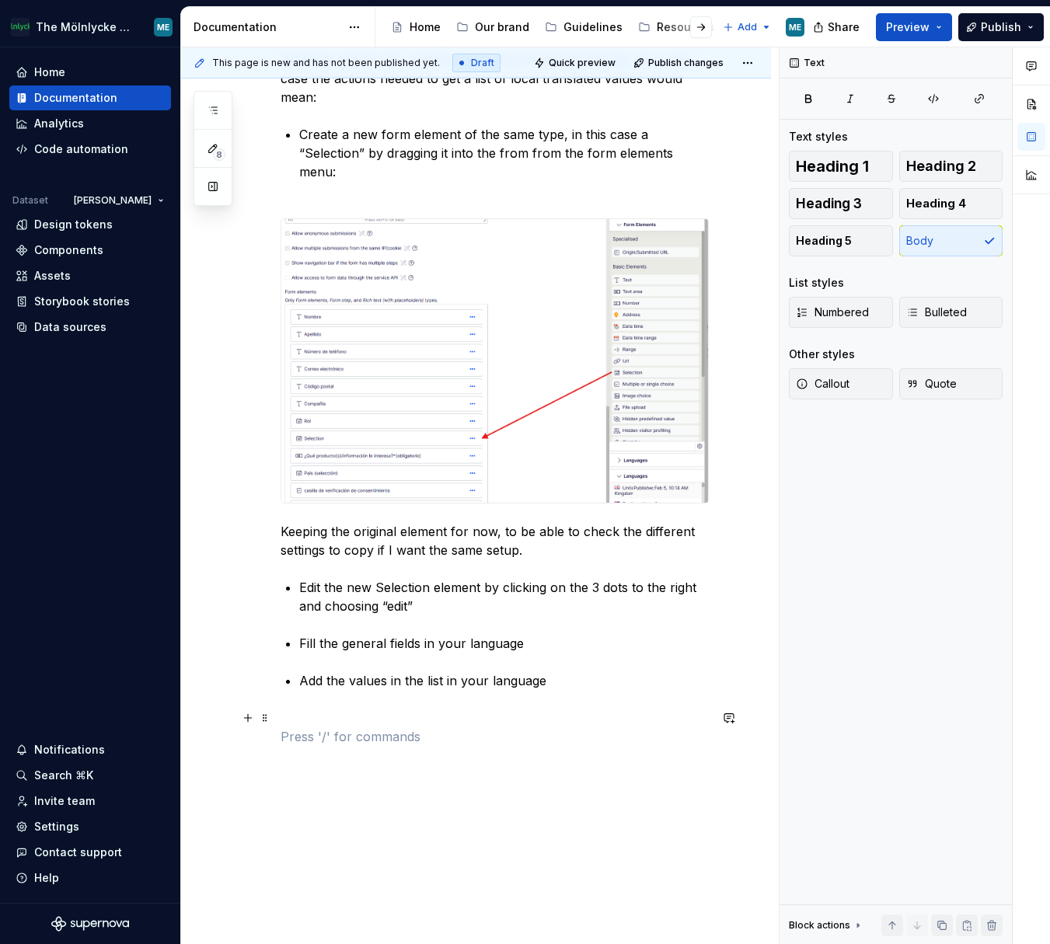
click at [283, 406] on p at bounding box center [495, 736] width 428 height 19
click at [572, 406] on p "Fill the general fields in your language" at bounding box center [504, 643] width 410 height 19
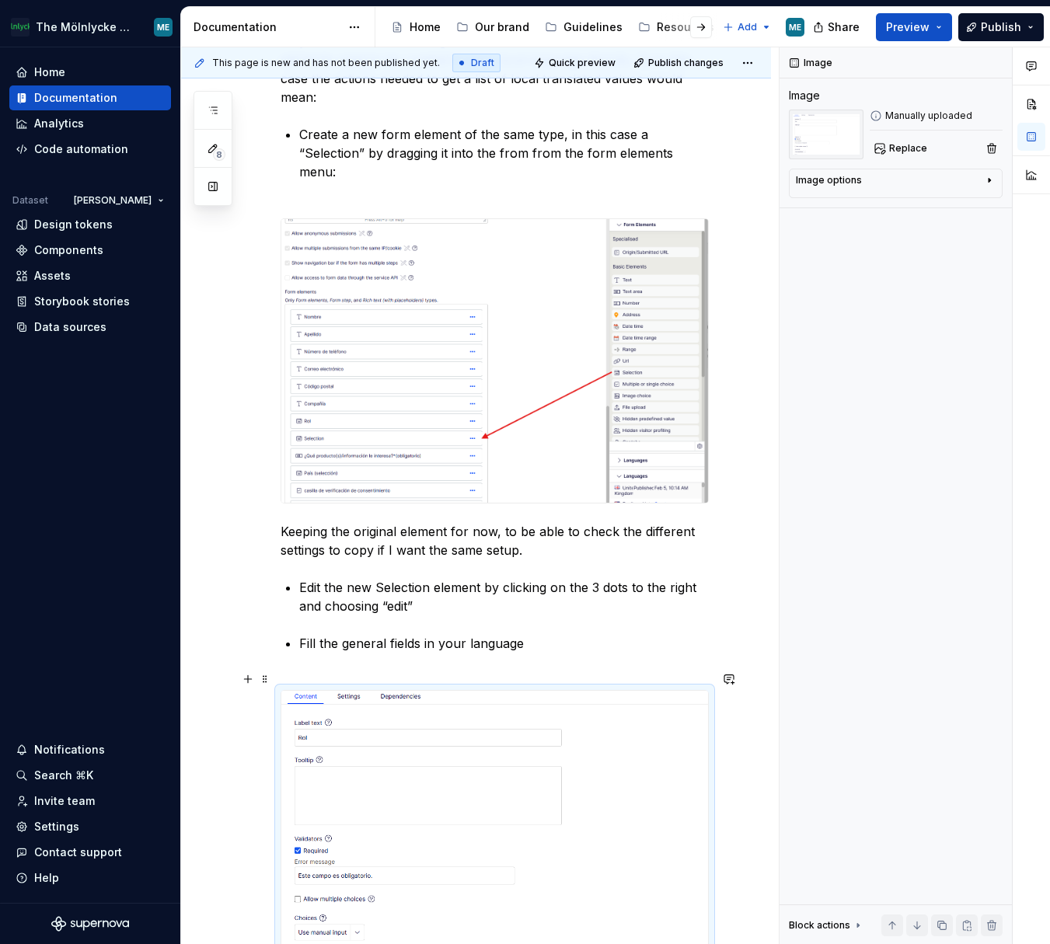
scroll to position [2173, 0]
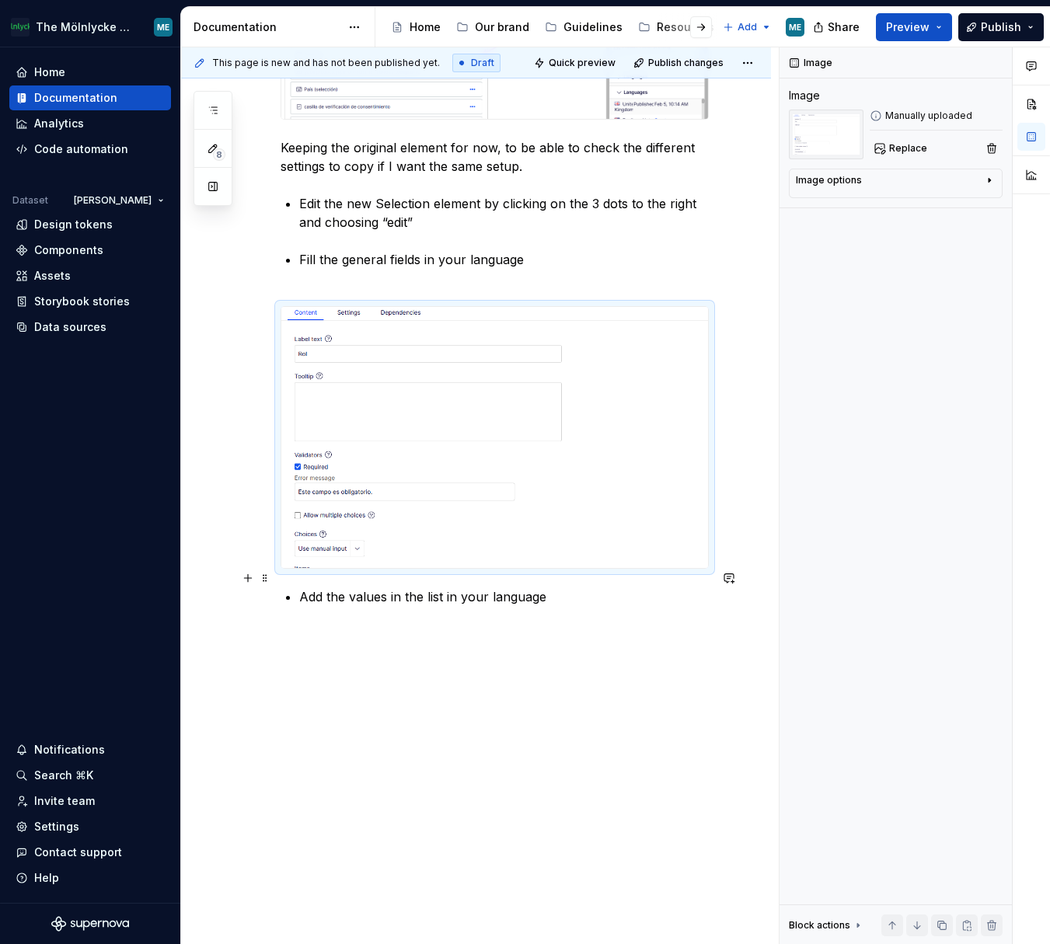
click at [584, 406] on p "Add the values in the list in your language" at bounding box center [504, 605] width 410 height 37
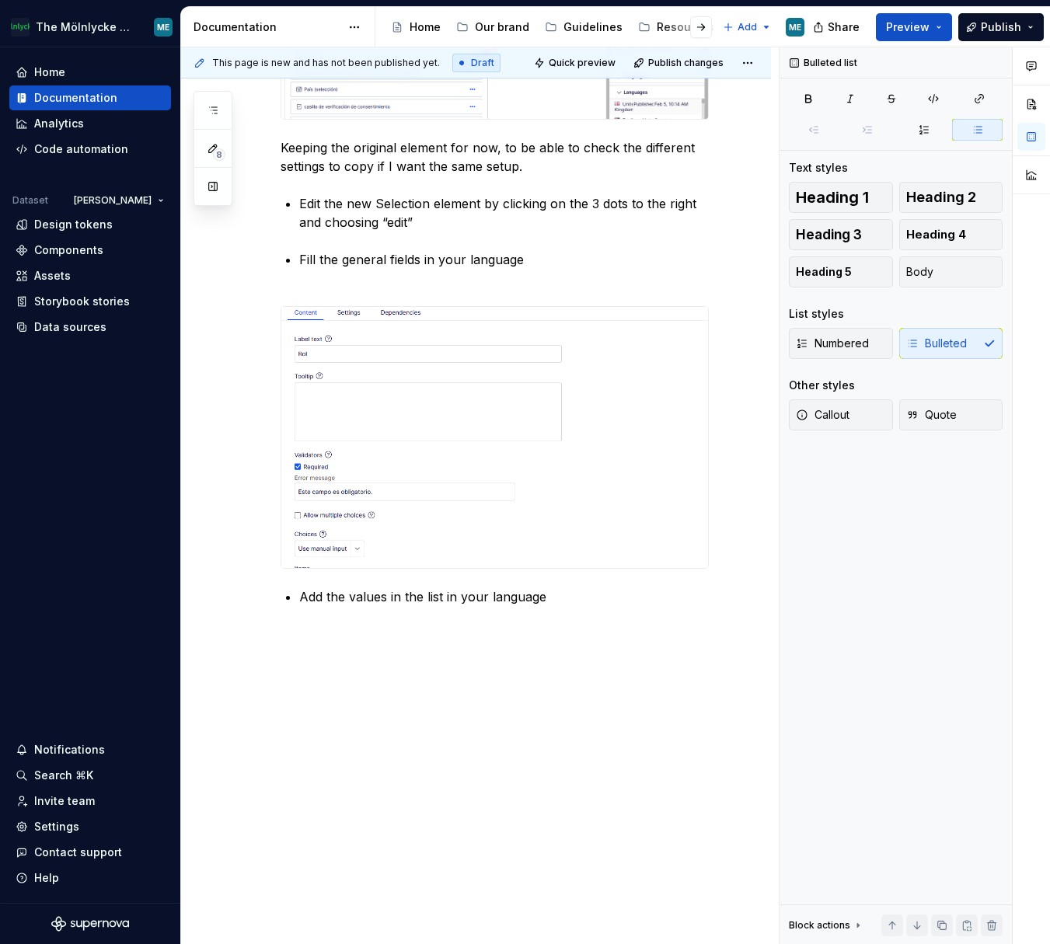
click at [879, 406] on div at bounding box center [1031, 496] width 37 height 898
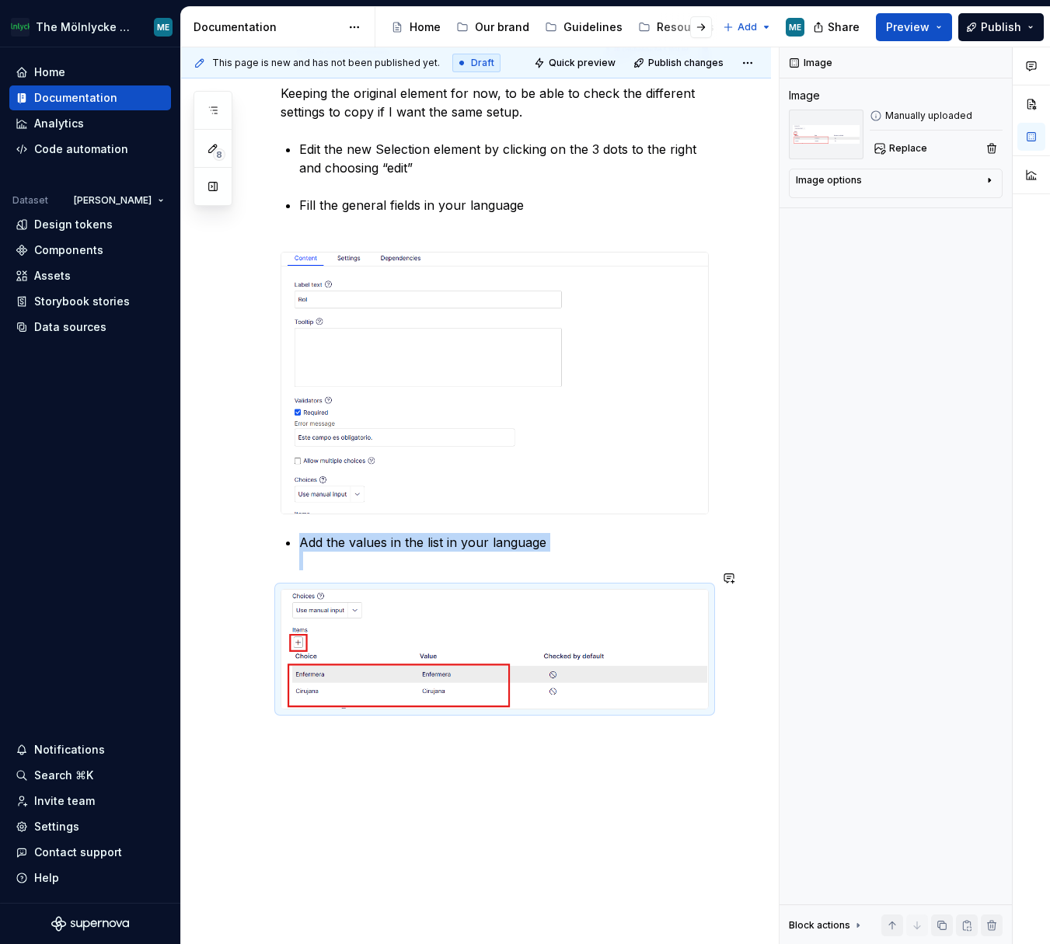
scroll to position [2275, 0]
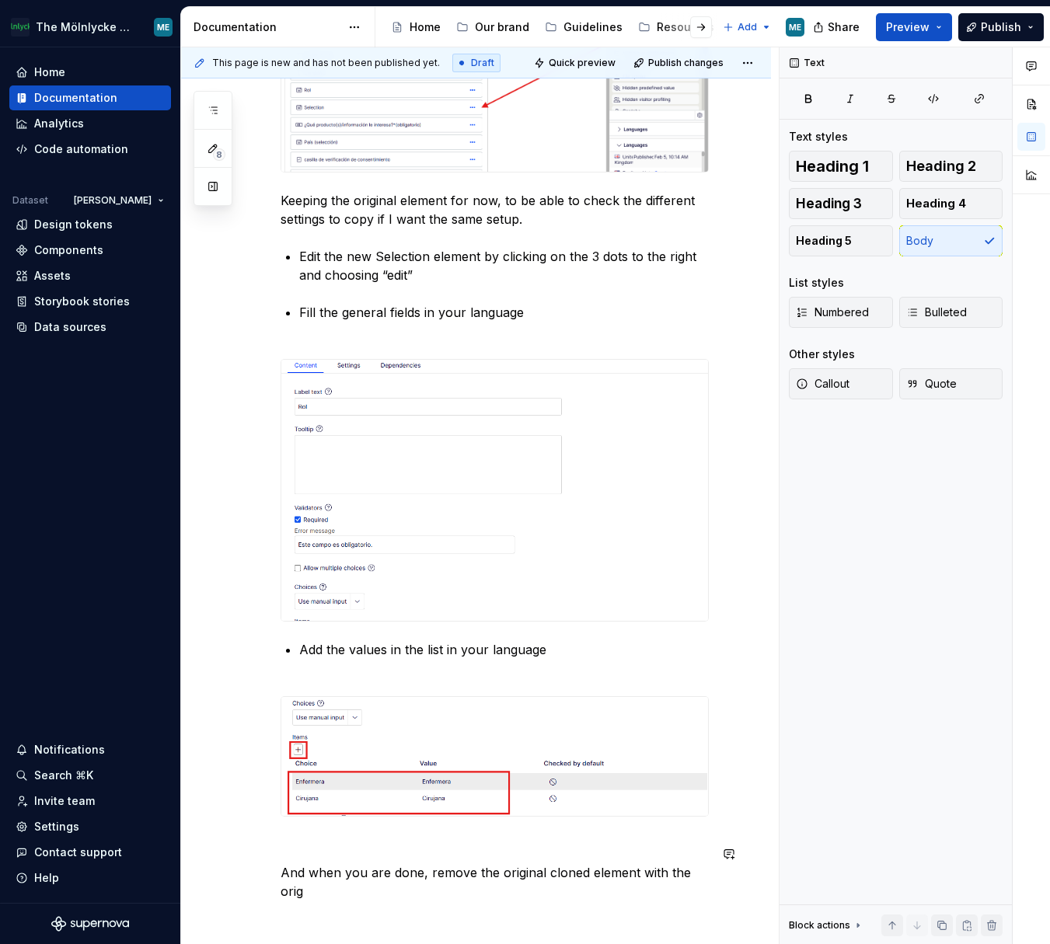
scroll to position [2134, 0]
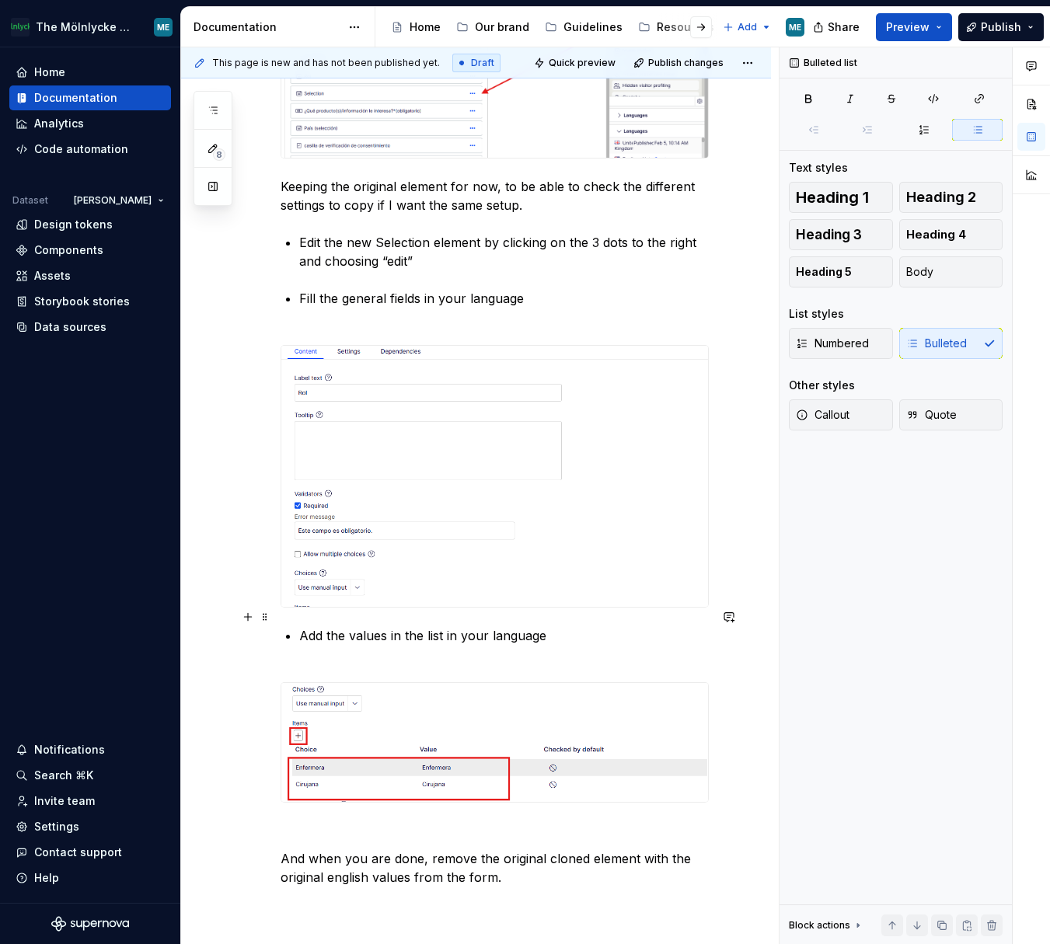
drag, startPoint x: 547, startPoint y: 627, endPoint x: 563, endPoint y: 627, distance: 15.5
click at [548, 406] on p "Add the values in the list in your language" at bounding box center [504, 644] width 410 height 37
click at [337, 406] on p "And when you are done, remove the original cloned element with the original eng…" at bounding box center [495, 867] width 428 height 37
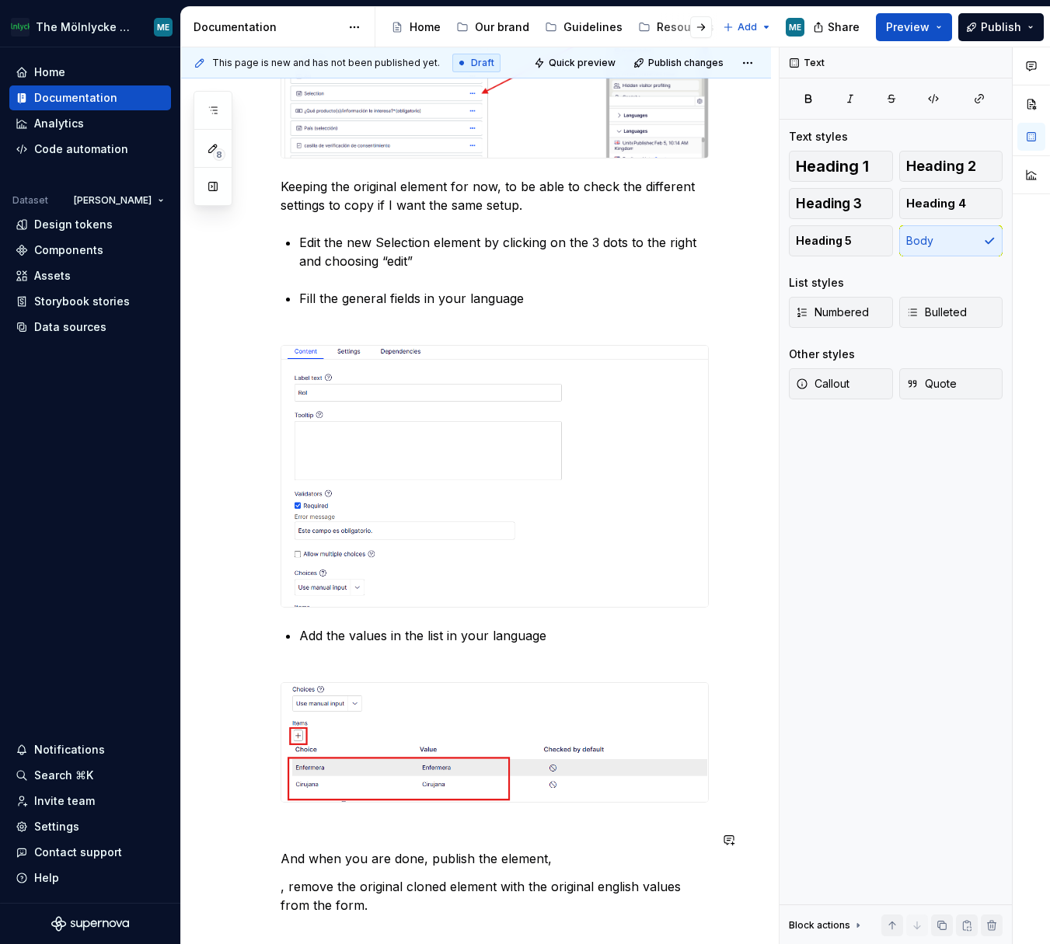
scroll to position [2143, 0]
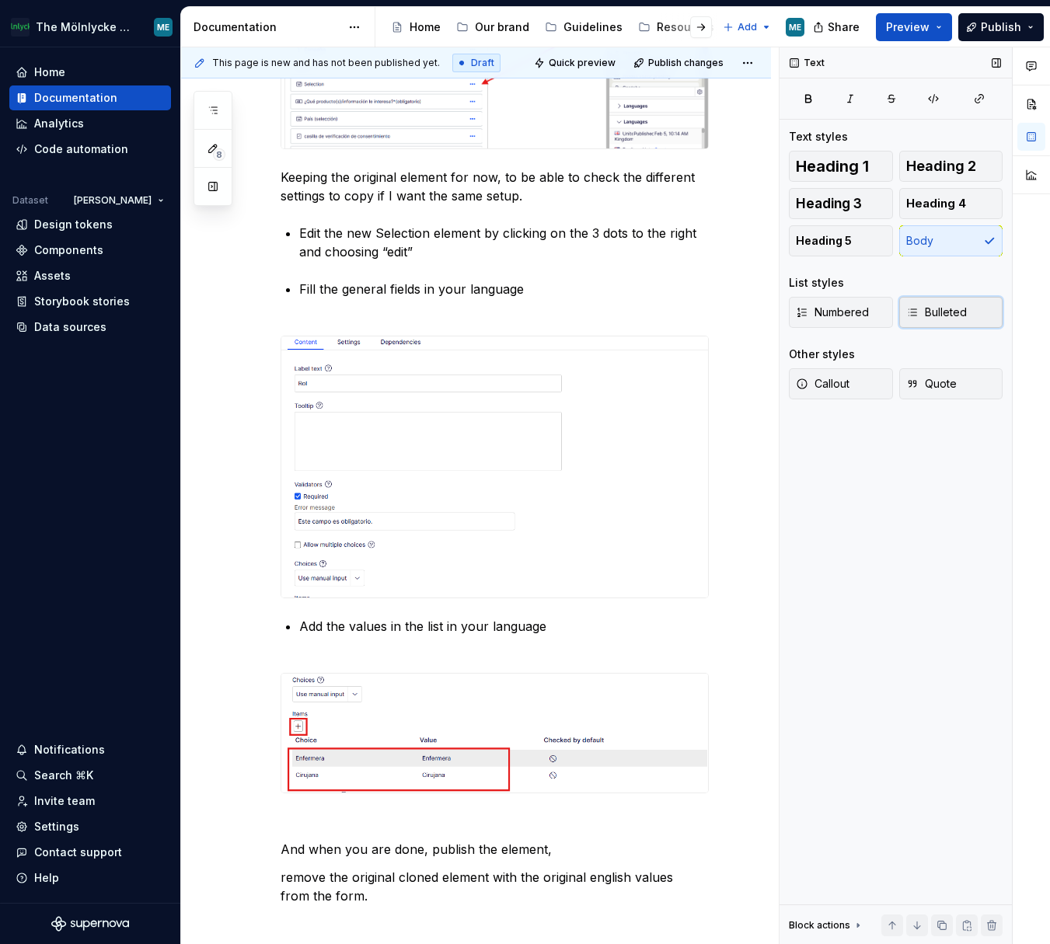
click at [879, 318] on span "Bulleted" at bounding box center [936, 313] width 61 height 16
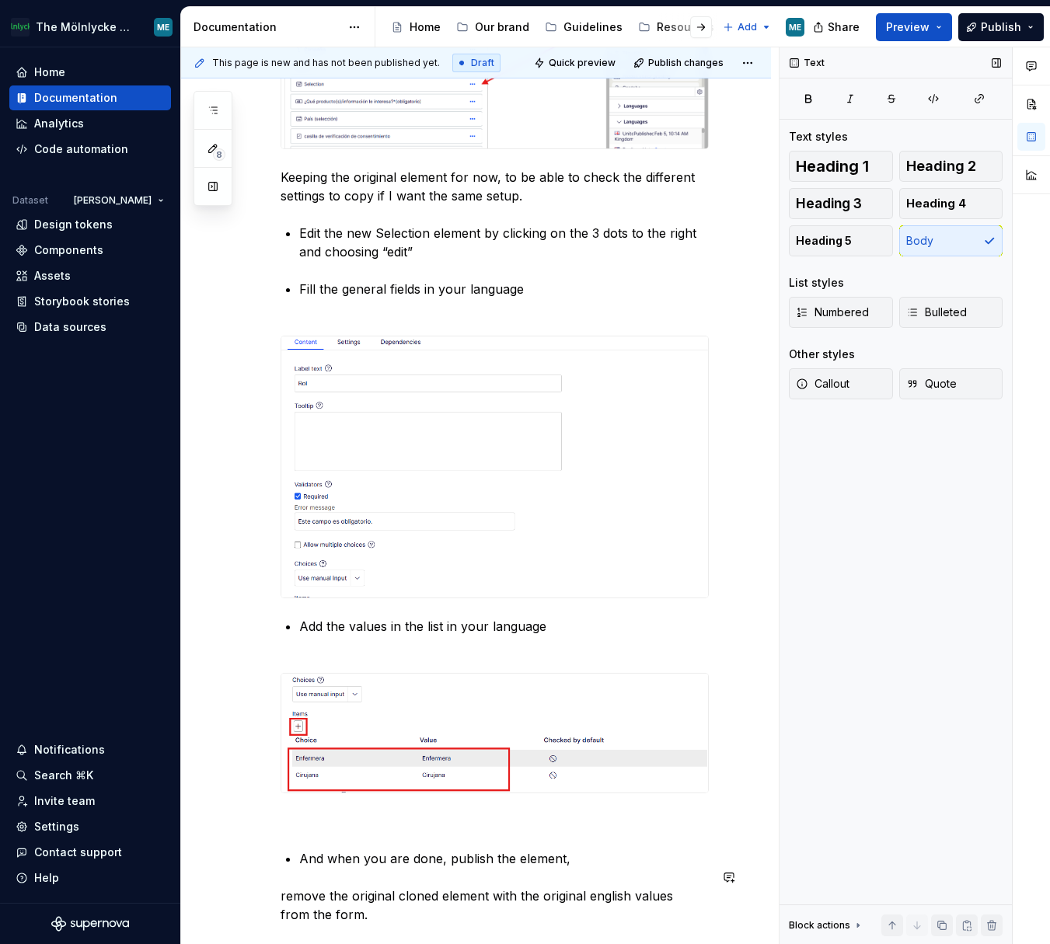
scroll to position [2162, 0]
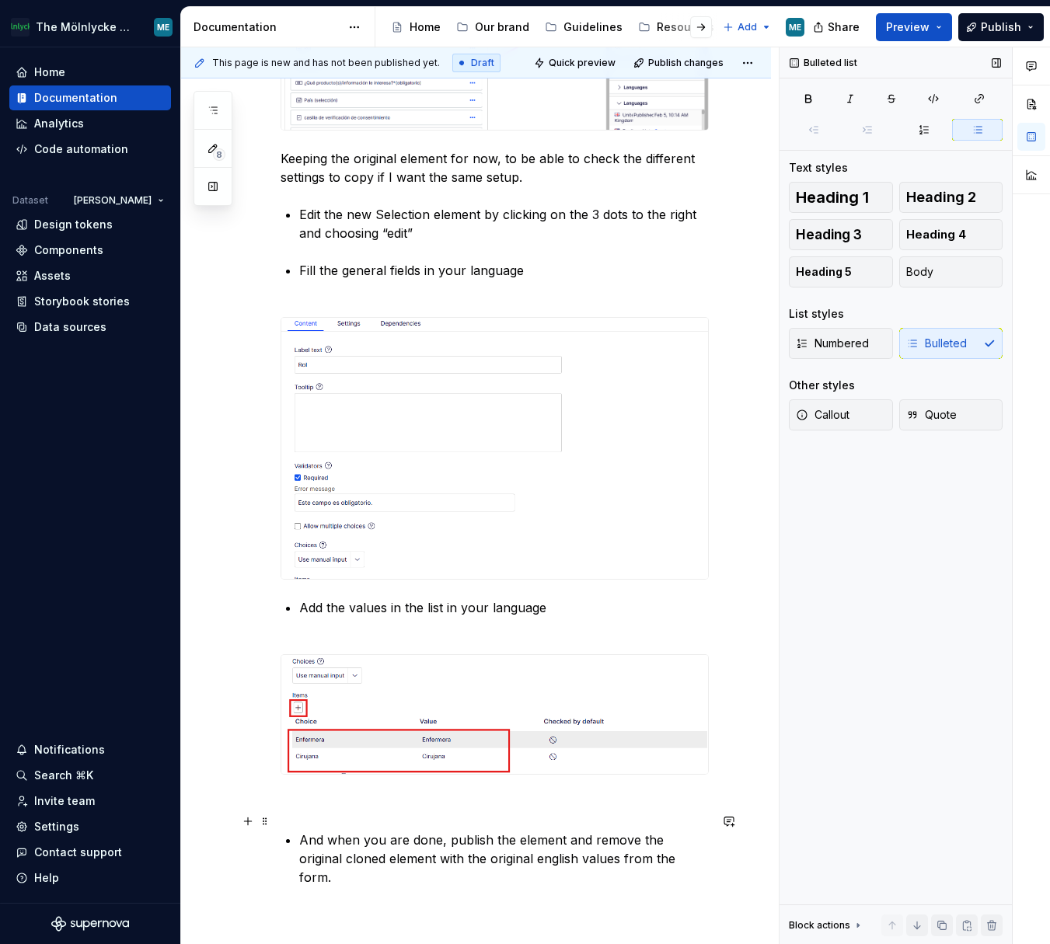
drag, startPoint x: 651, startPoint y: 827, endPoint x: 666, endPoint y: 835, distance: 17.1
click at [654, 406] on p "And when you are done, publish the element and remove the original cloned eleme…" at bounding box center [504, 859] width 410 height 56
click at [667, 406] on p "And when you are done, publish the element and remove the original cloned eleme…" at bounding box center [504, 859] width 410 height 56
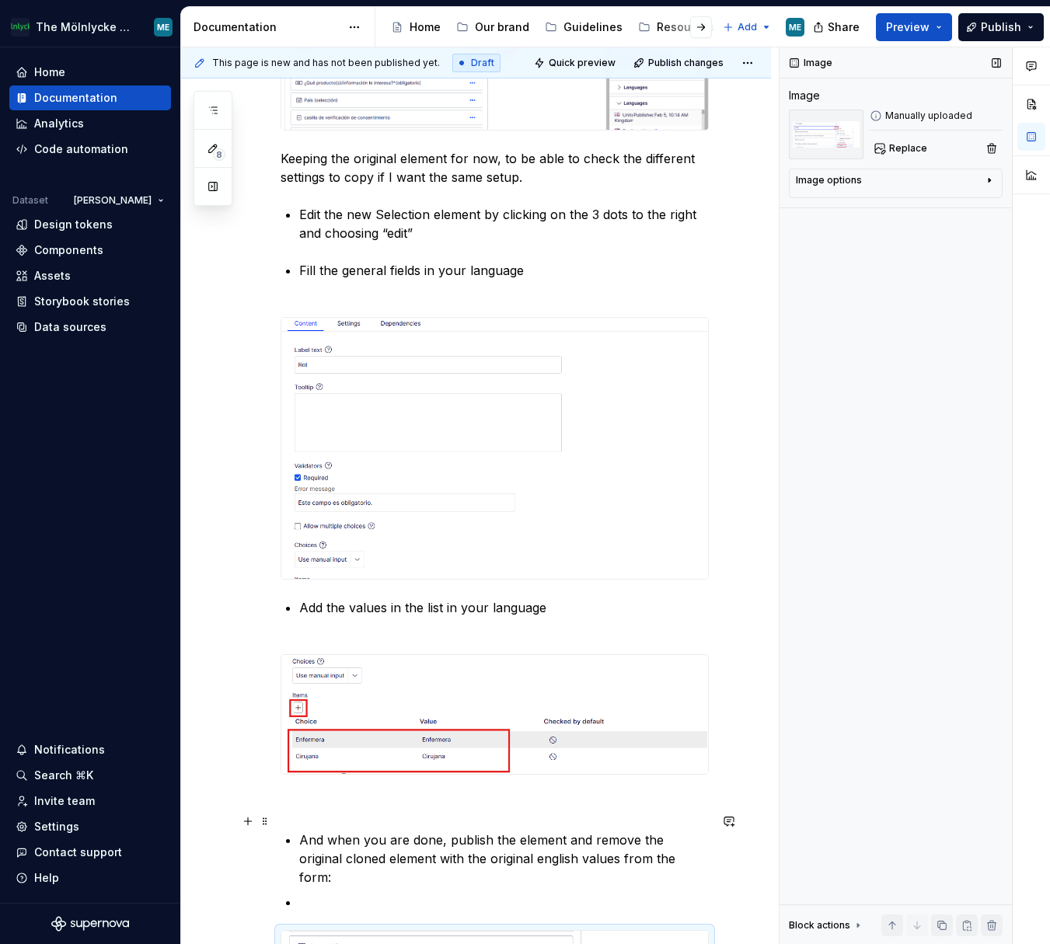
scroll to position [2317, 0]
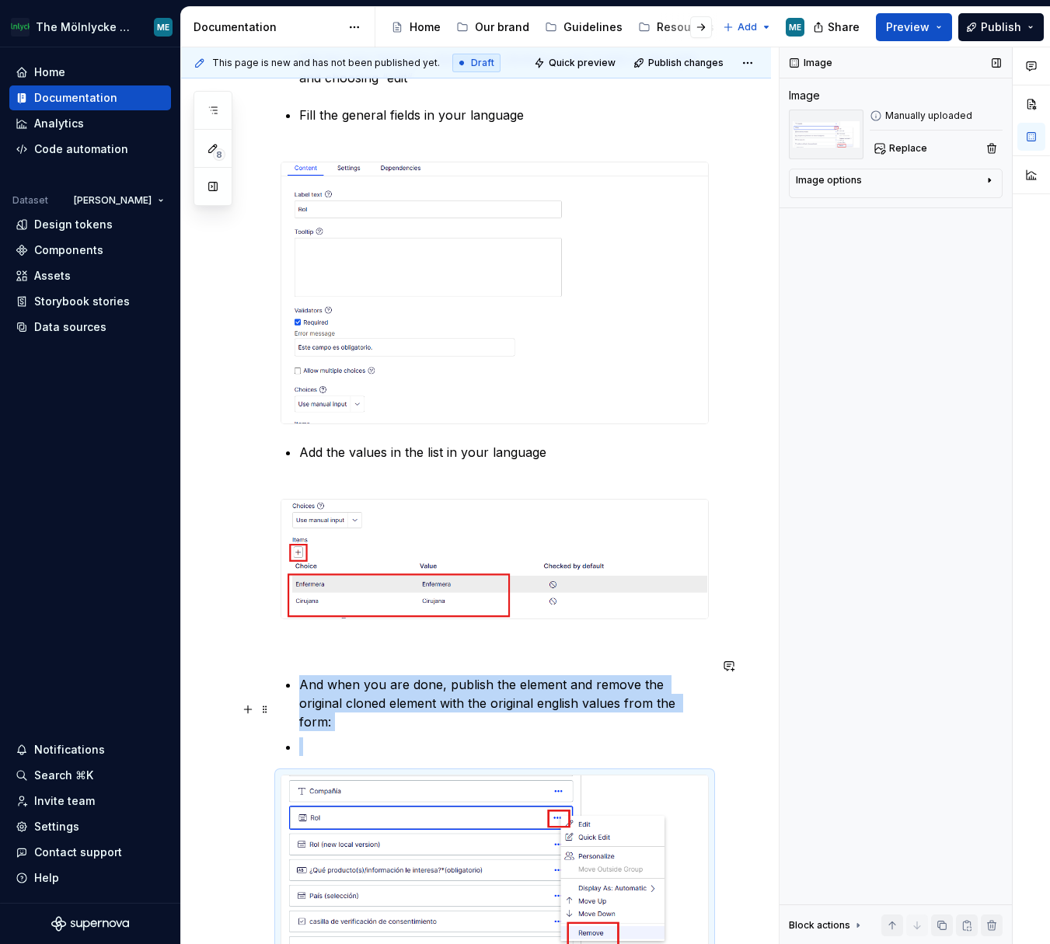
click at [341, 406] on p at bounding box center [504, 746] width 410 height 19
drag, startPoint x: 288, startPoint y: 714, endPoint x: 328, endPoint y: 733, distance: 43.8
click at [299, 406] on li at bounding box center [504, 746] width 410 height 19
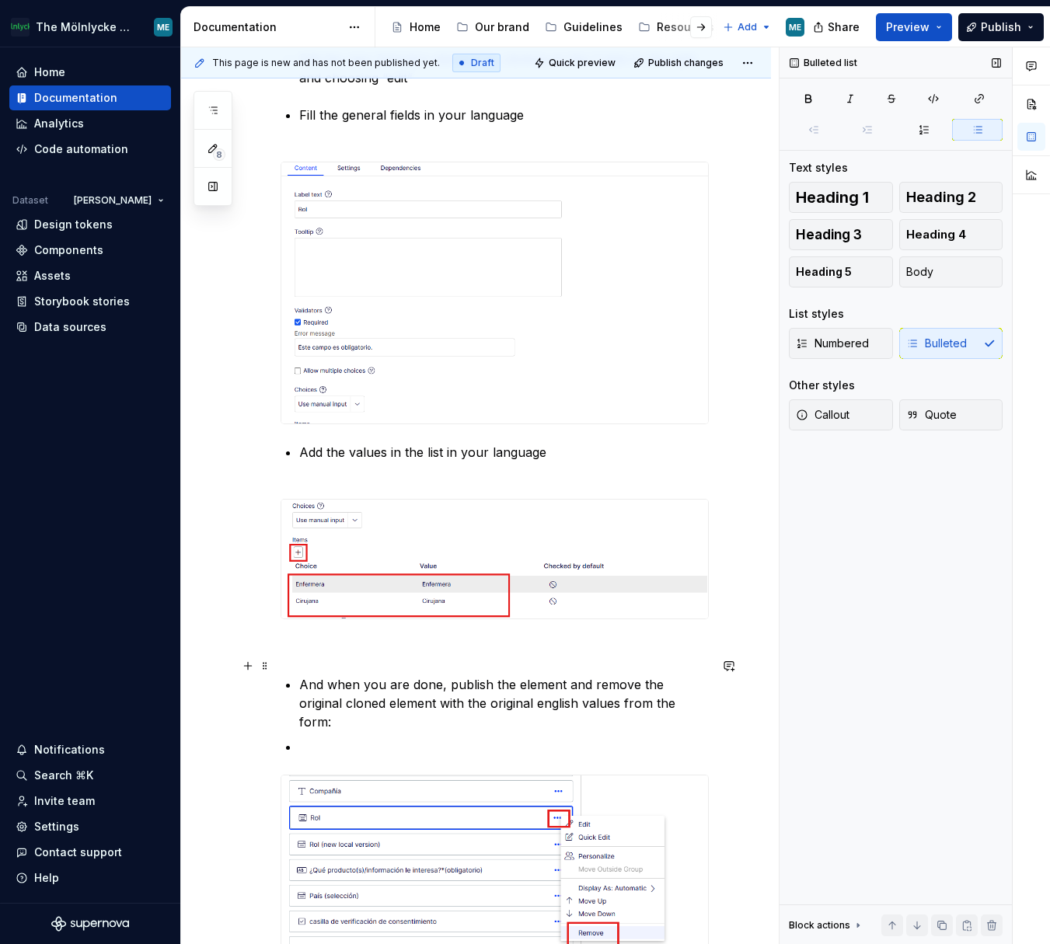
click at [673, 406] on p "And when you are done, publish the element and remove the original cloned eleme…" at bounding box center [504, 703] width 410 height 56
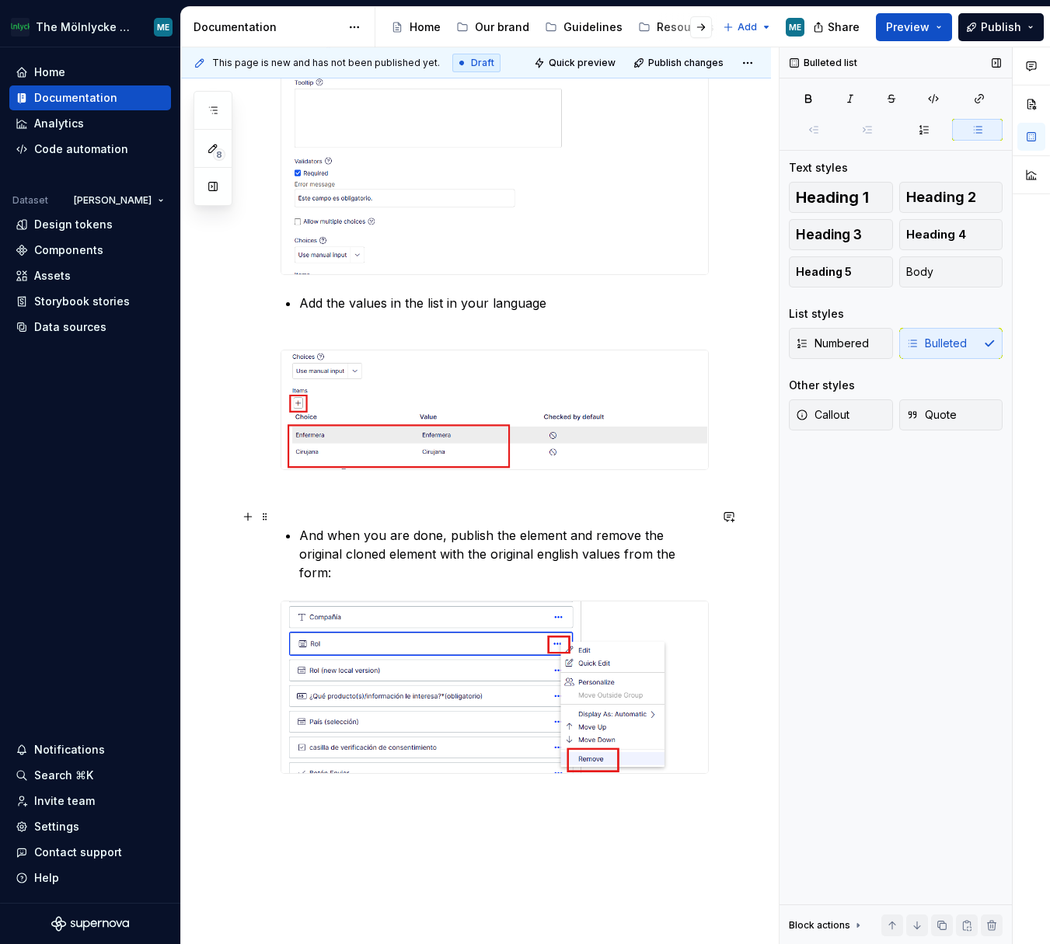
scroll to position [2561, 0]
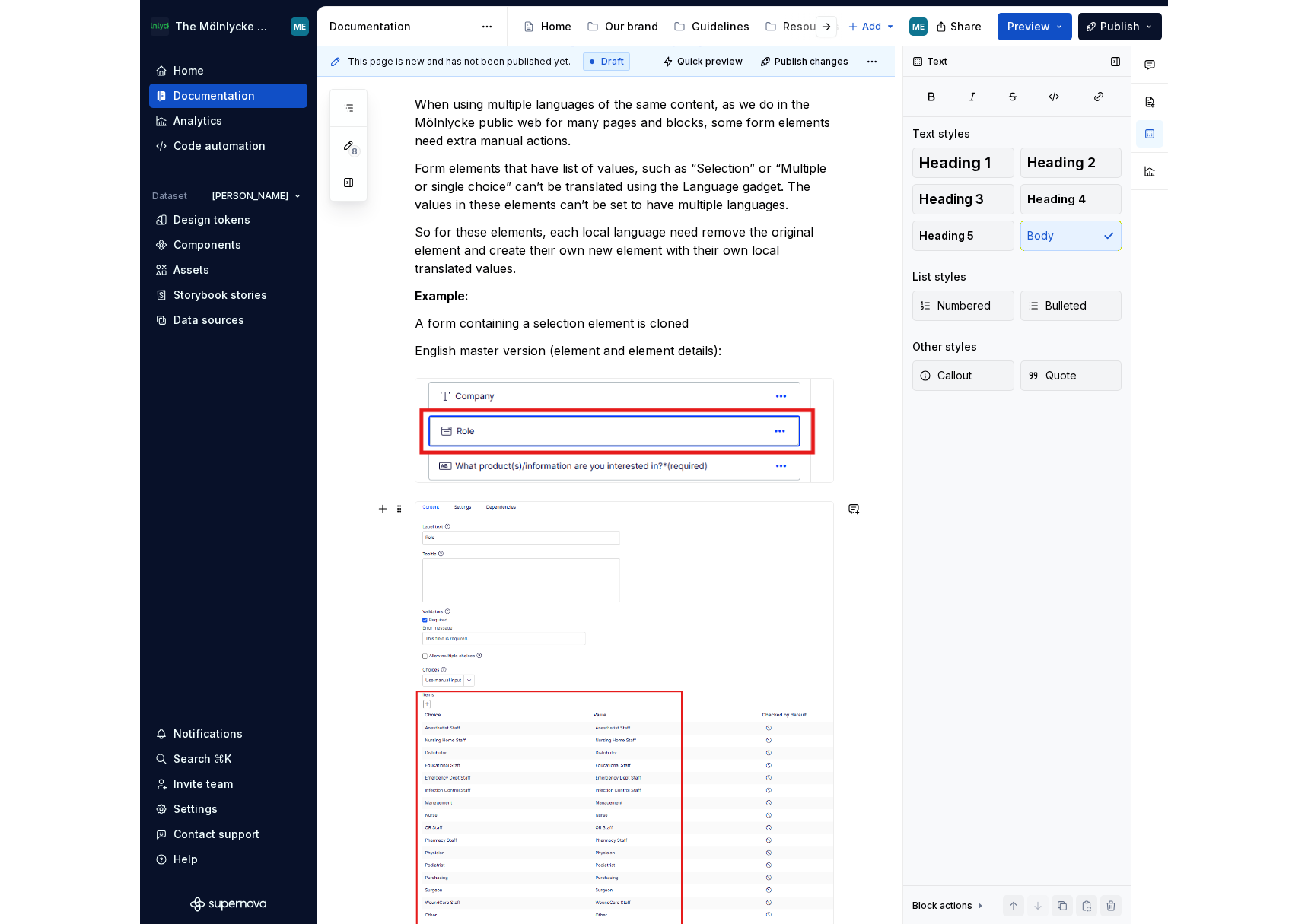
scroll to position [0, 0]
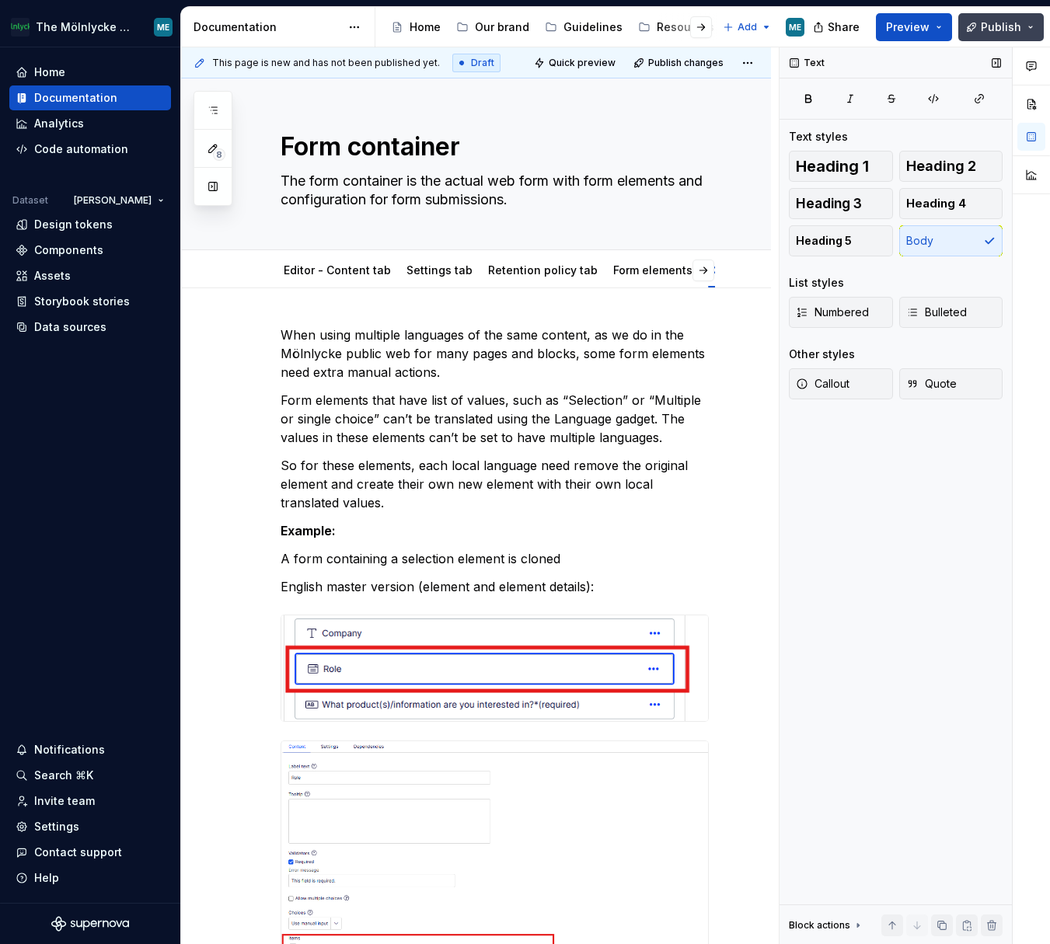
click at [879, 30] on span "Publish" at bounding box center [1001, 27] width 40 height 16
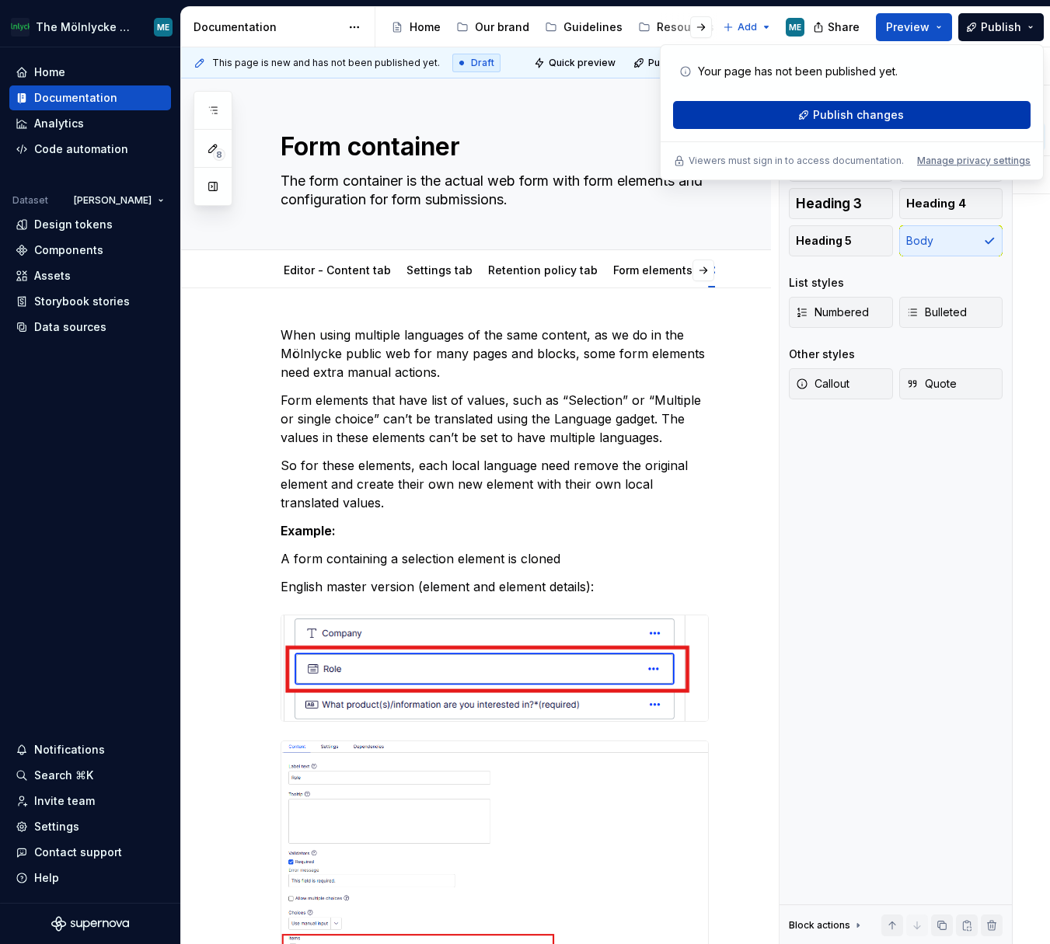
click at [790, 117] on button "Publish changes" at bounding box center [851, 115] width 357 height 28
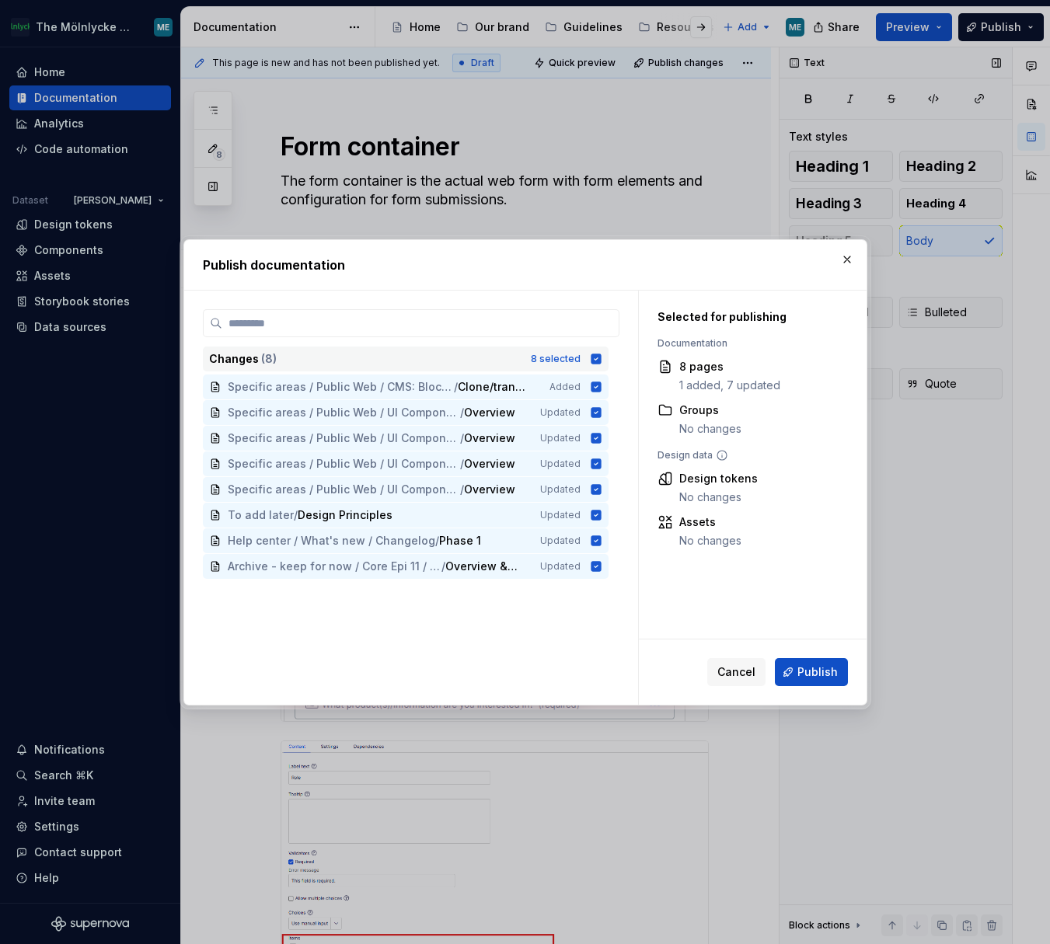
click at [599, 363] on icon at bounding box center [596, 359] width 10 height 10
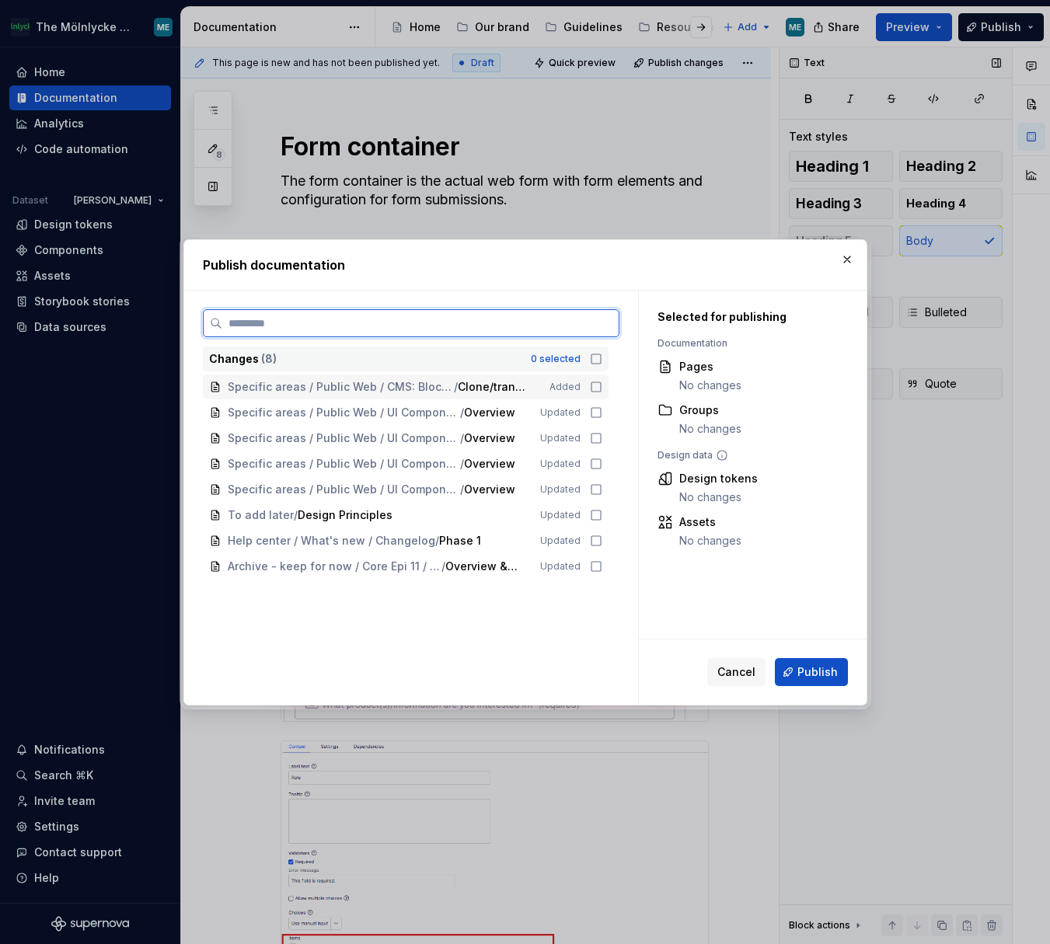
click at [597, 389] on icon at bounding box center [596, 387] width 12 height 12
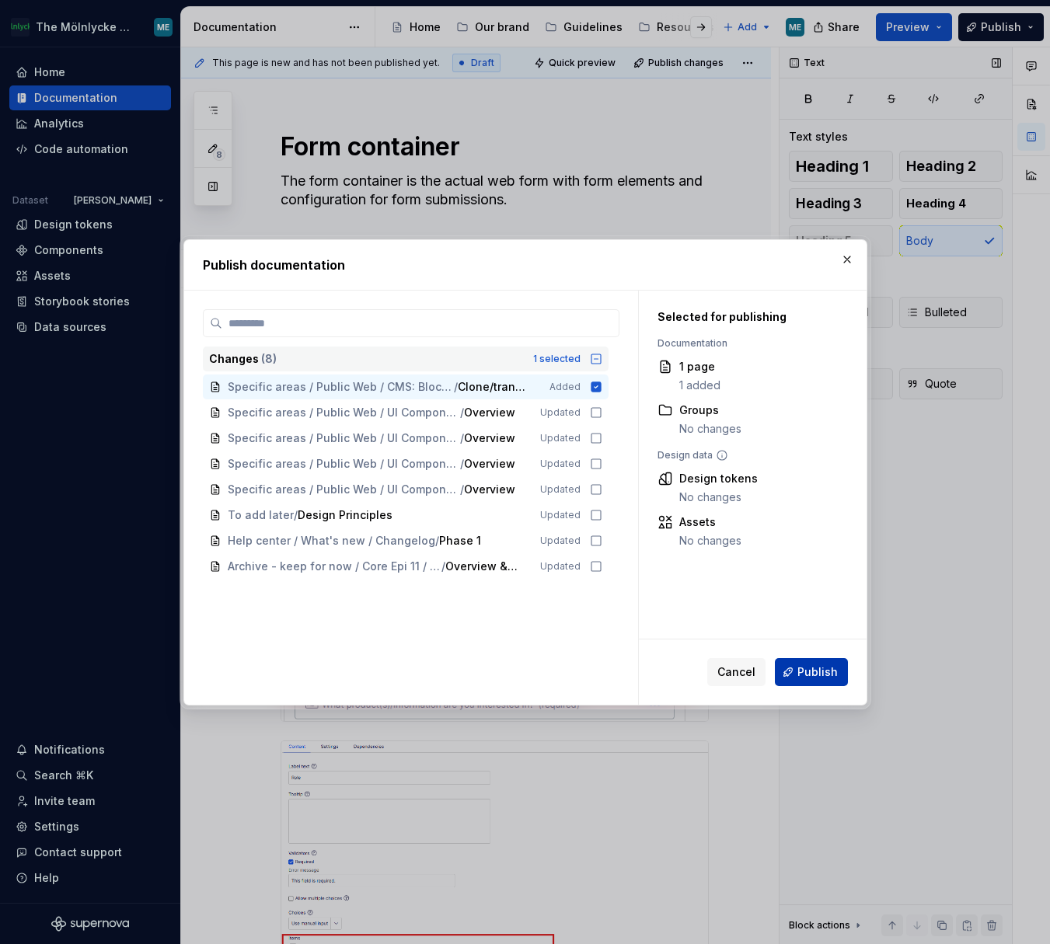
click at [838, 406] on button "Publish" at bounding box center [811, 672] width 73 height 28
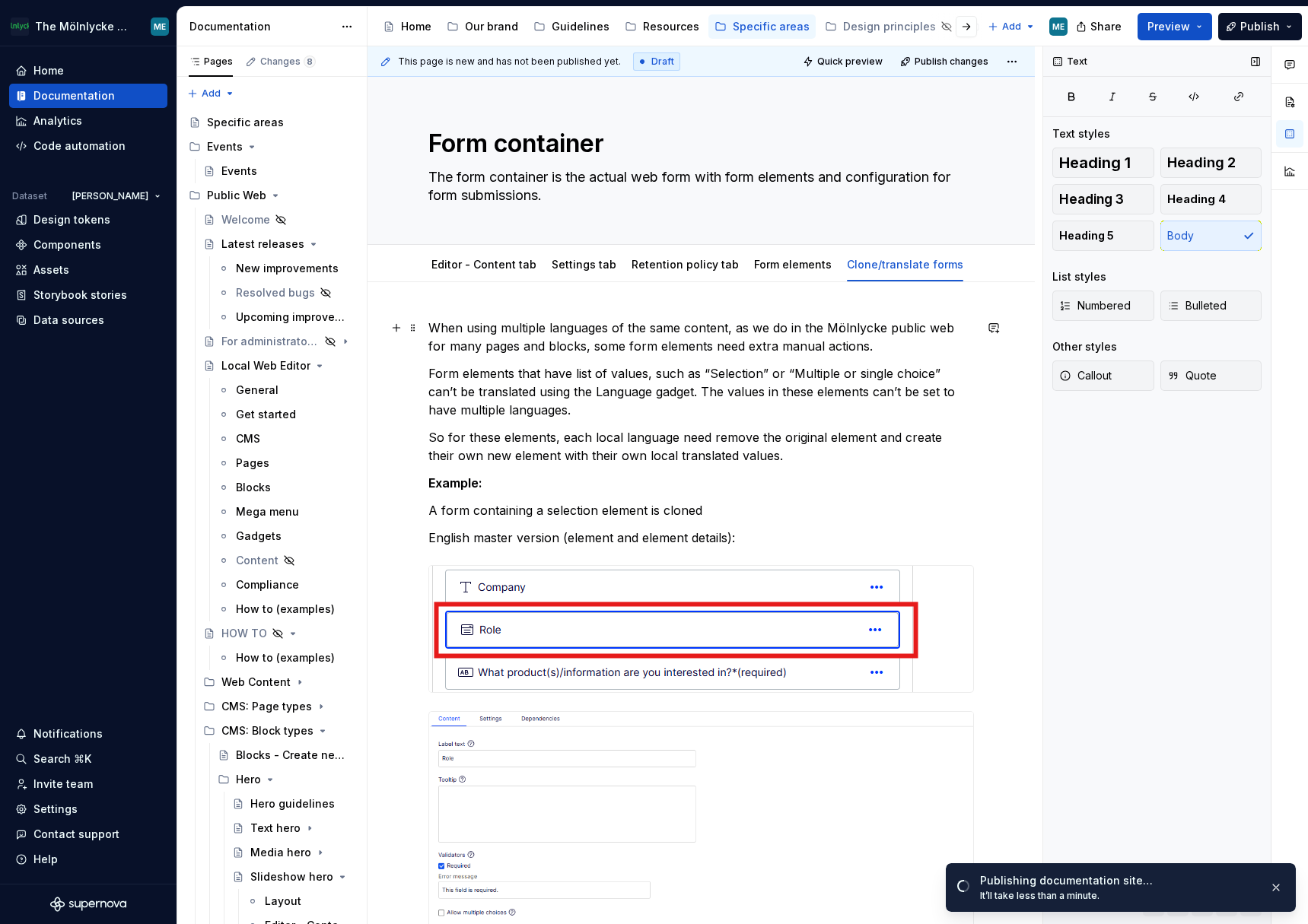
click at [860, 344] on p "When using multiple languages of the same content, as we do in the Mölnlycke pu…" at bounding box center [700, 337] width 545 height 36
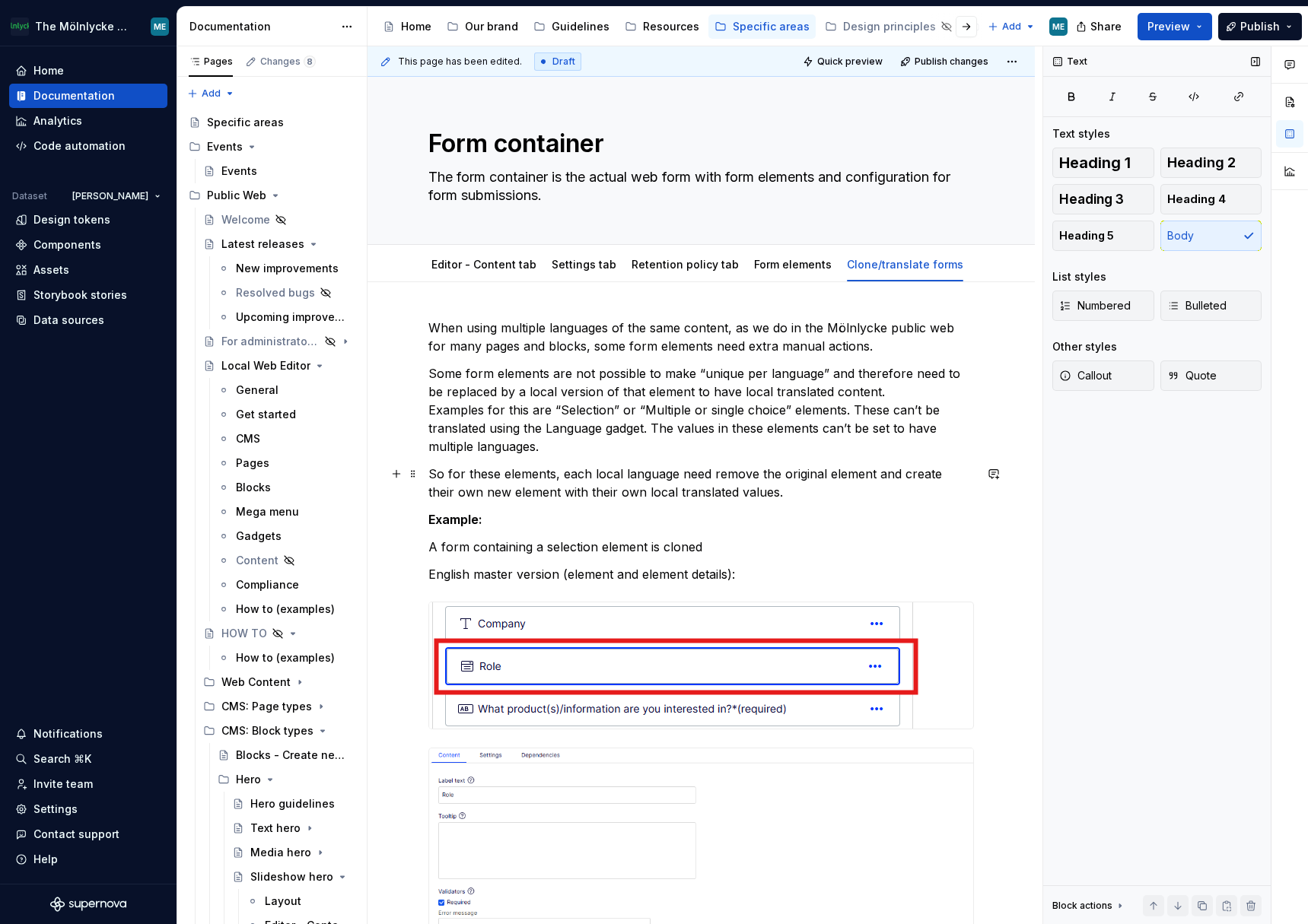
click at [494, 397] on p "So for these elements, each local language need remove the original element and…" at bounding box center [700, 483] width 545 height 36
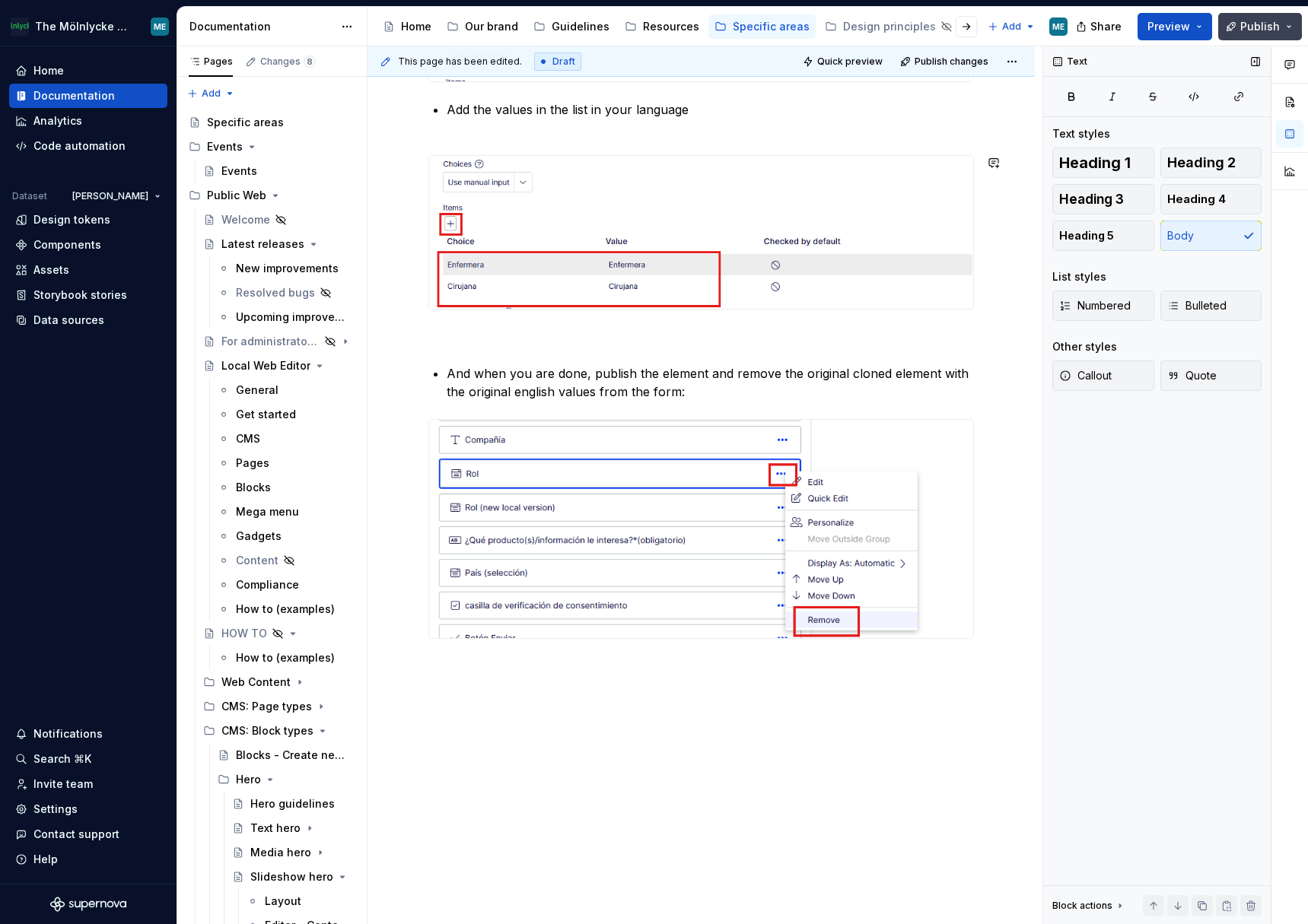
scroll to position [3031, 0]
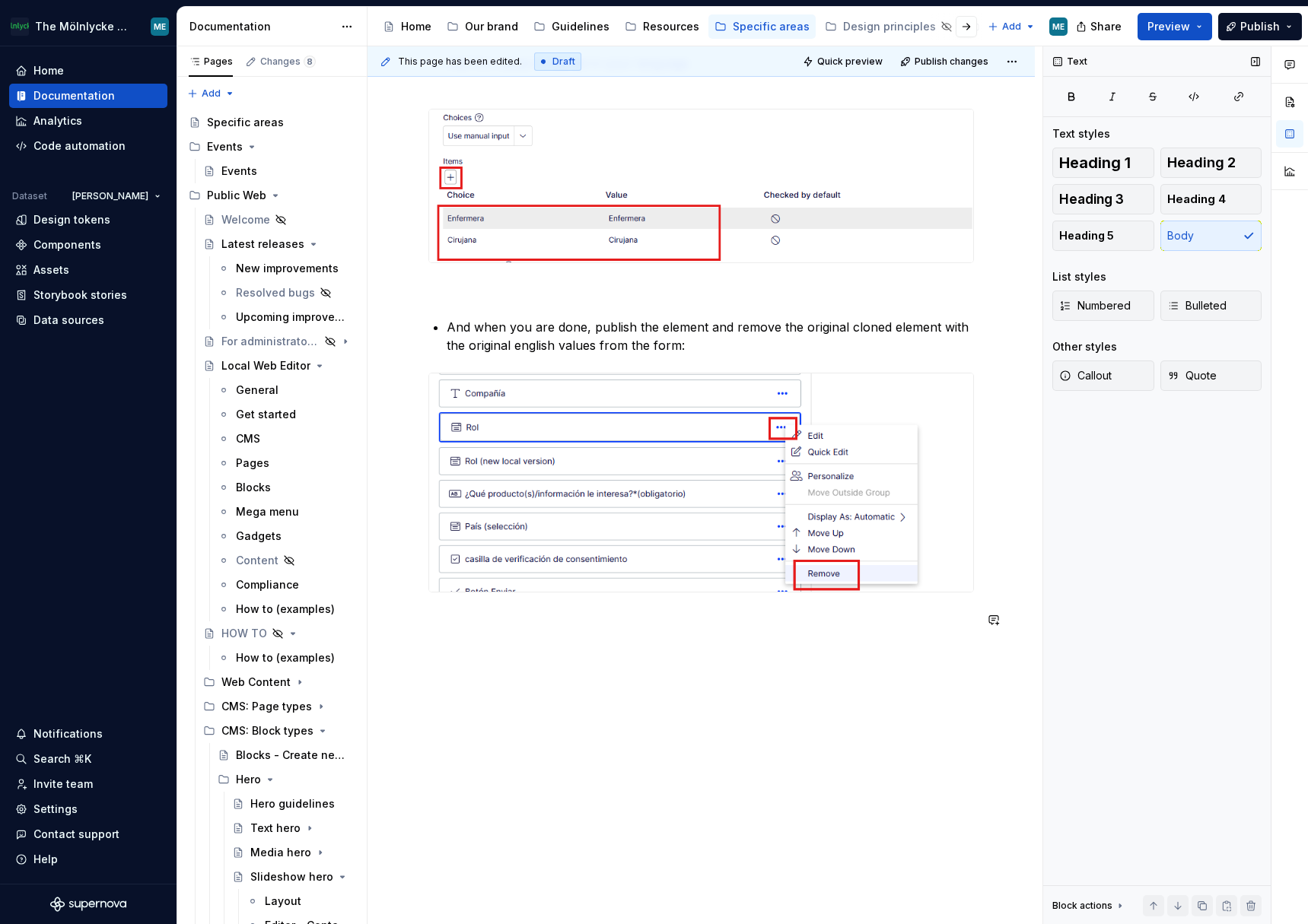
click at [861, 18] on button "Publish" at bounding box center [1259, 26] width 83 height 27
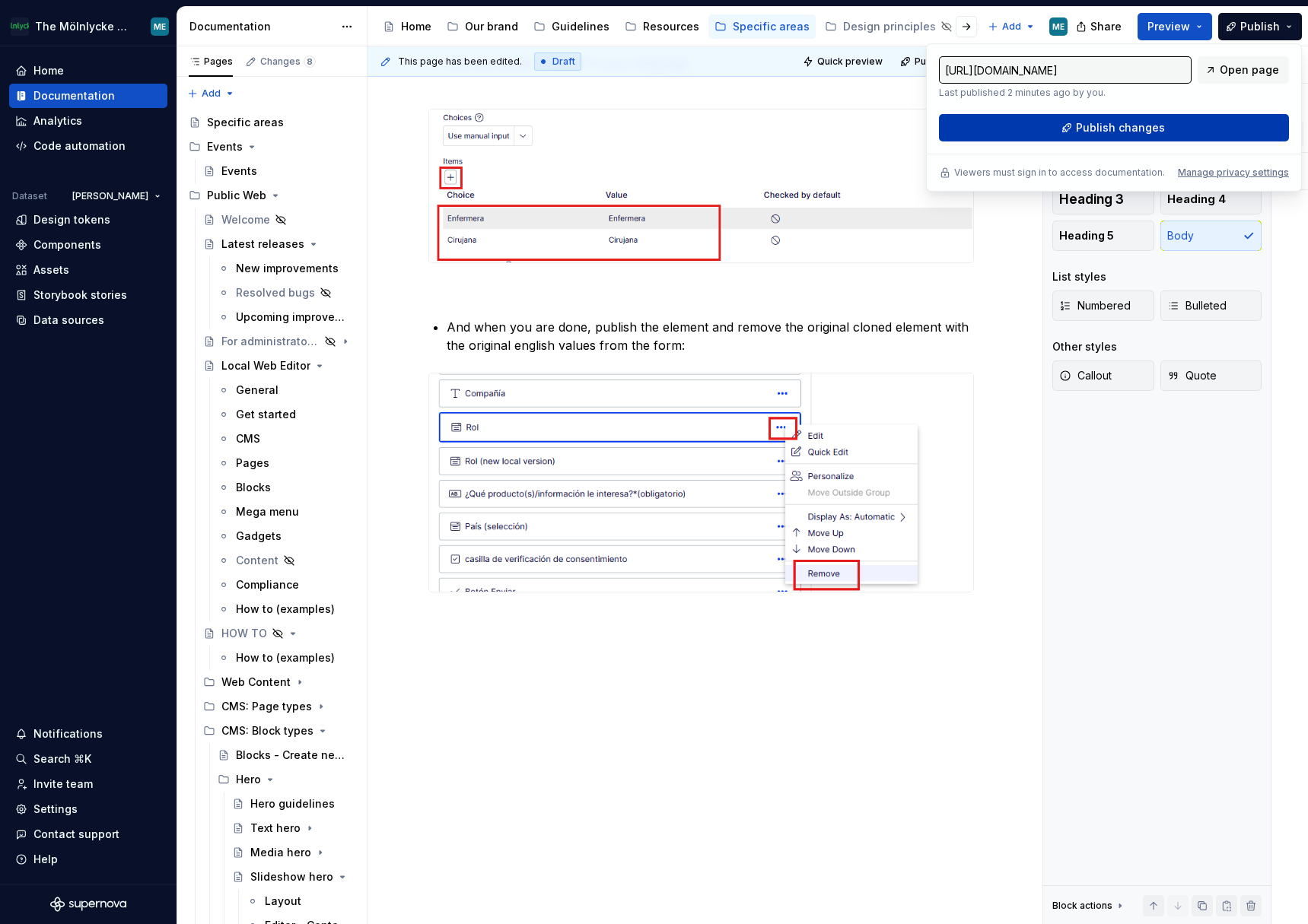
click at [861, 123] on span "Publish changes" at bounding box center [1120, 128] width 89 height 16
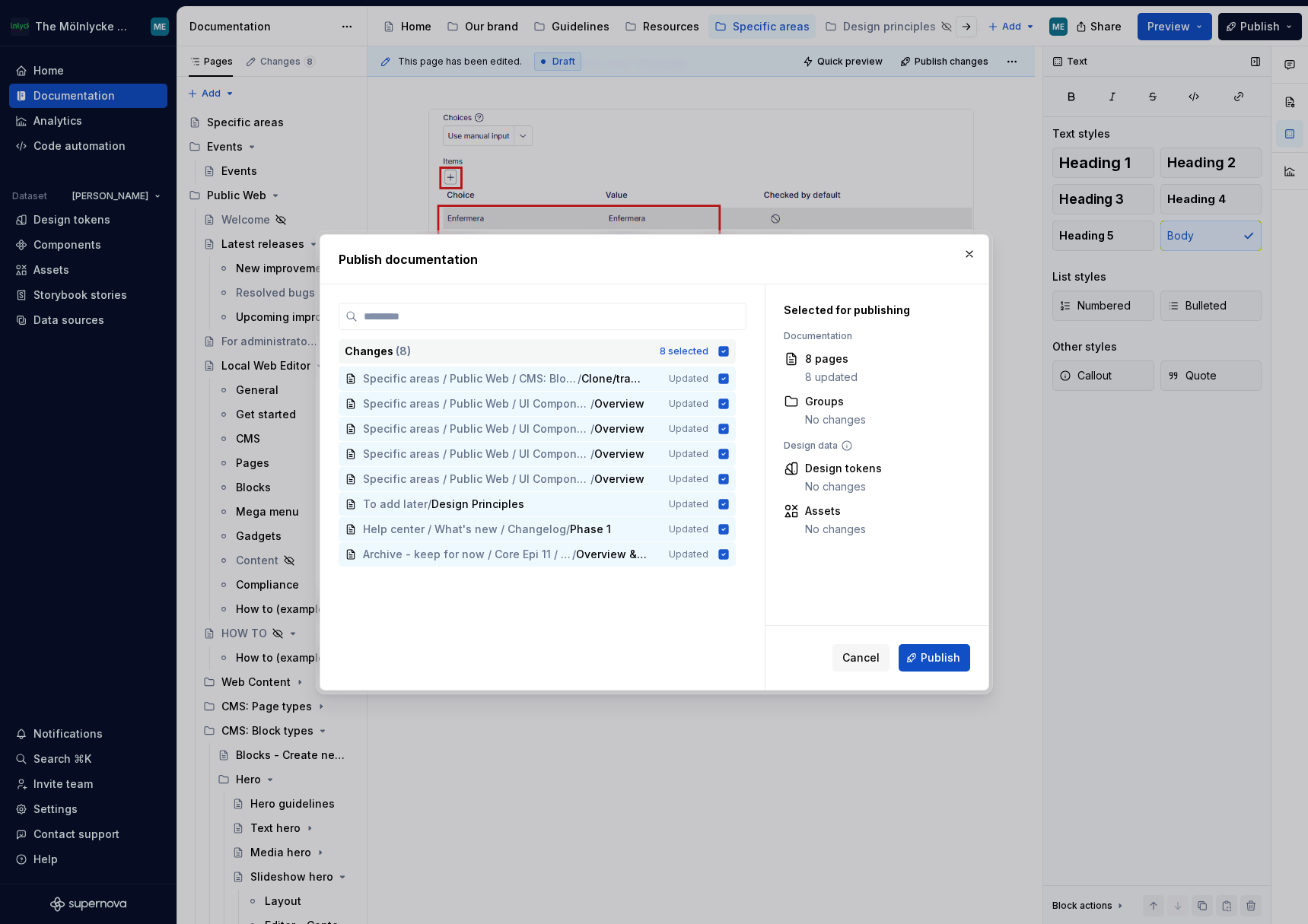
click at [727, 352] on icon at bounding box center [724, 351] width 10 height 10
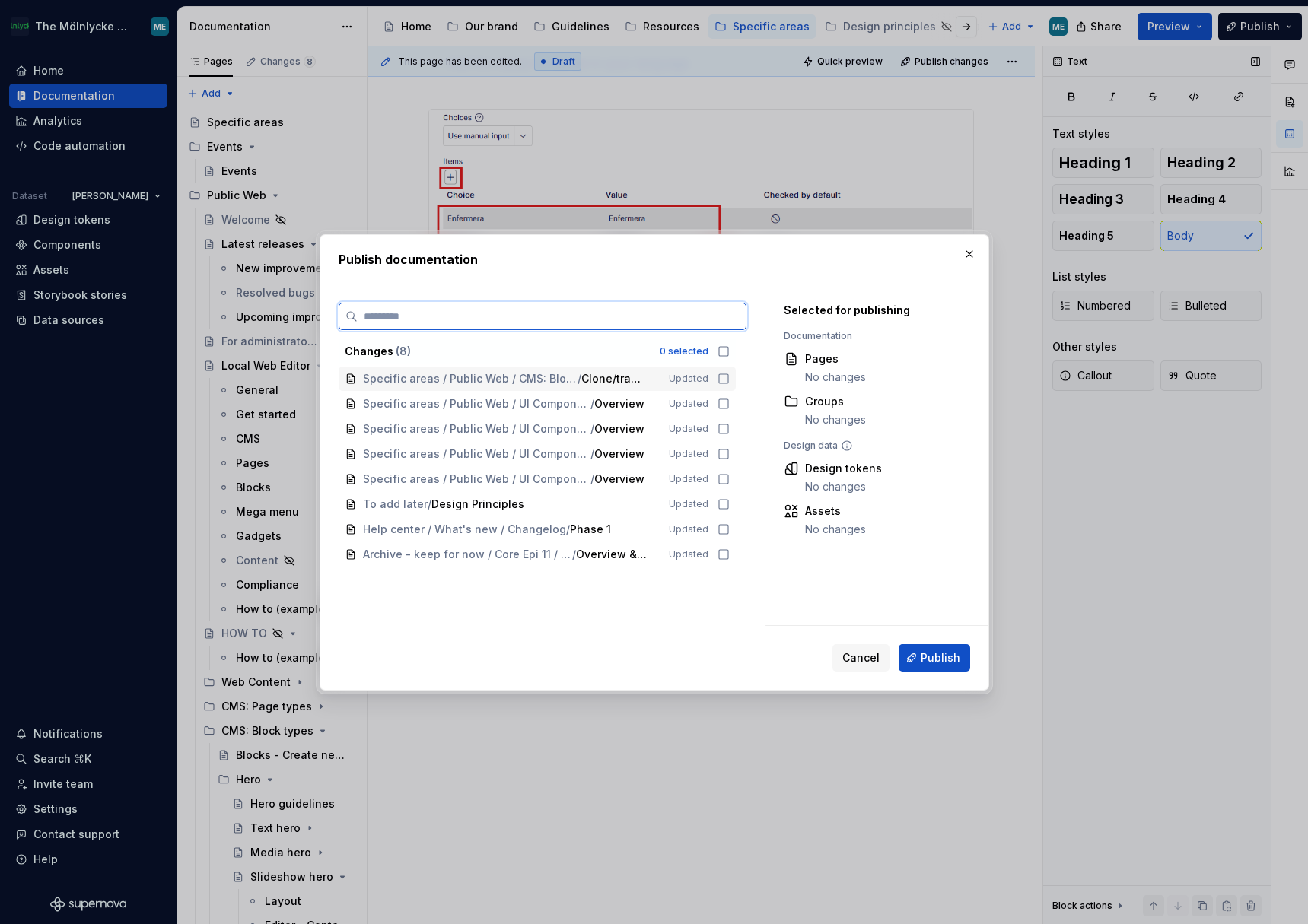
click at [722, 378] on icon at bounding box center [724, 379] width 12 height 12
click at [861, 397] on span "Publish" at bounding box center [940, 658] width 39 height 16
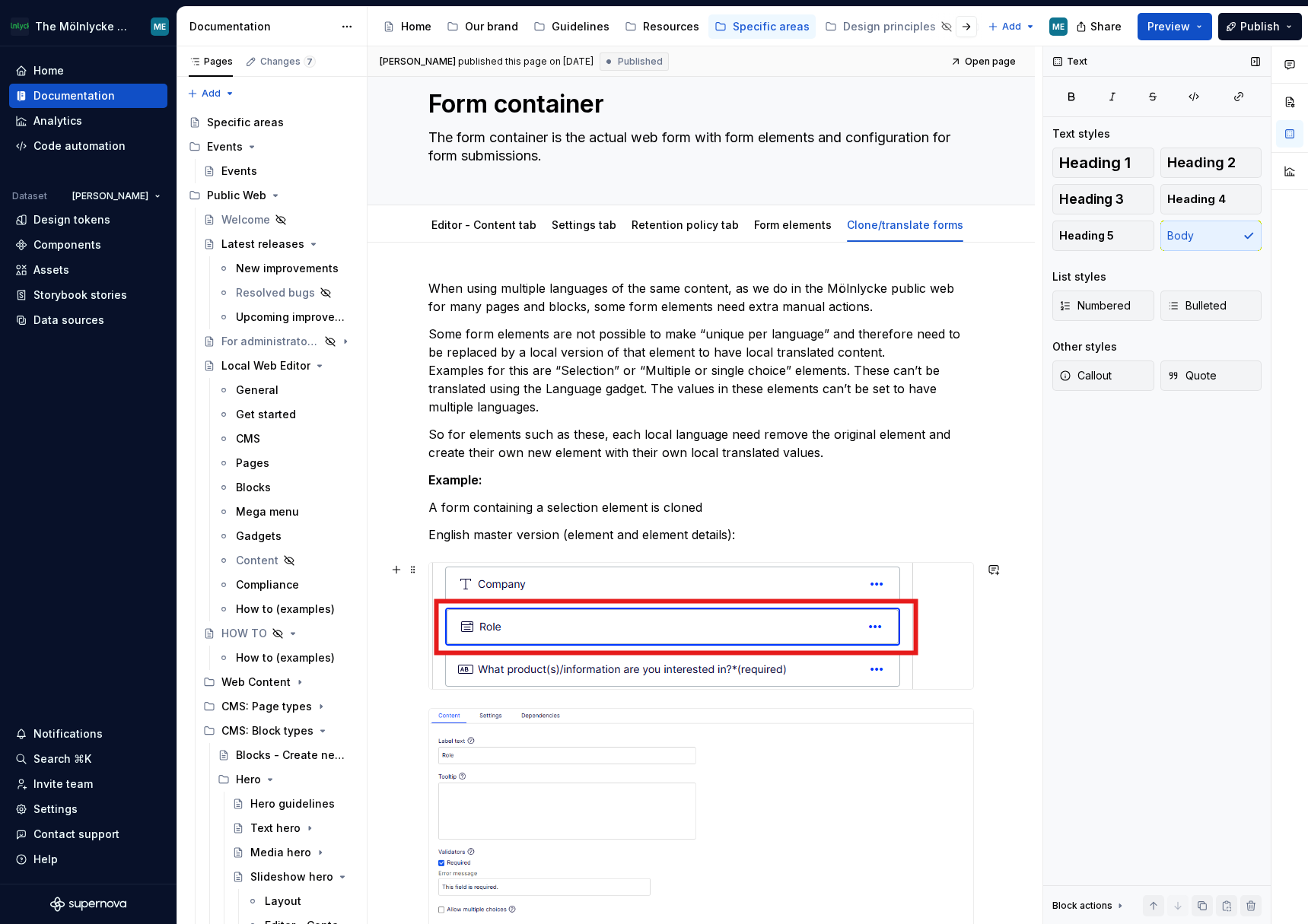
scroll to position [0, 0]
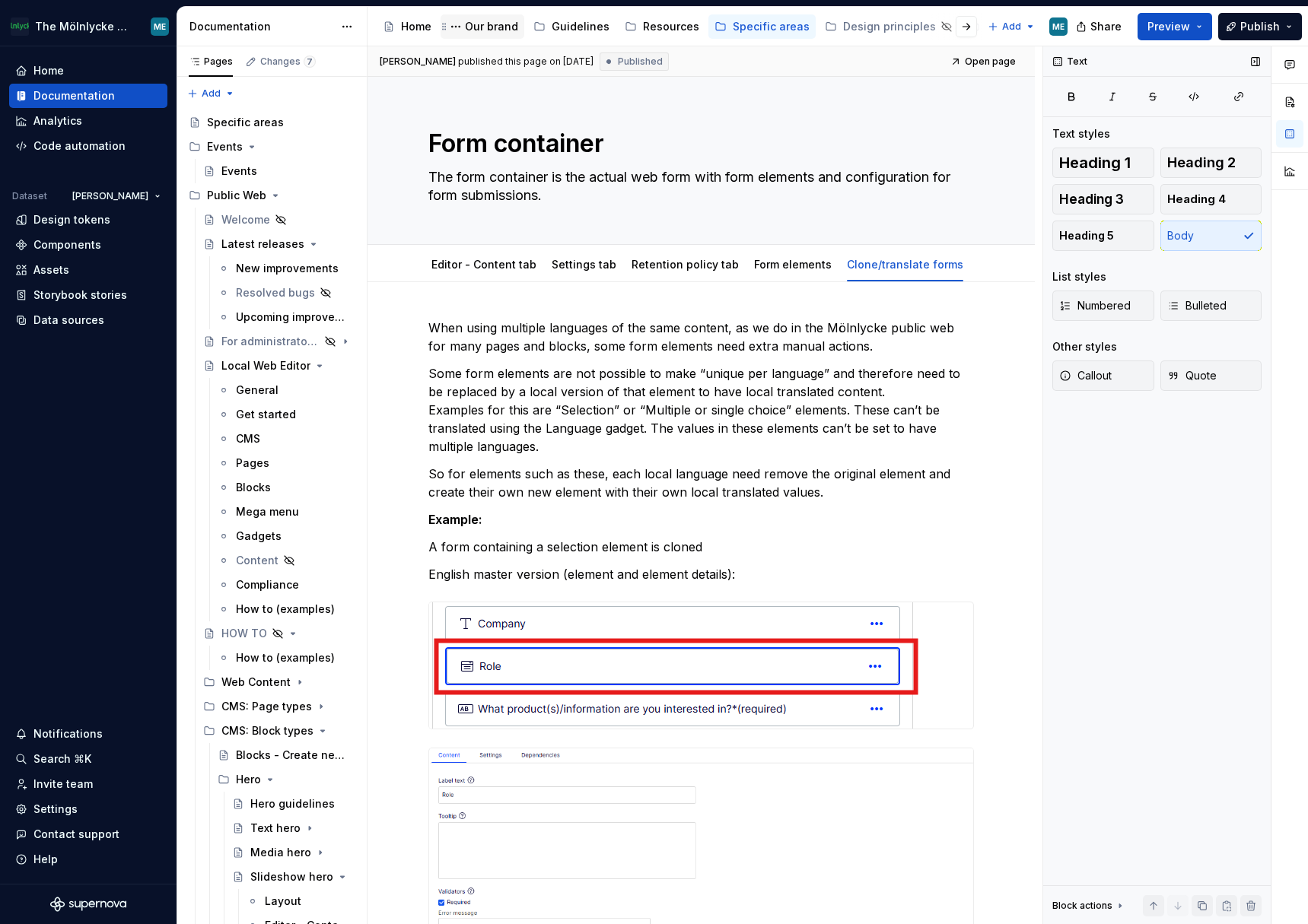
type textarea "*"
